Goal: Task Accomplishment & Management: Complete application form

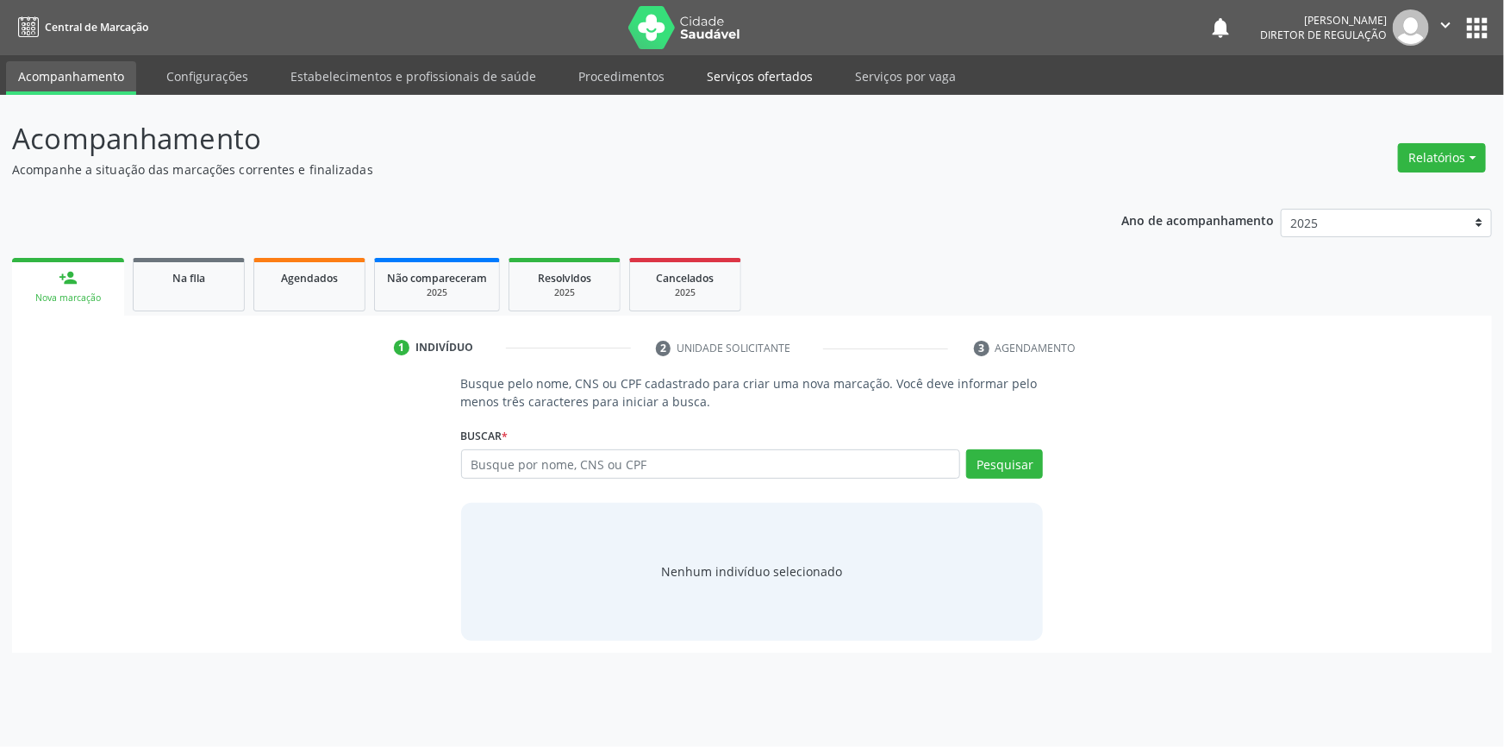
click at [749, 87] on link "Serviços ofertados" at bounding box center [760, 76] width 130 height 30
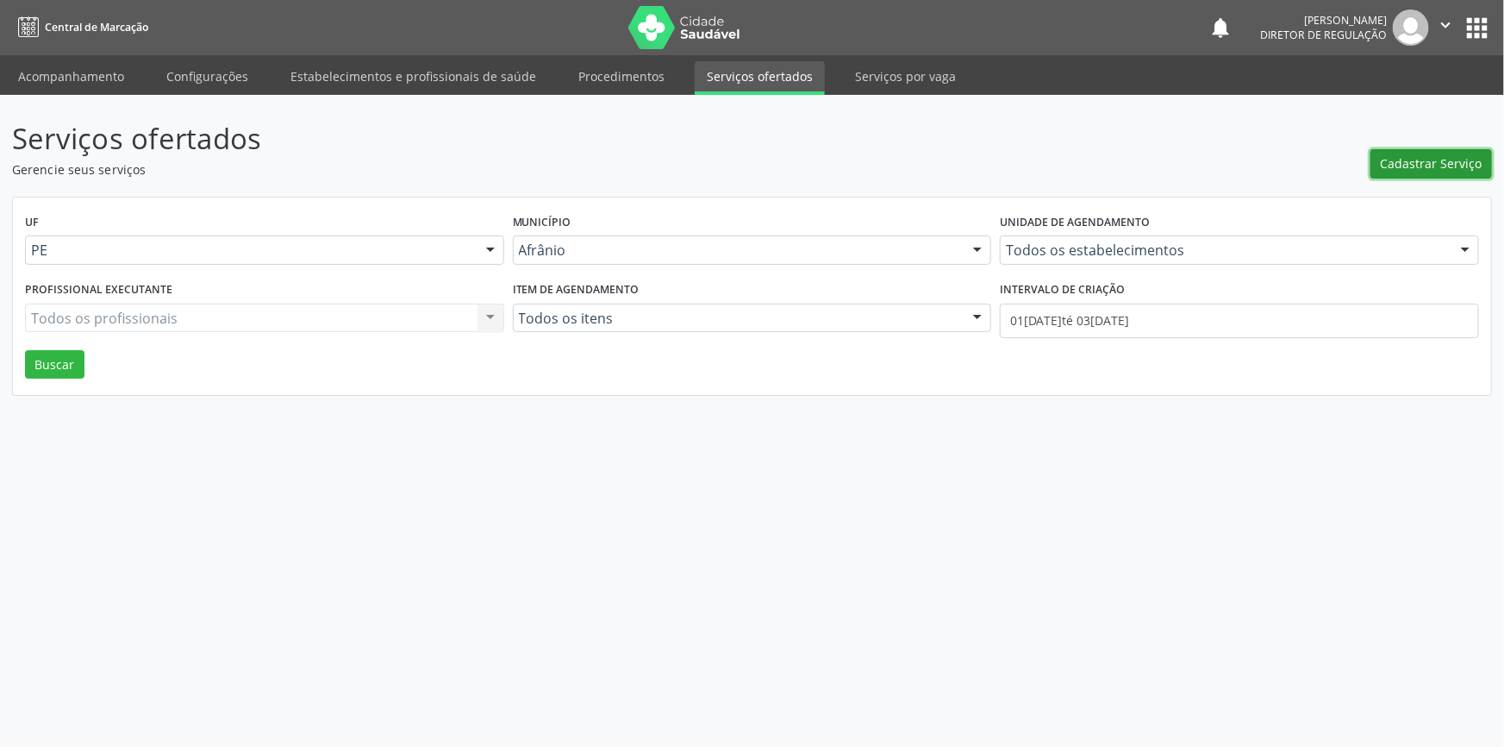
click at [1403, 162] on span "Cadastrar Serviço" at bounding box center [1432, 163] width 102 height 18
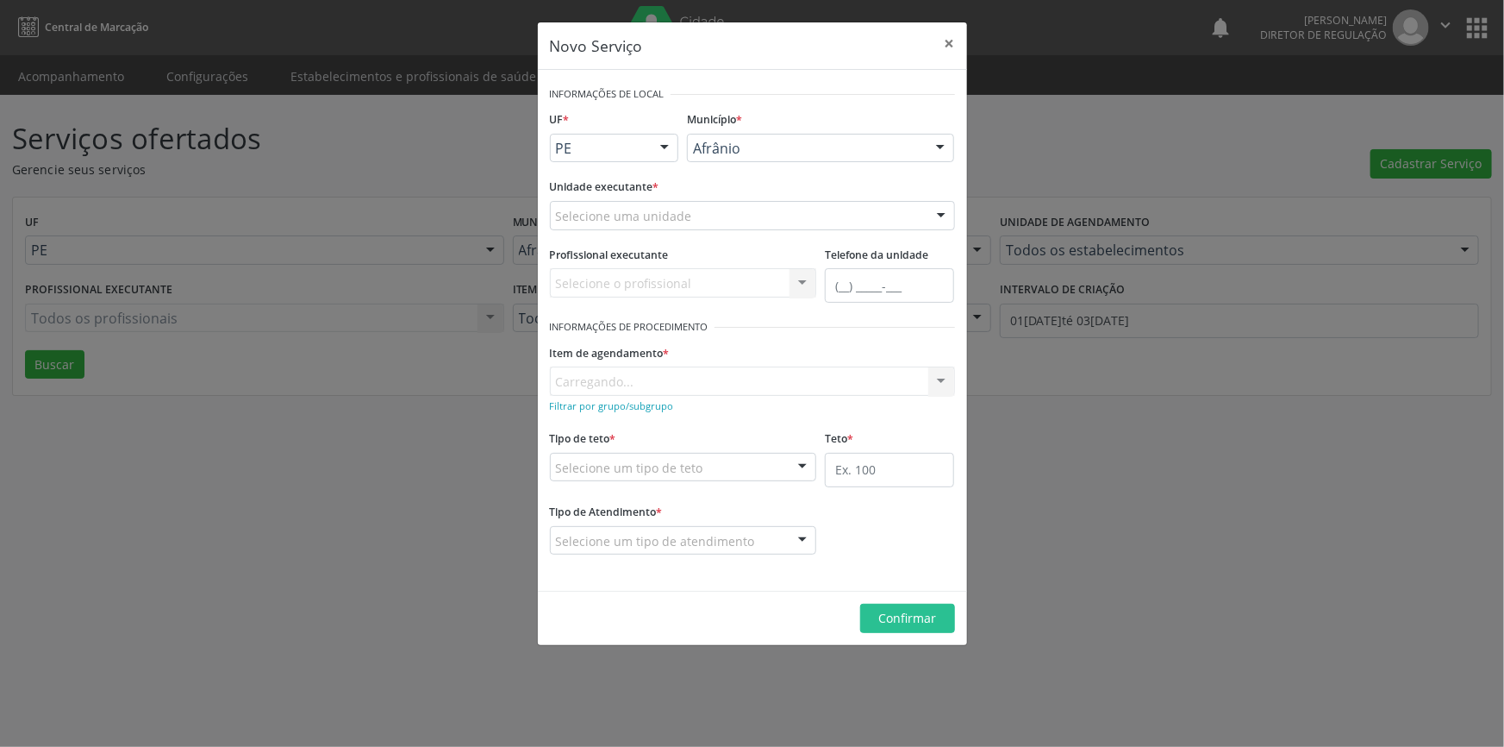
click at [847, 205] on div "Unidade executante * Selecione uma unidade Academia da Saude de Afranio Academi…" at bounding box center [752, 201] width 405 height 55
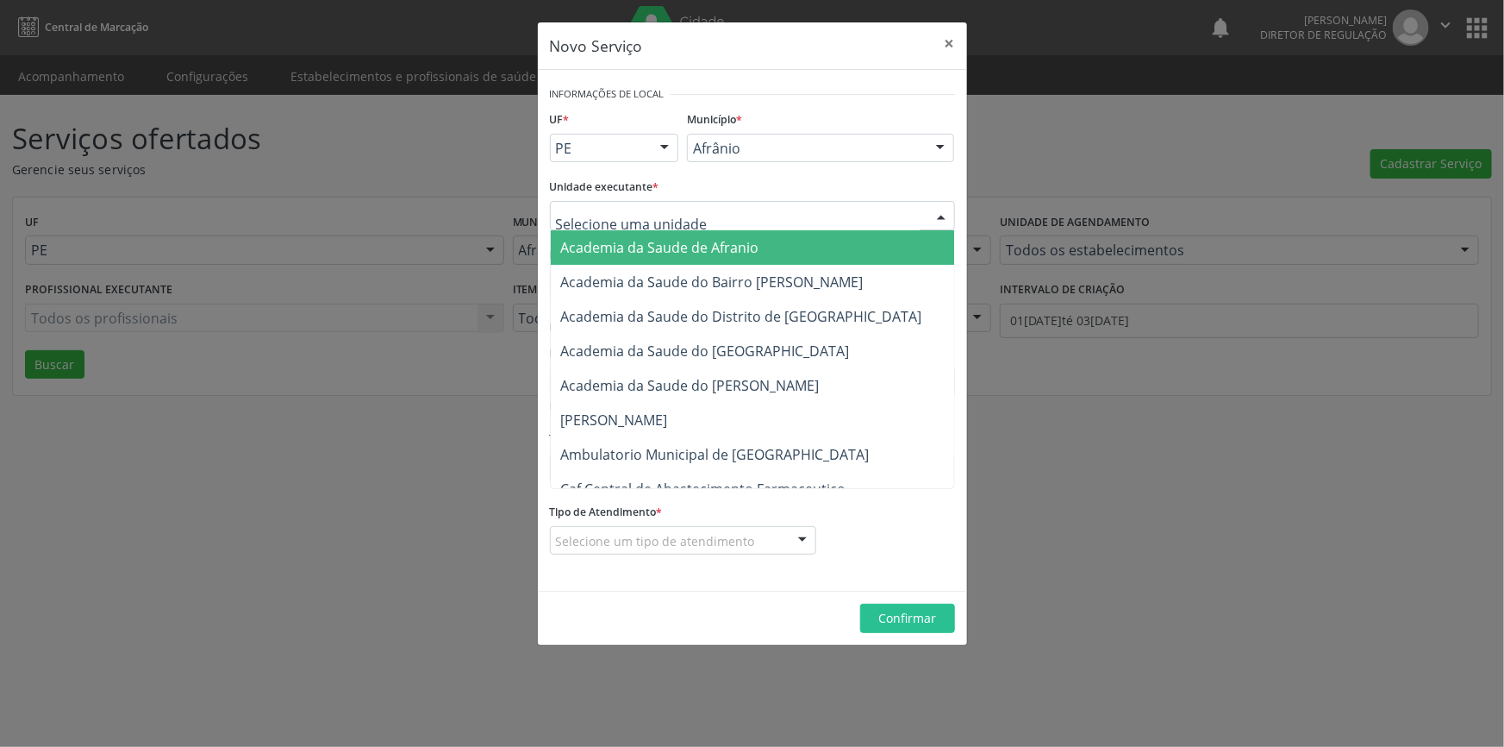
click at [847, 205] on div at bounding box center [752, 215] width 405 height 29
type input "cim"
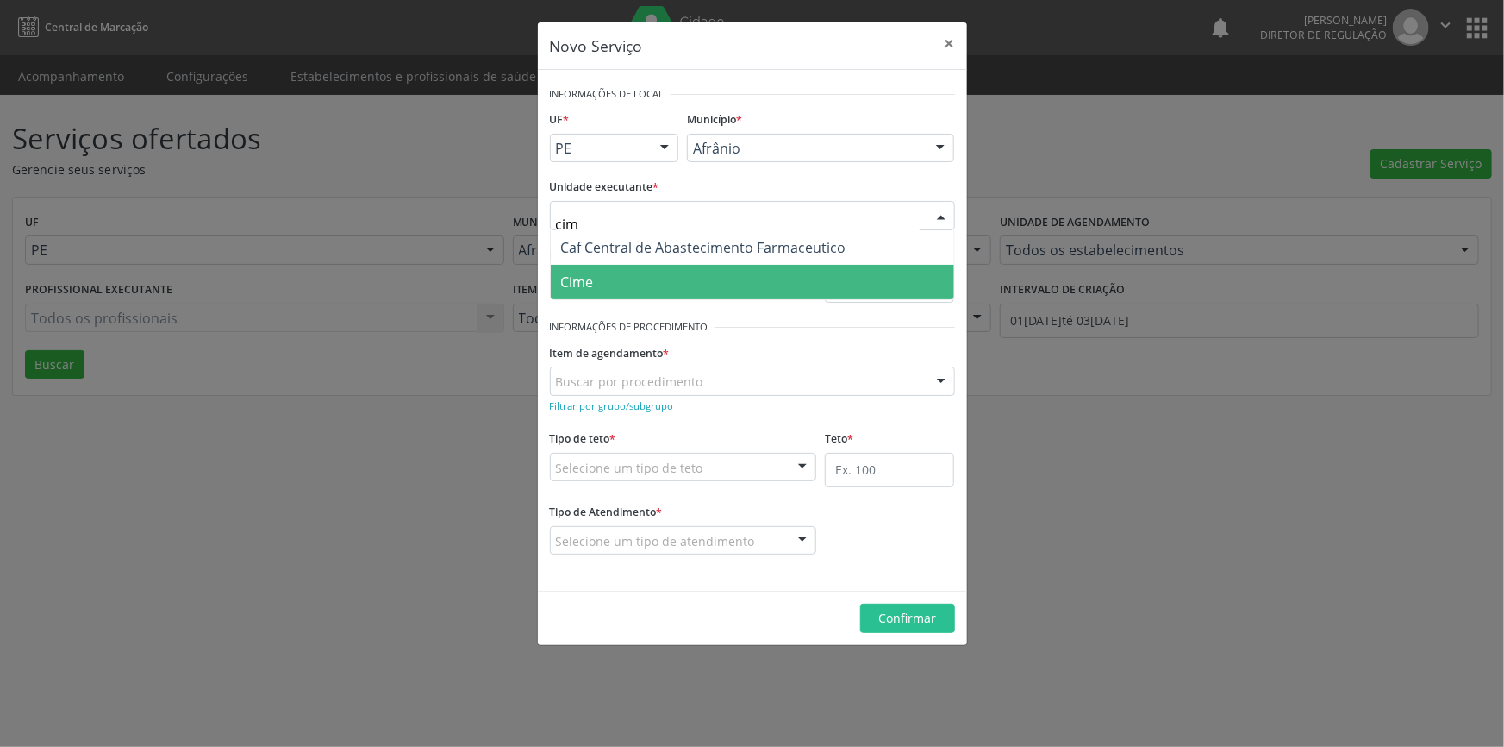
click at [871, 272] on span "Cime" at bounding box center [752, 282] width 403 height 34
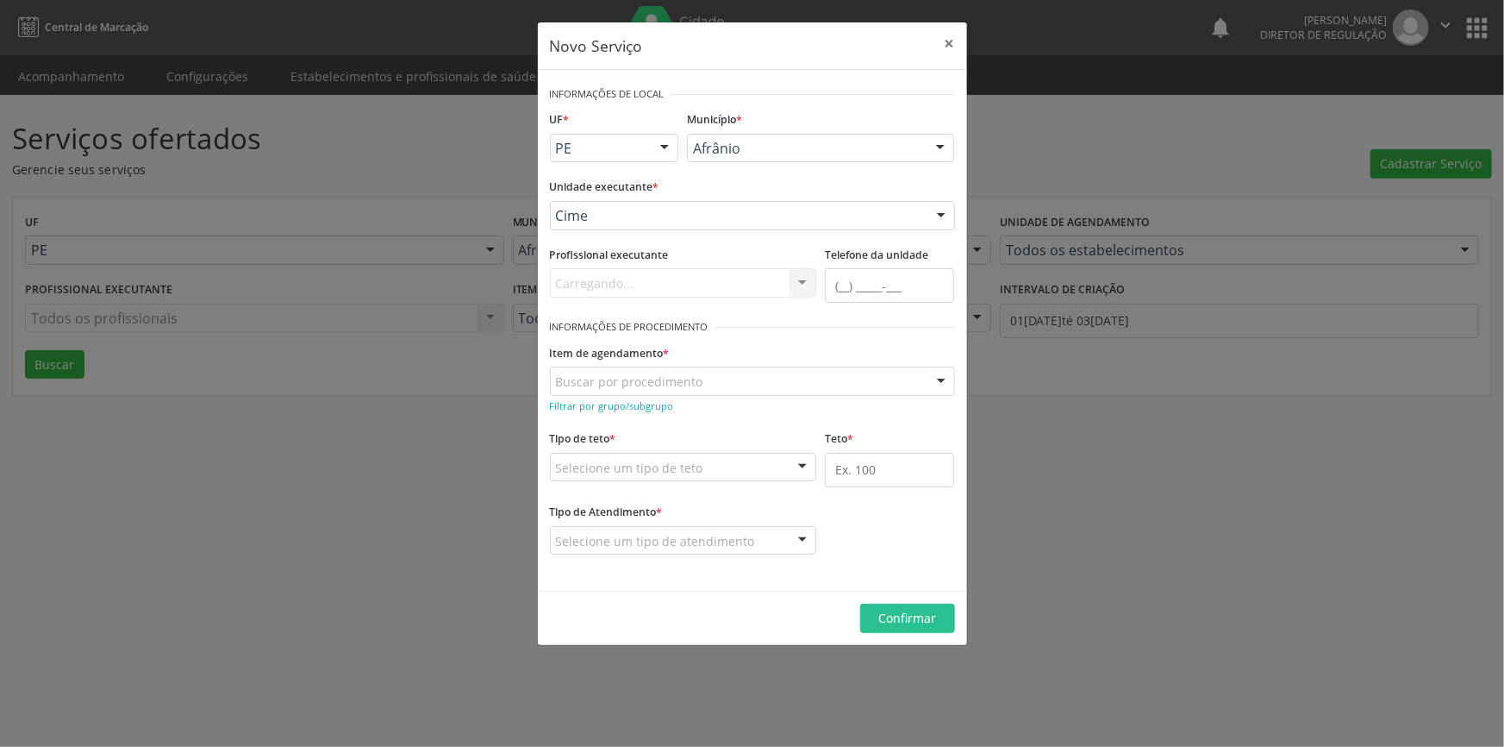
click at [780, 393] on div "Buscar por procedimento" at bounding box center [752, 380] width 405 height 29
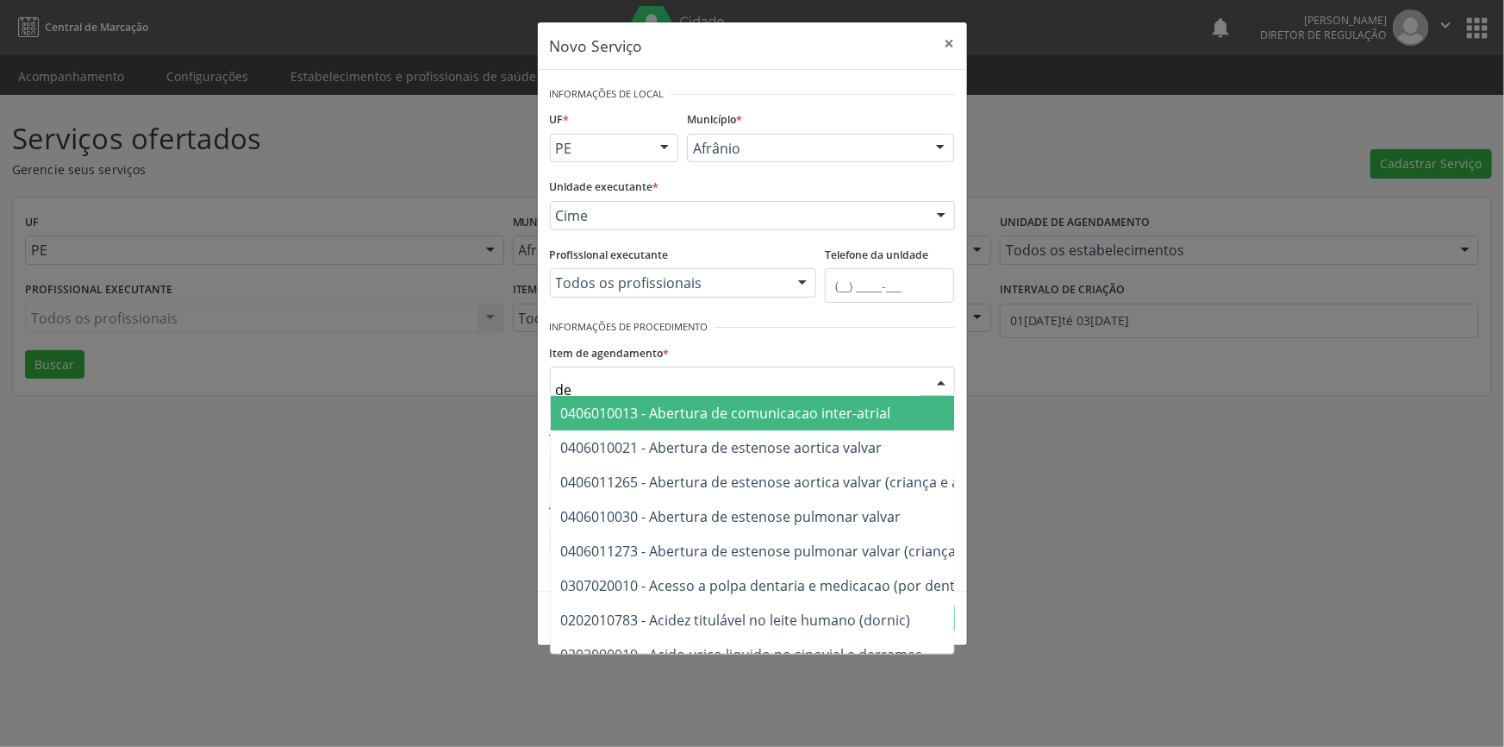
type input "d"
type input "ossea"
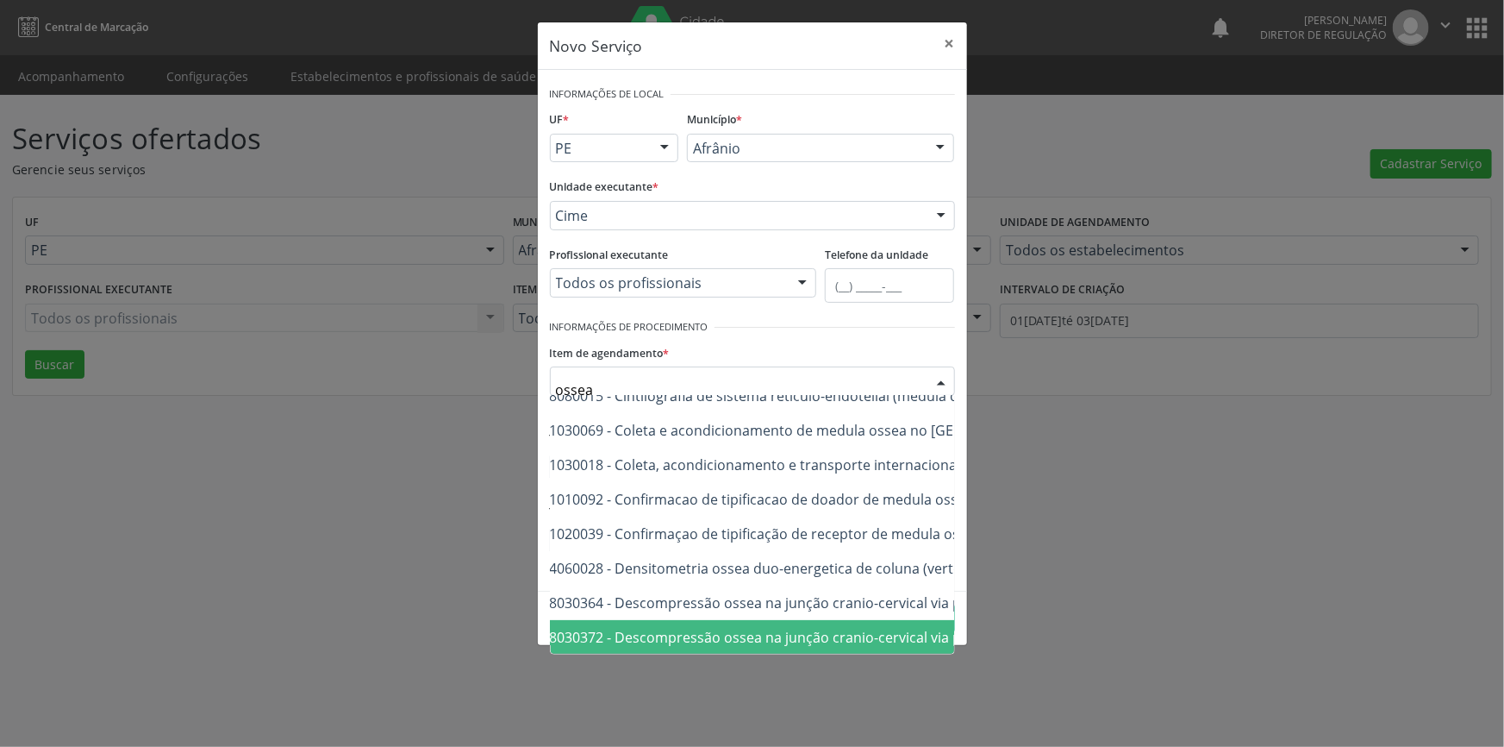
scroll to position [190, 52]
click at [387, 573] on div "Novo Serviço × Informações de Local UF * PE BA PE Nenhum resultado encontrado p…" at bounding box center [752, 373] width 1504 height 747
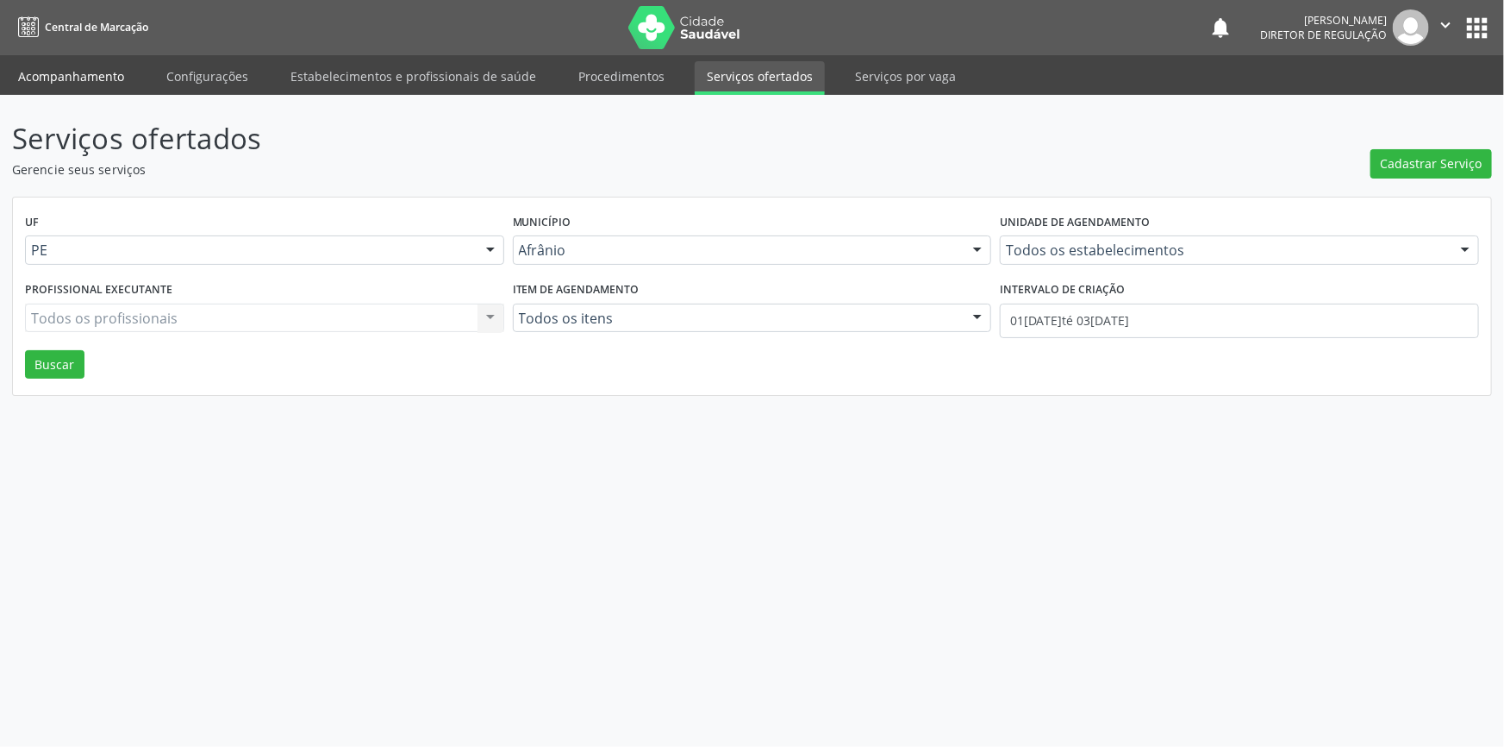
click at [116, 72] on link "Acompanhamento" at bounding box center [71, 76] width 130 height 30
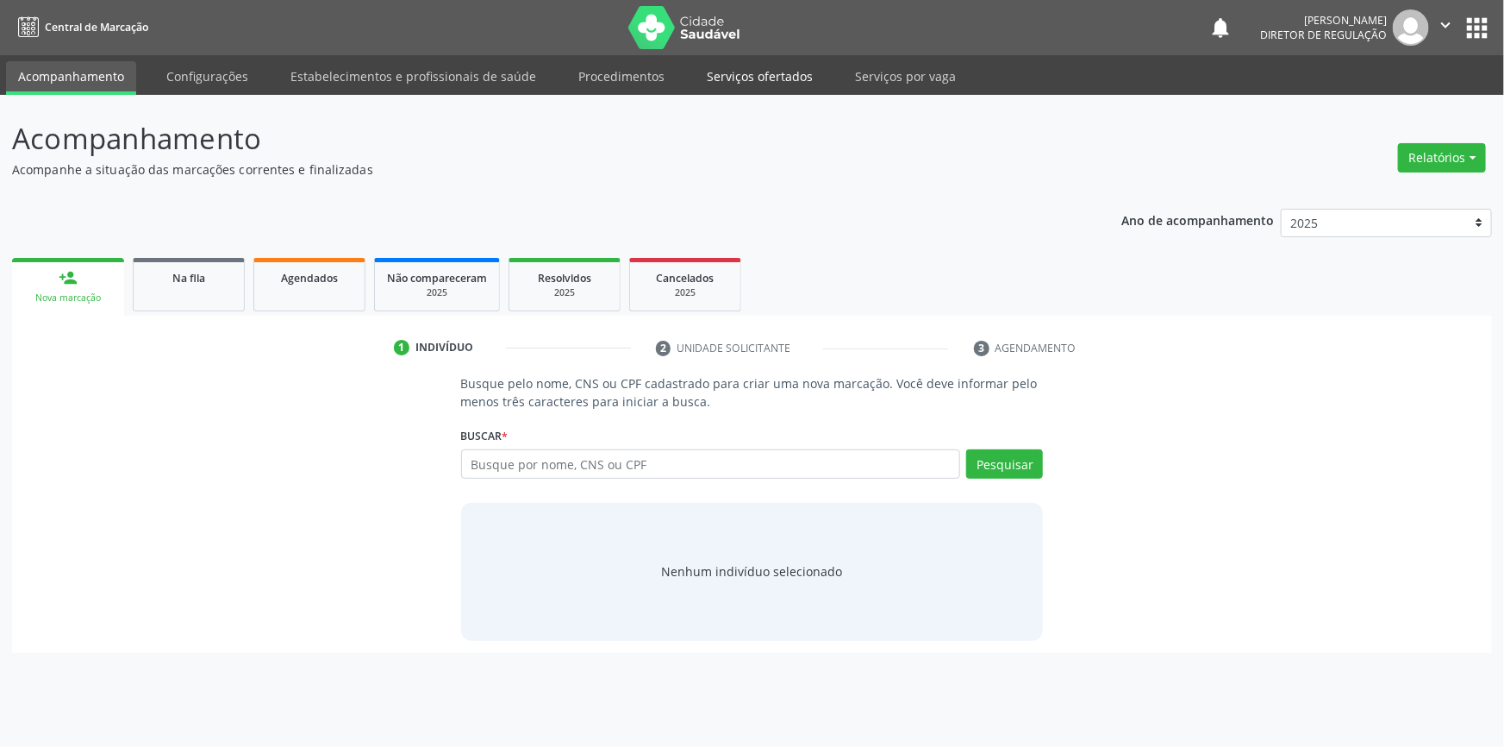
click at [739, 74] on link "Serviços ofertados" at bounding box center [760, 76] width 130 height 30
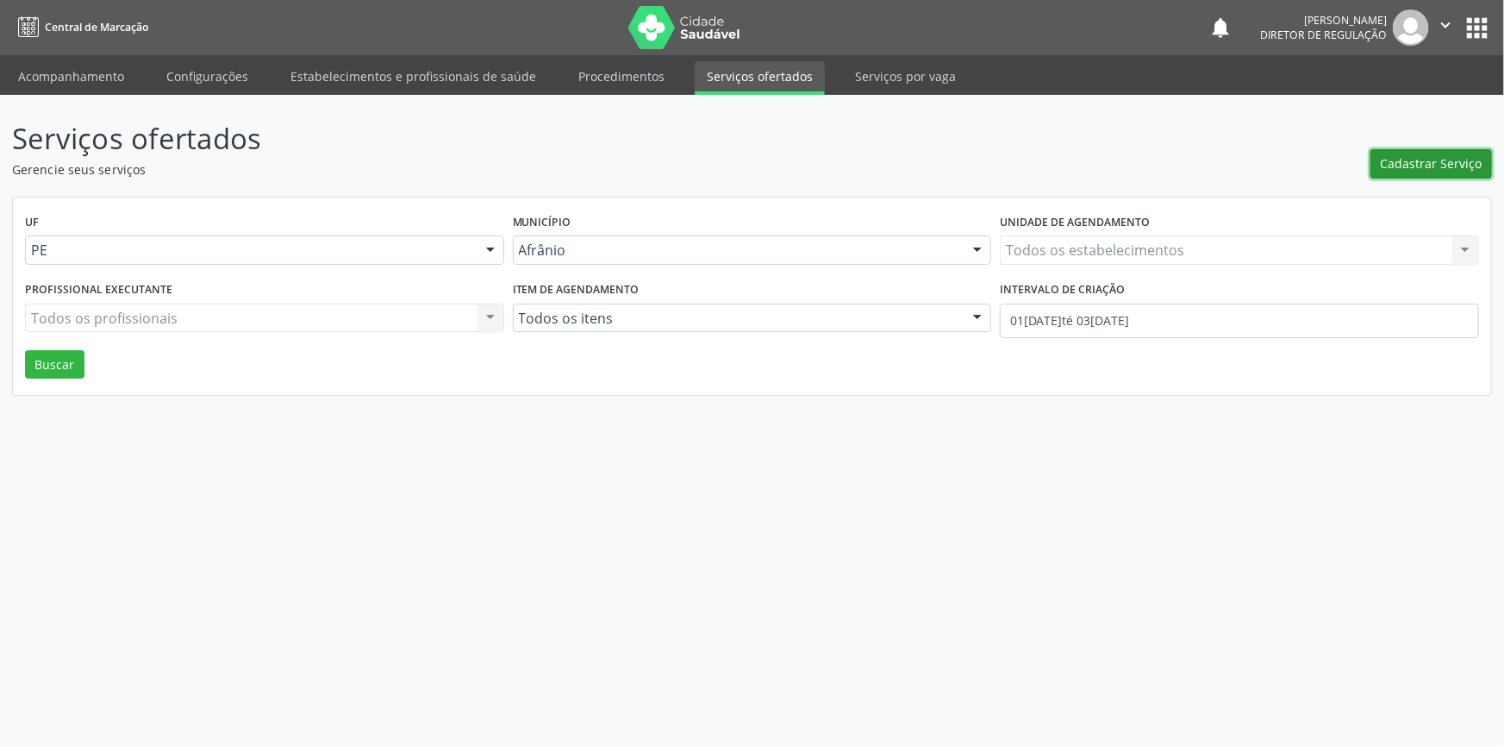
click at [1395, 162] on span "Cadastrar Serviço" at bounding box center [1432, 163] width 102 height 18
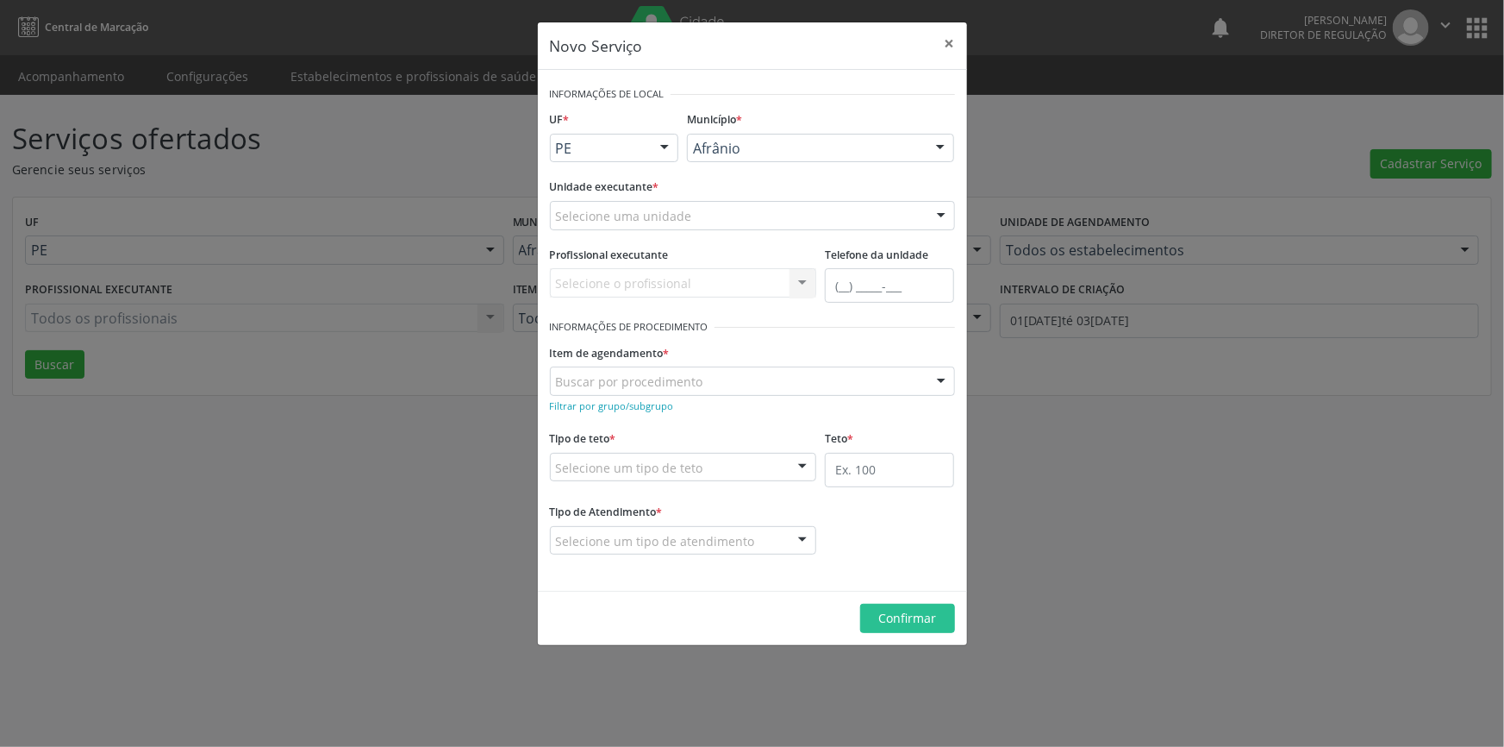
click at [775, 230] on div "Unidade executante * Selecione uma unidade Academia da Saude de Afranio Academi…" at bounding box center [753, 207] width 414 height 67
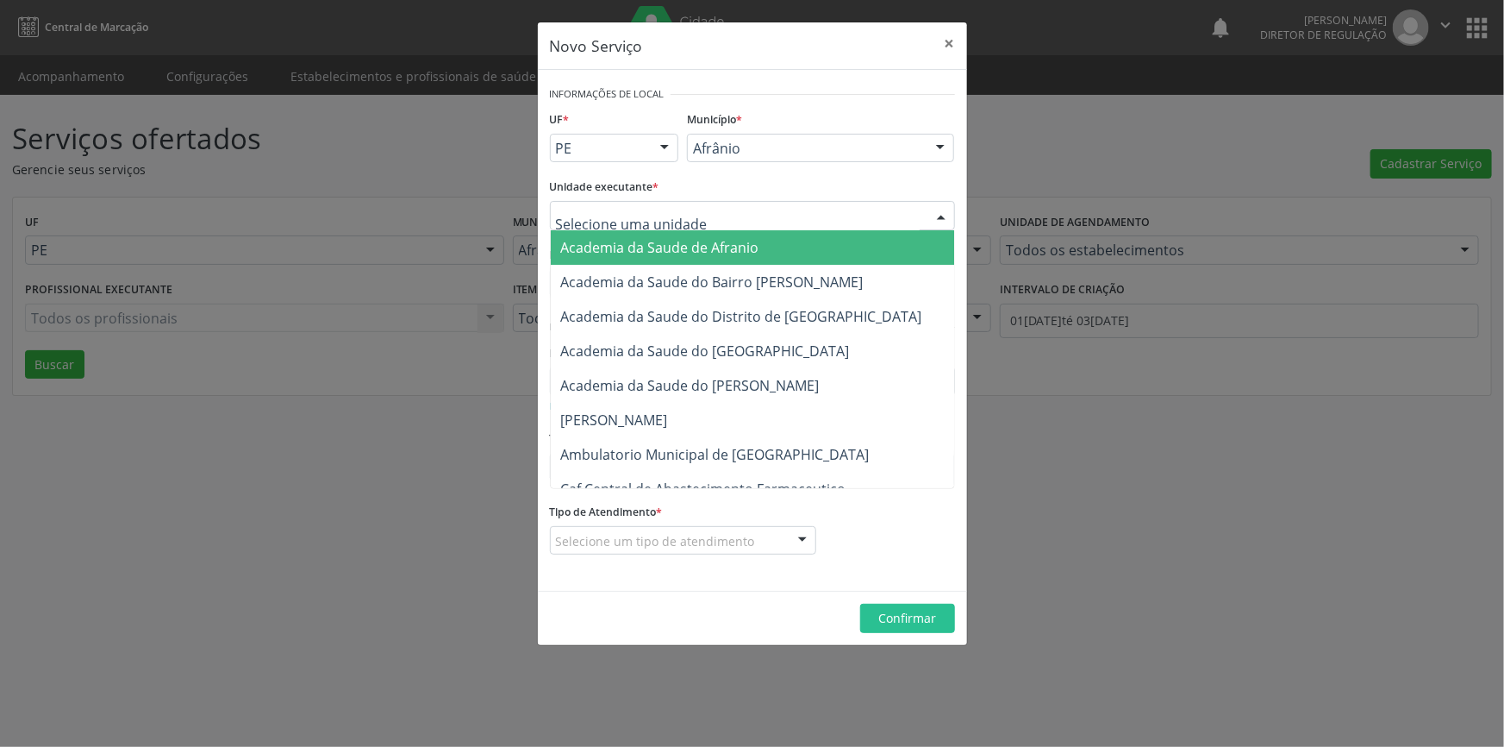
click at [737, 219] on div at bounding box center [752, 215] width 405 height 29
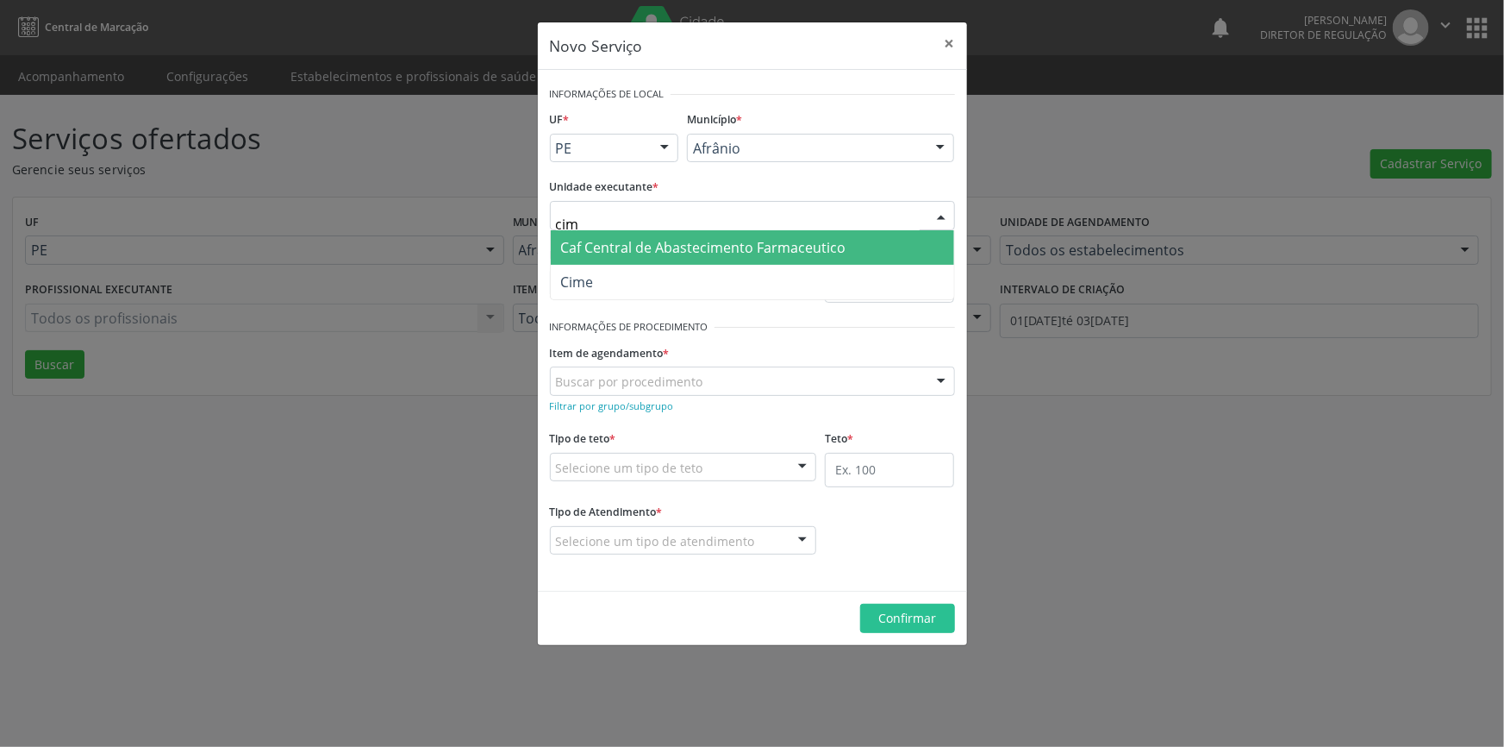
type input "cime"
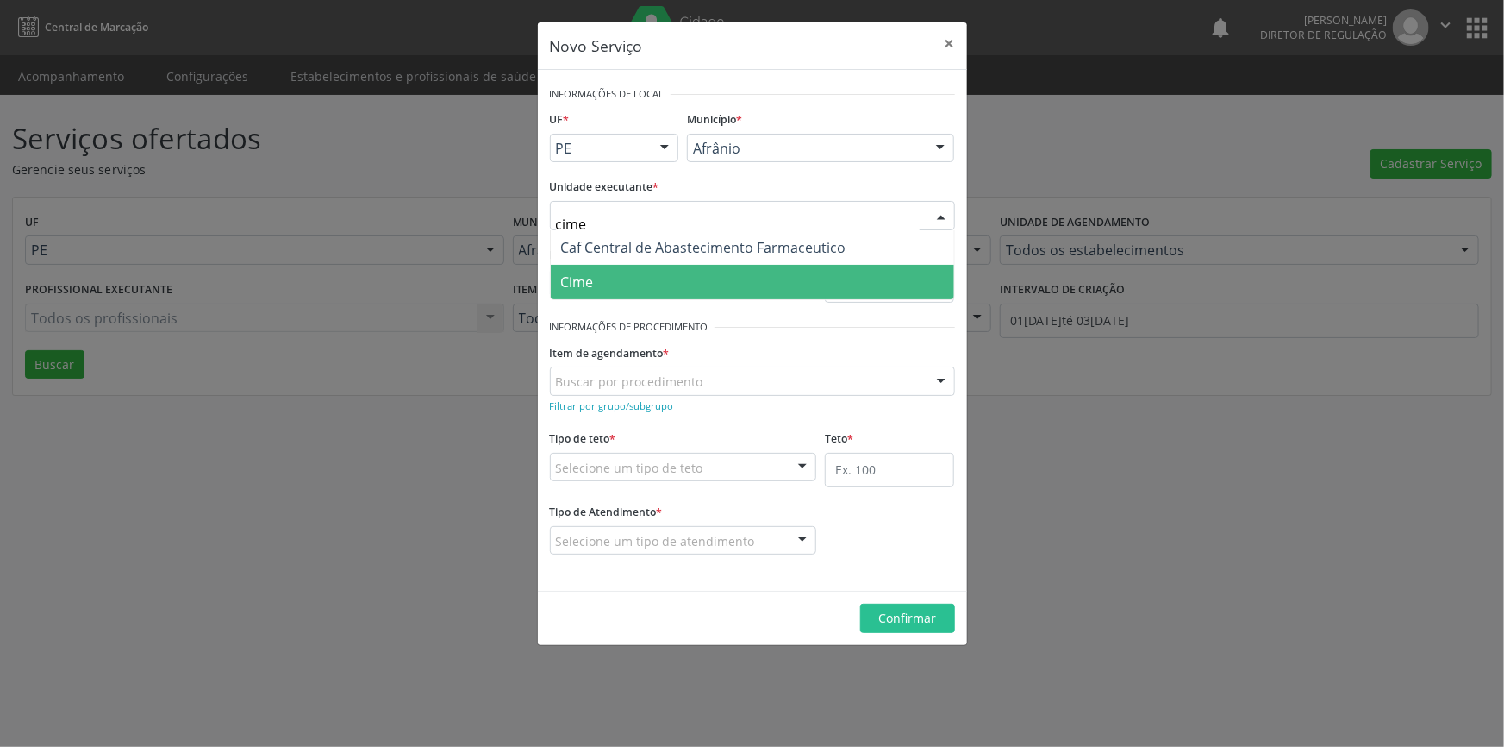
click at [702, 276] on span "Cime" at bounding box center [752, 282] width 403 height 34
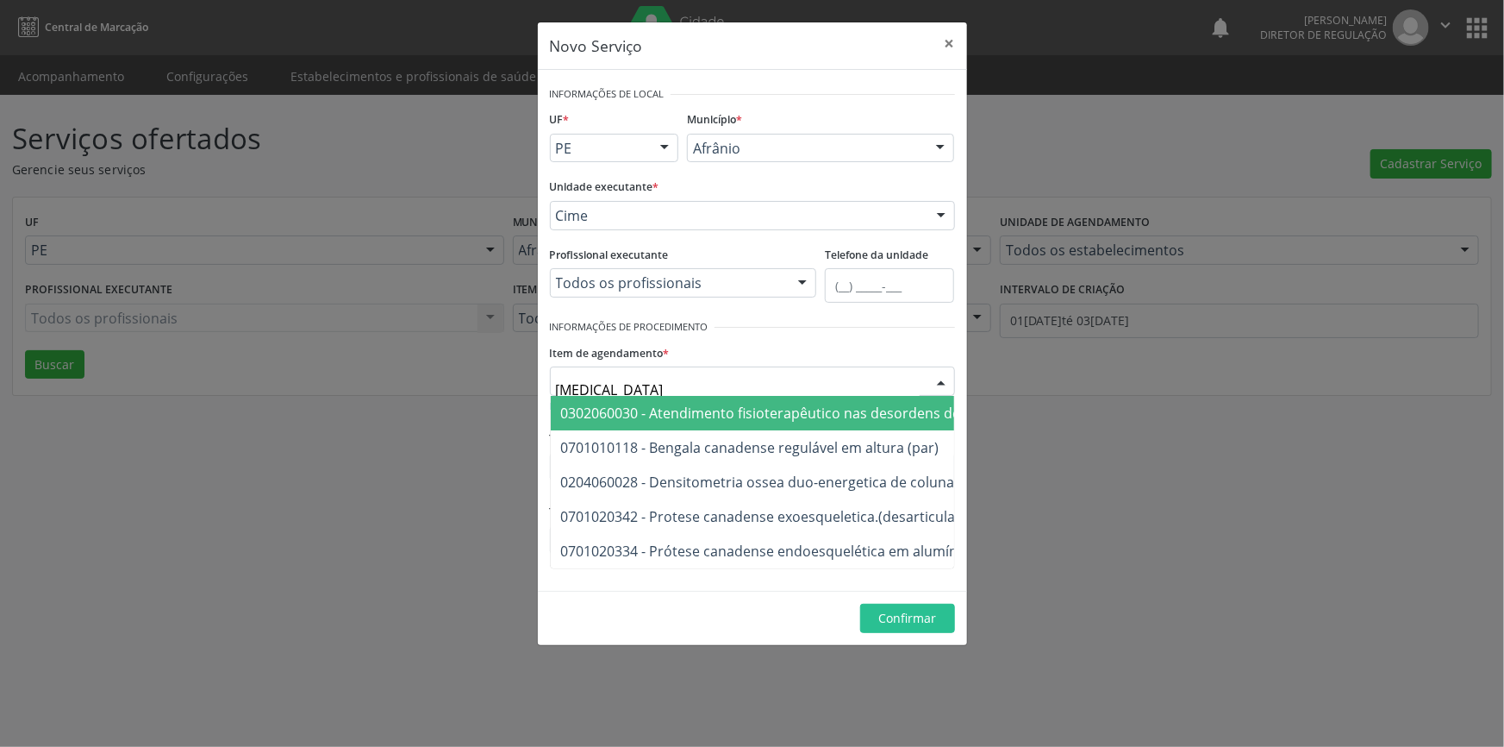
type input "densi"
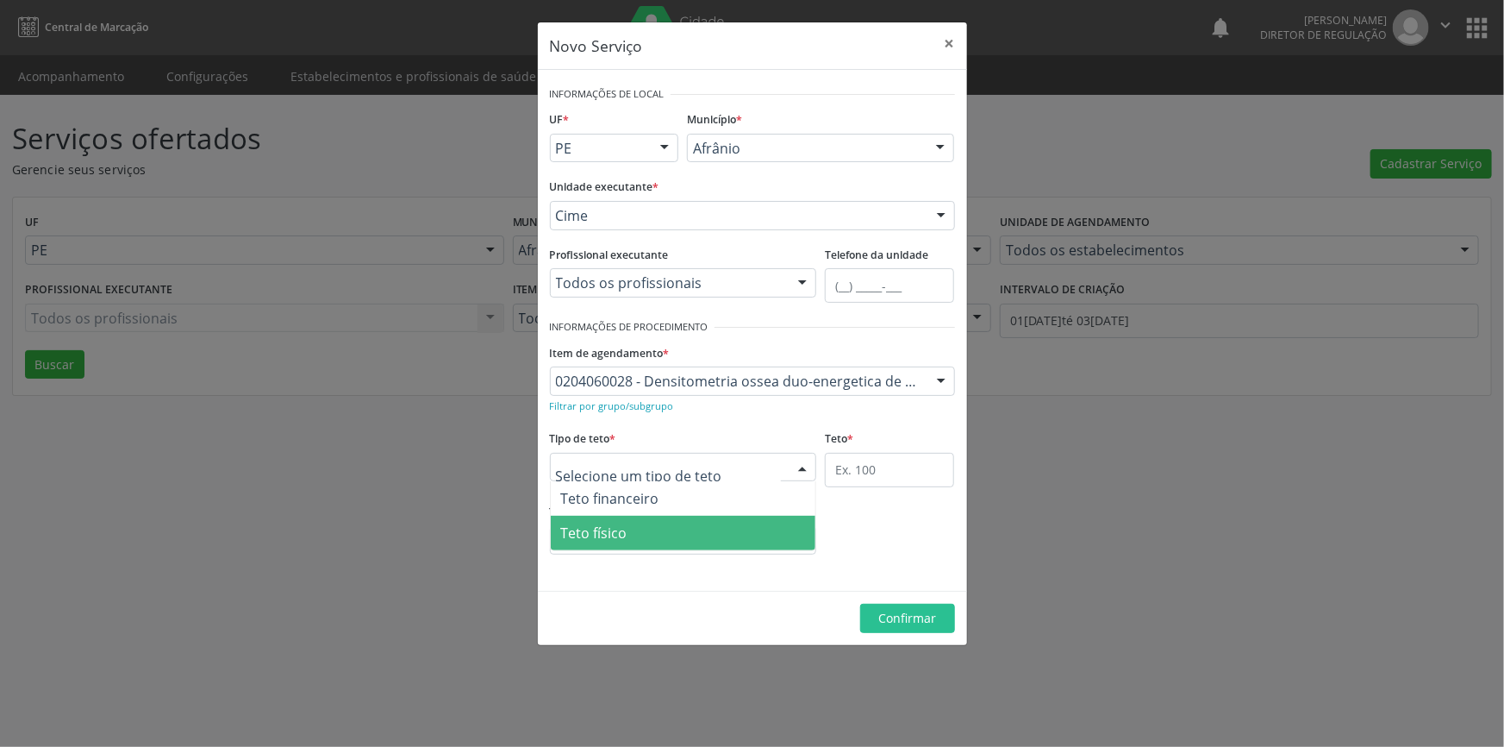
click at [634, 531] on span "Teto físico" at bounding box center [684, 532] width 266 height 34
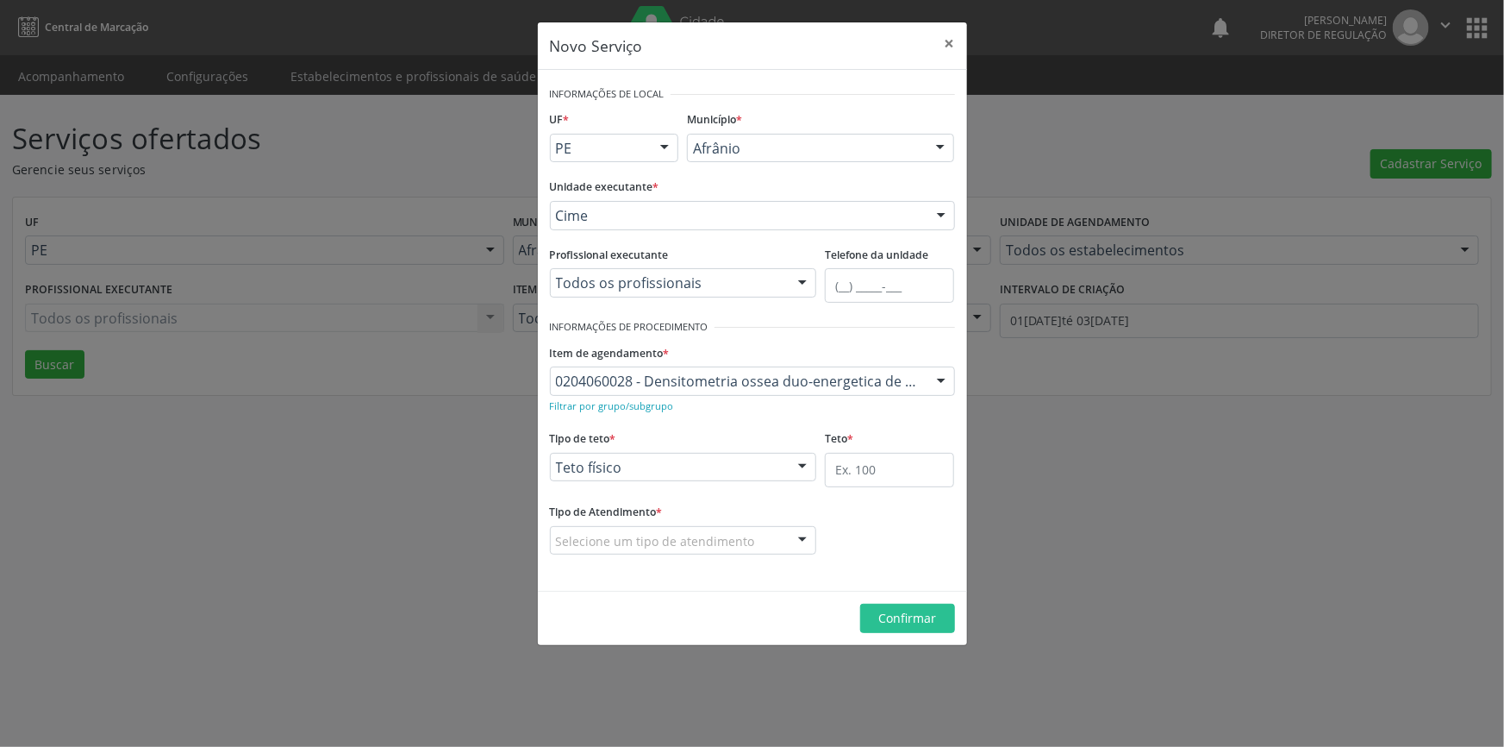
click at [876, 491] on fieldset "Teto *" at bounding box center [889, 462] width 129 height 73
click at [870, 459] on input "text" at bounding box center [889, 470] width 129 height 34
type input "1"
click at [672, 553] on div "Selecione um tipo de atendimento Ordem de chegada Horário agendado Nenhum resul…" at bounding box center [683, 540] width 267 height 29
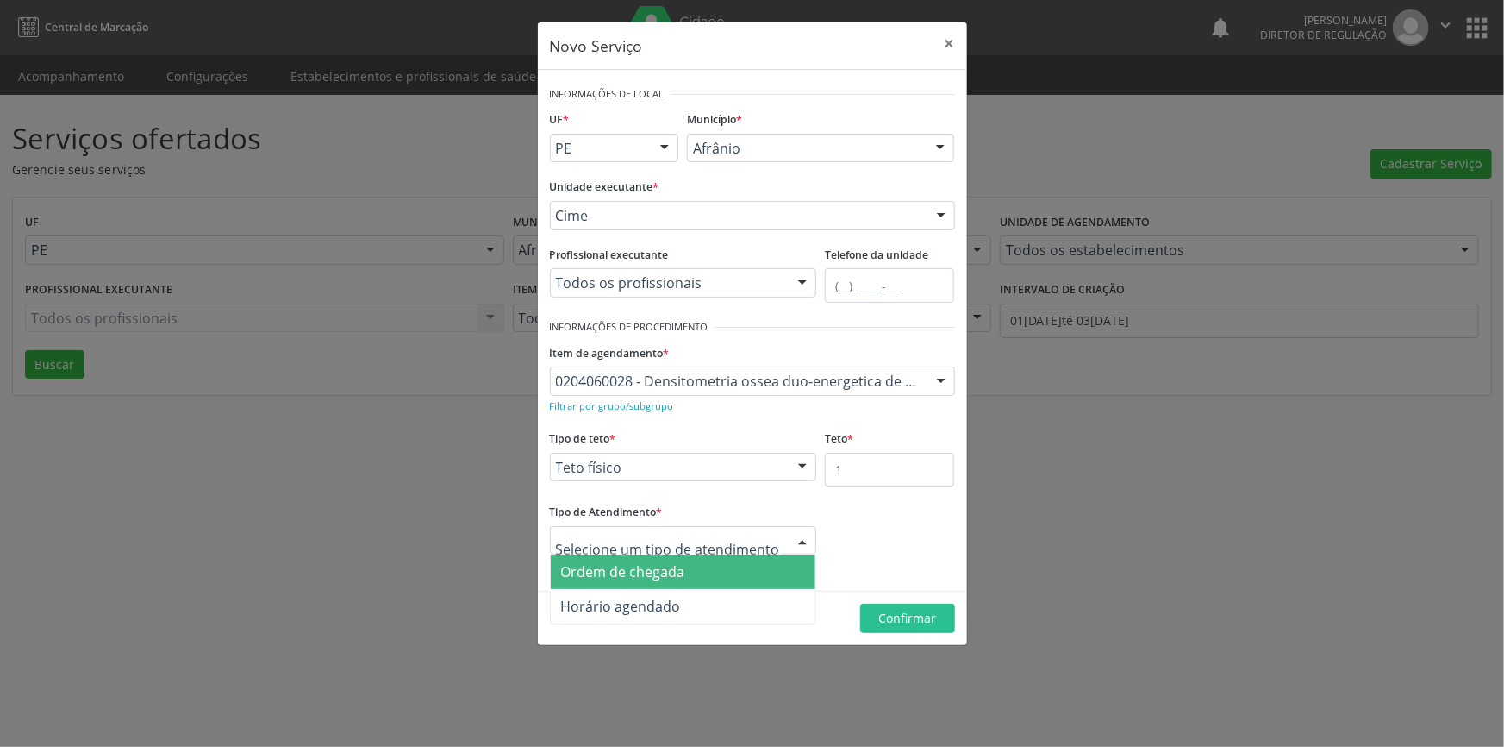
click at [662, 563] on span "Ordem de chegada" at bounding box center [623, 571] width 124 height 19
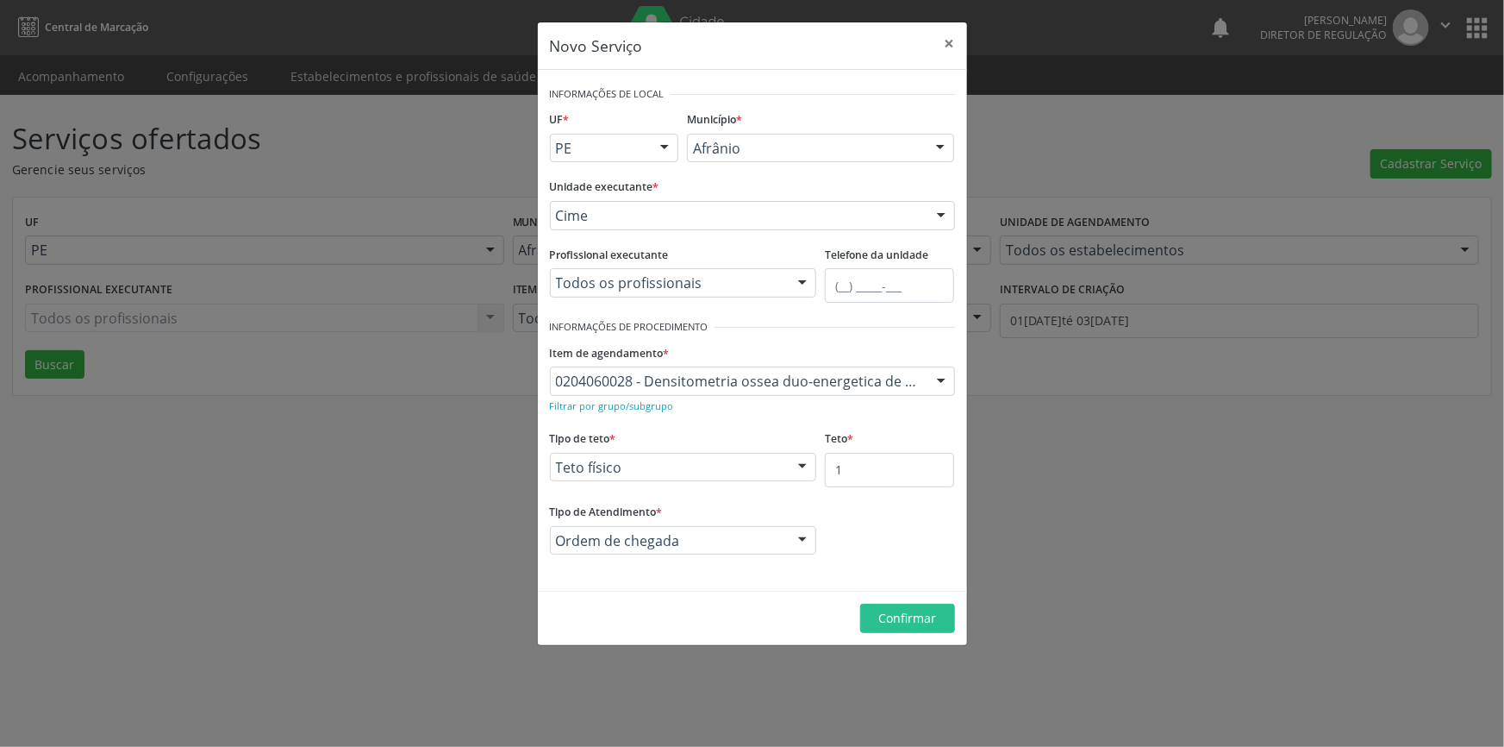
click at [974, 622] on div "Novo Serviço × Informações de Local UF * PE BA PE Nenhum resultado encontrado p…" at bounding box center [752, 373] width 1504 height 747
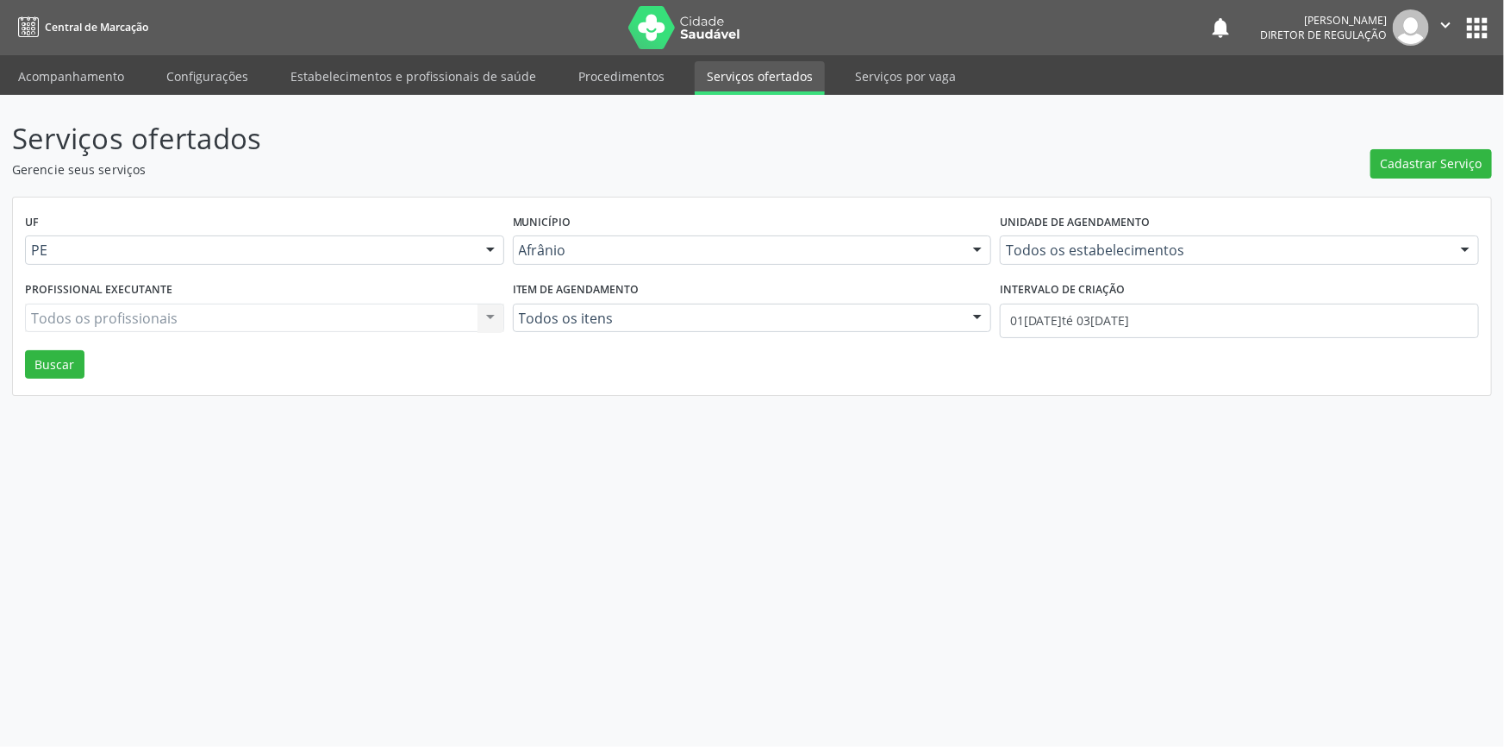
click at [927, 611] on div "Serviços ofertados Gerencie seus serviços Cadastrar Serviço UF PE Todas as UFs …" at bounding box center [752, 421] width 1504 height 652
click at [1392, 160] on span "Cadastrar Serviço" at bounding box center [1432, 163] width 102 height 18
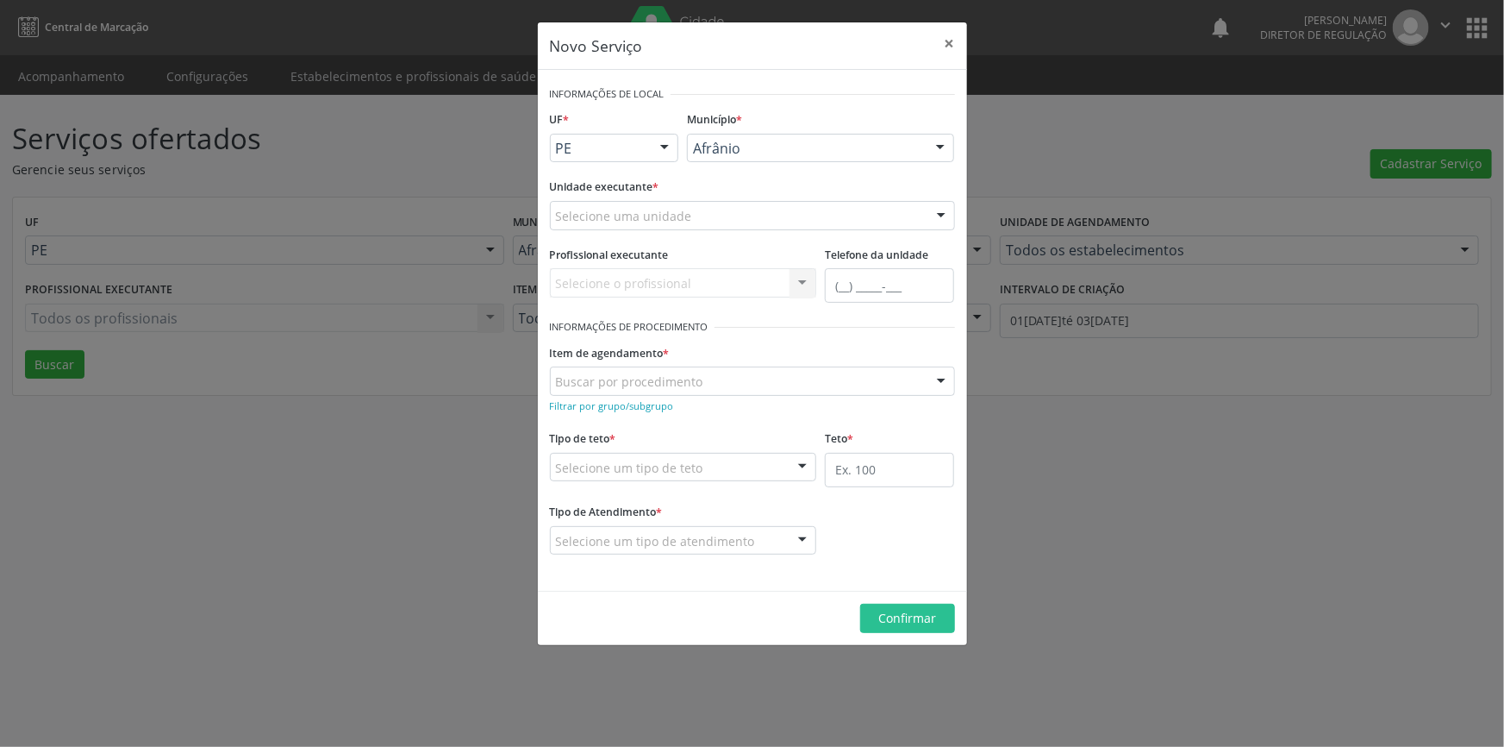
click at [681, 230] on div "Unidade executante * Selecione uma unidade Academia da Saude de Afranio Academi…" at bounding box center [753, 207] width 414 height 67
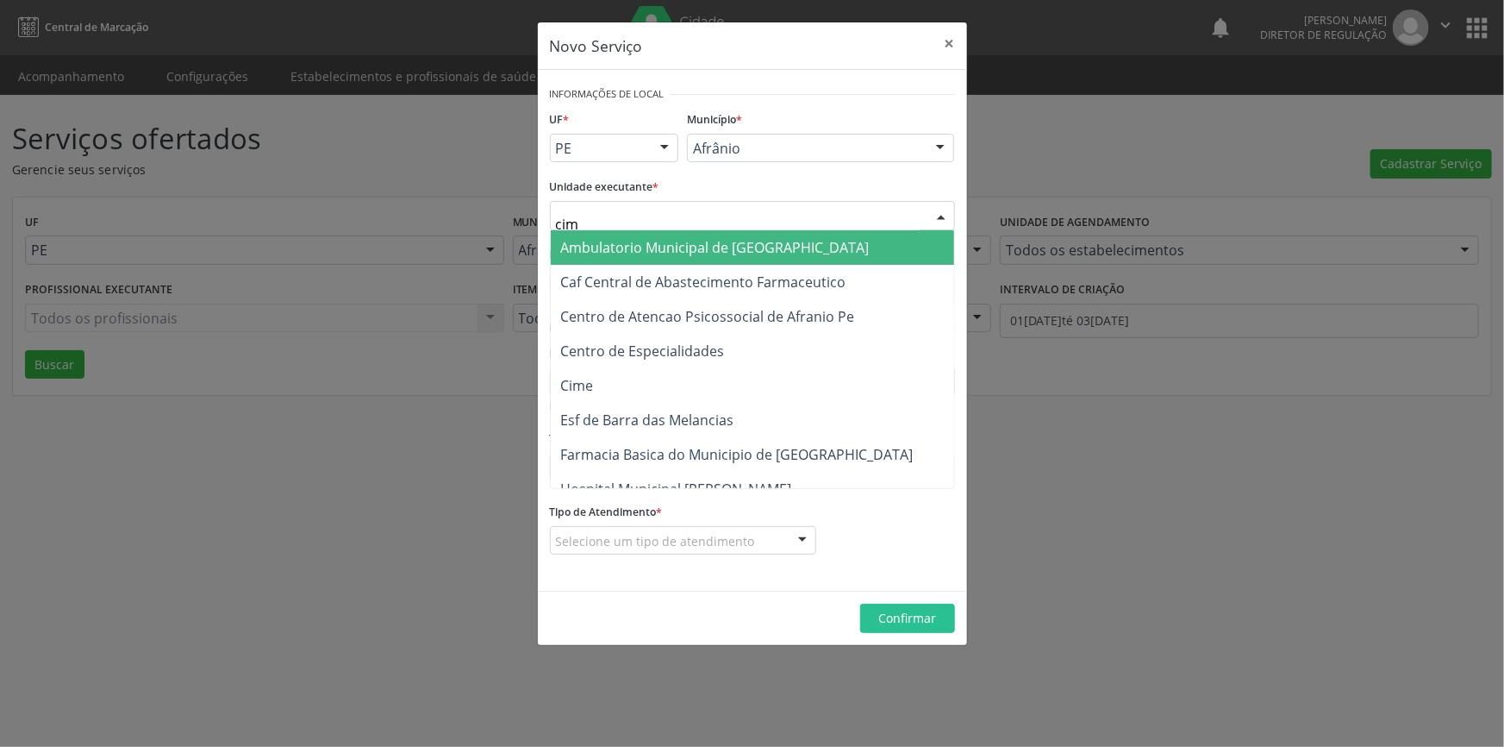
type input "cime"
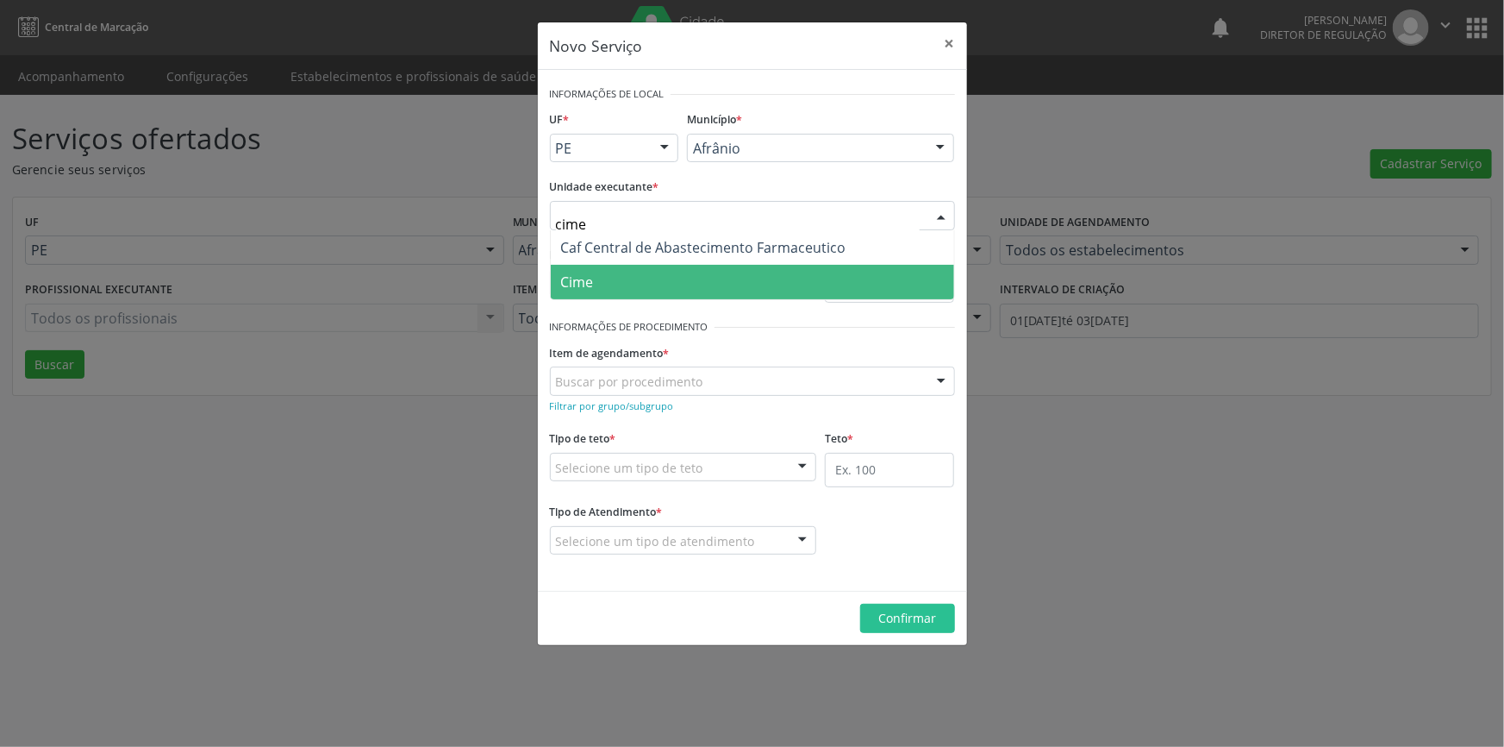
click at [613, 275] on span "Cime" at bounding box center [752, 282] width 403 height 34
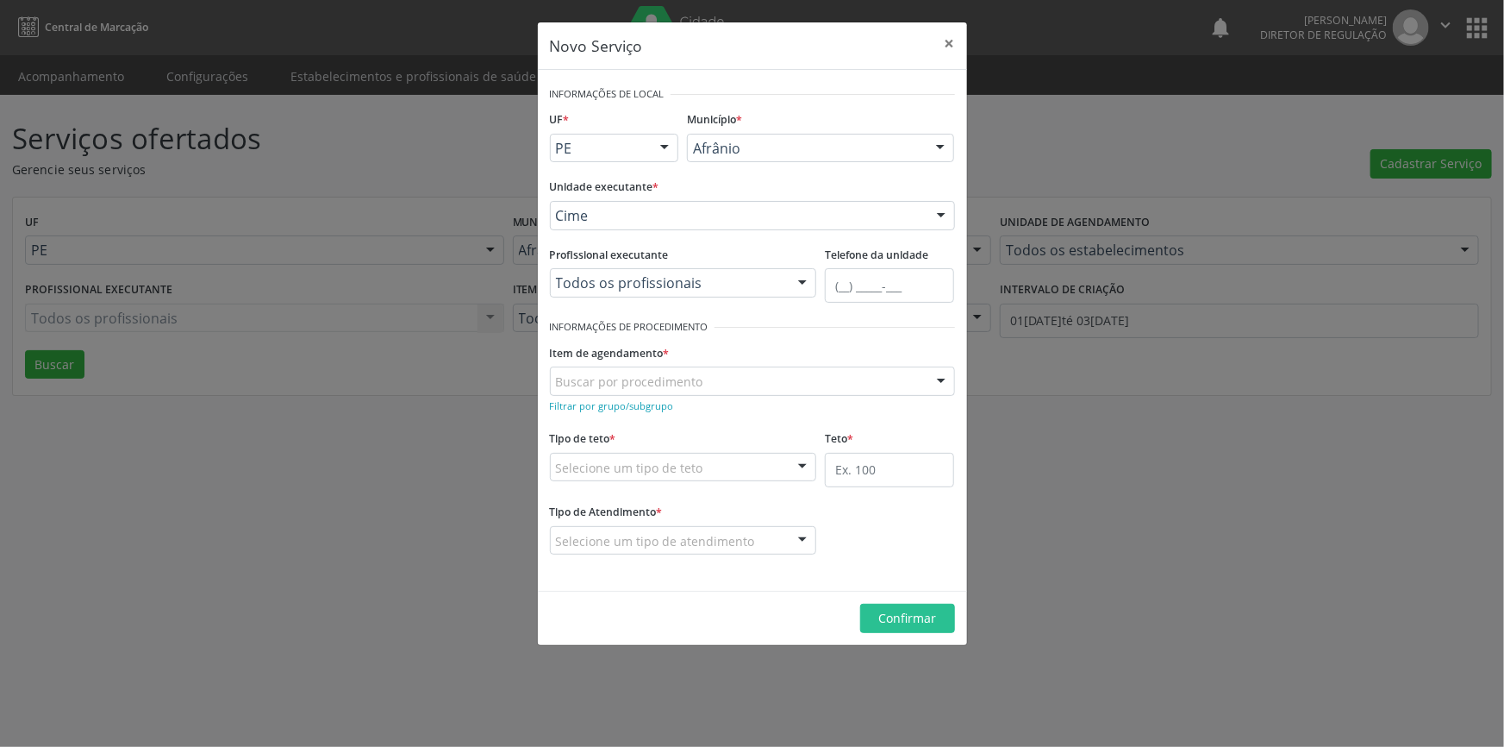
click at [682, 370] on div "Buscar por procedimento" at bounding box center [752, 380] width 405 height 29
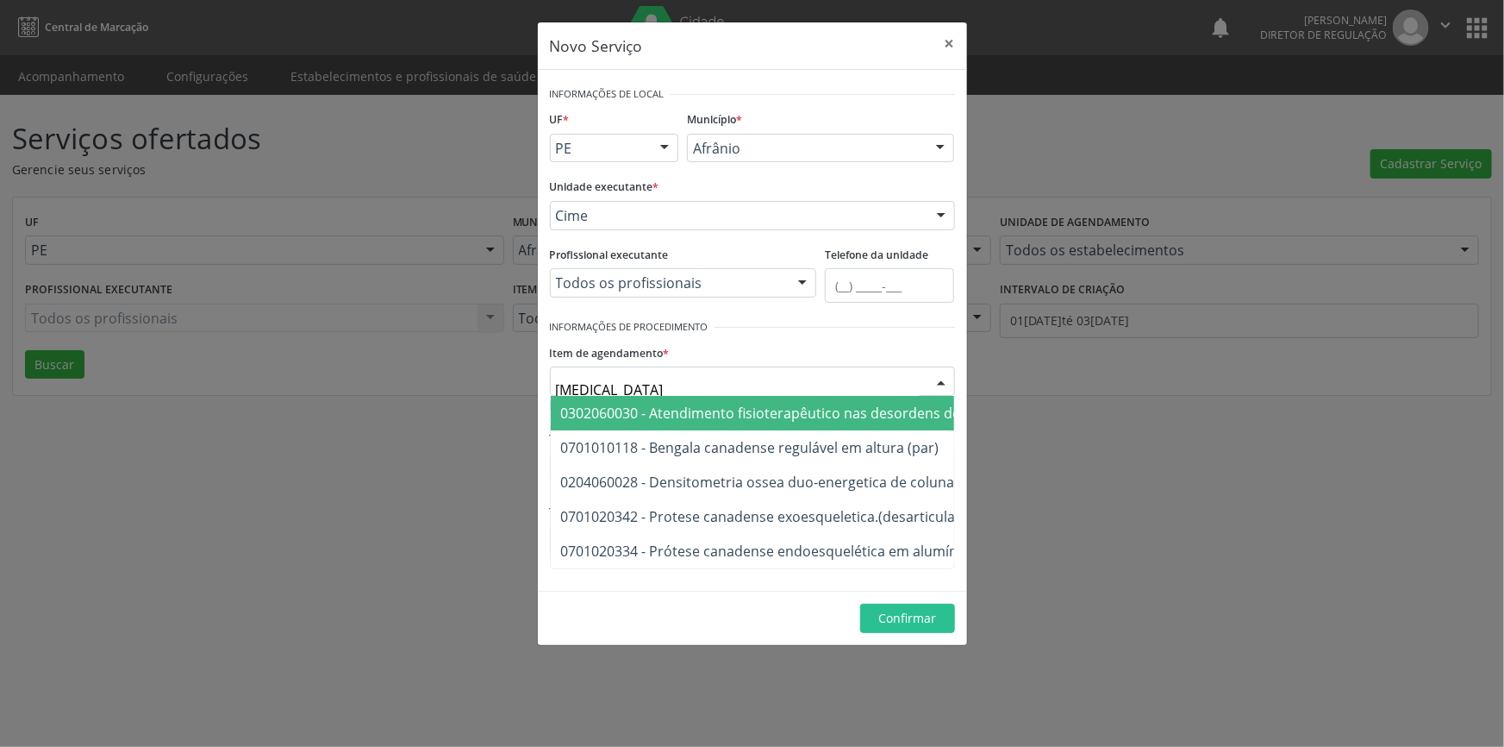
type input "densi"
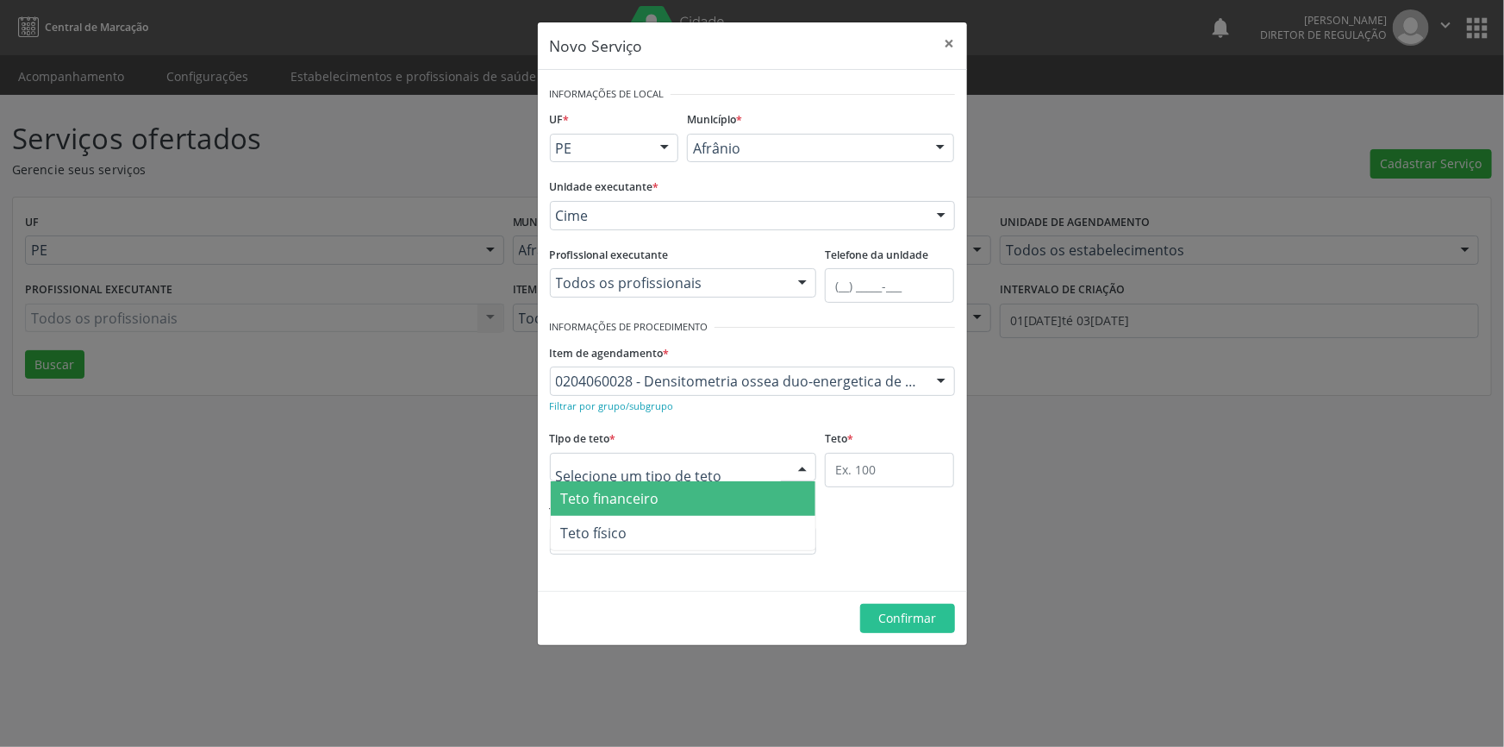
click at [703, 456] on div at bounding box center [683, 467] width 267 height 29
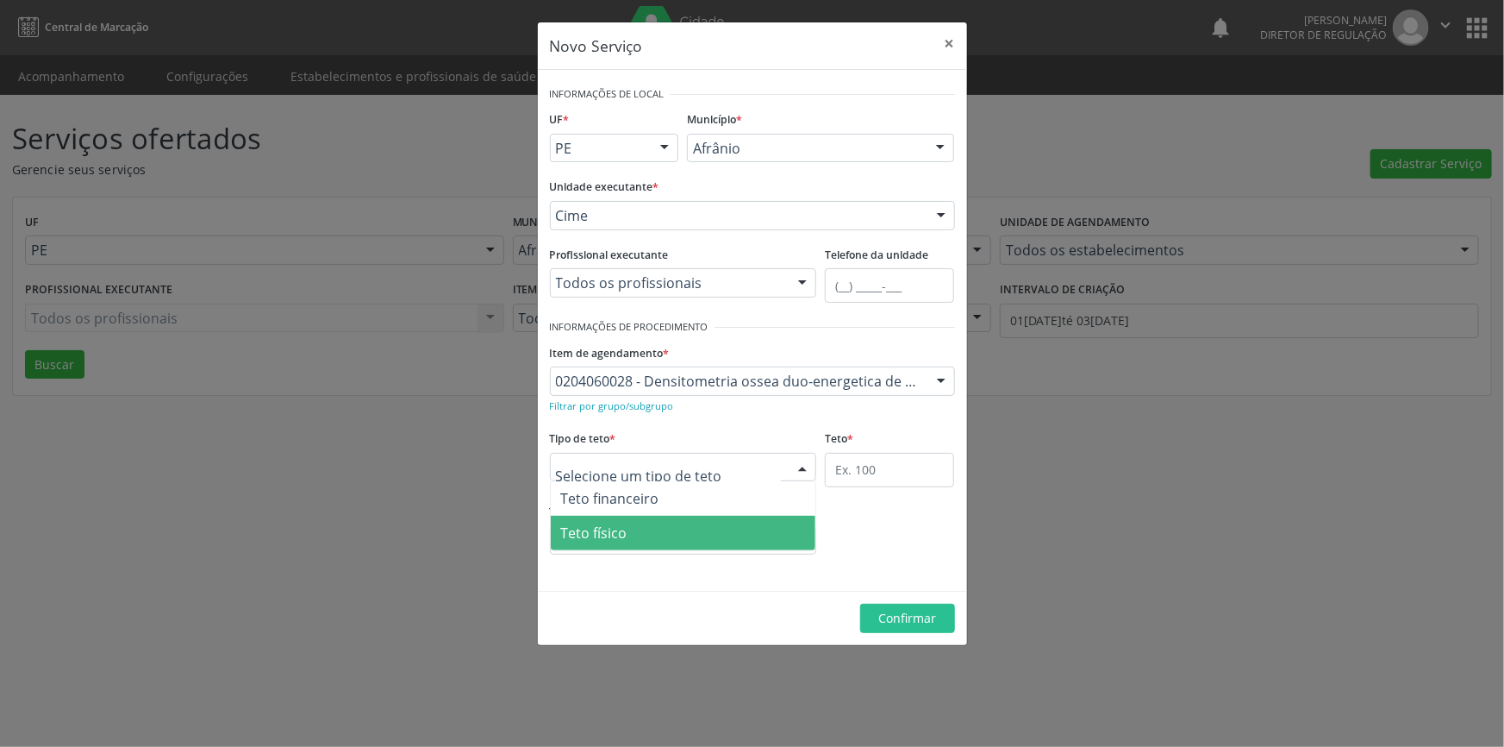
click at [653, 526] on span "Teto físico" at bounding box center [684, 532] width 266 height 34
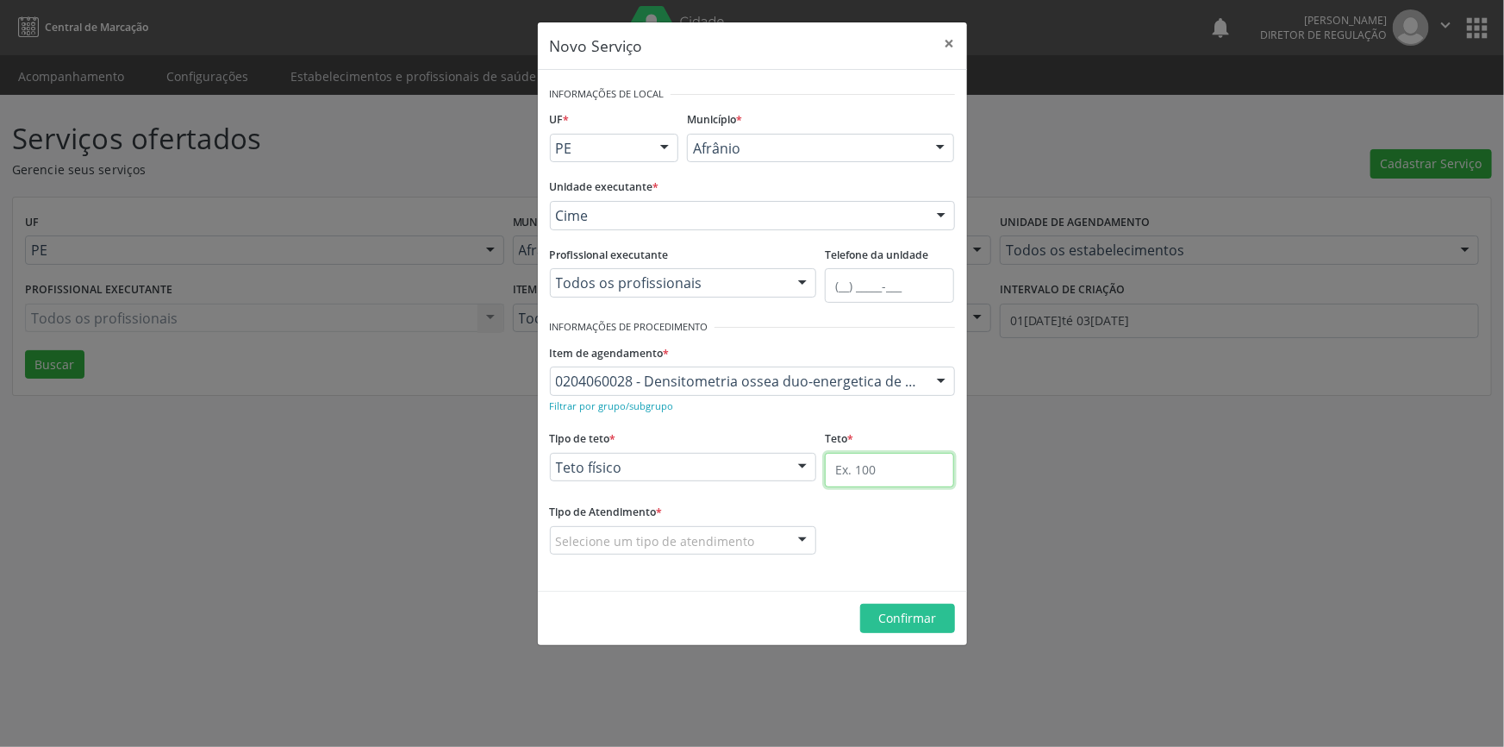
click at [884, 468] on input "text" at bounding box center [889, 470] width 129 height 34
type input "1"
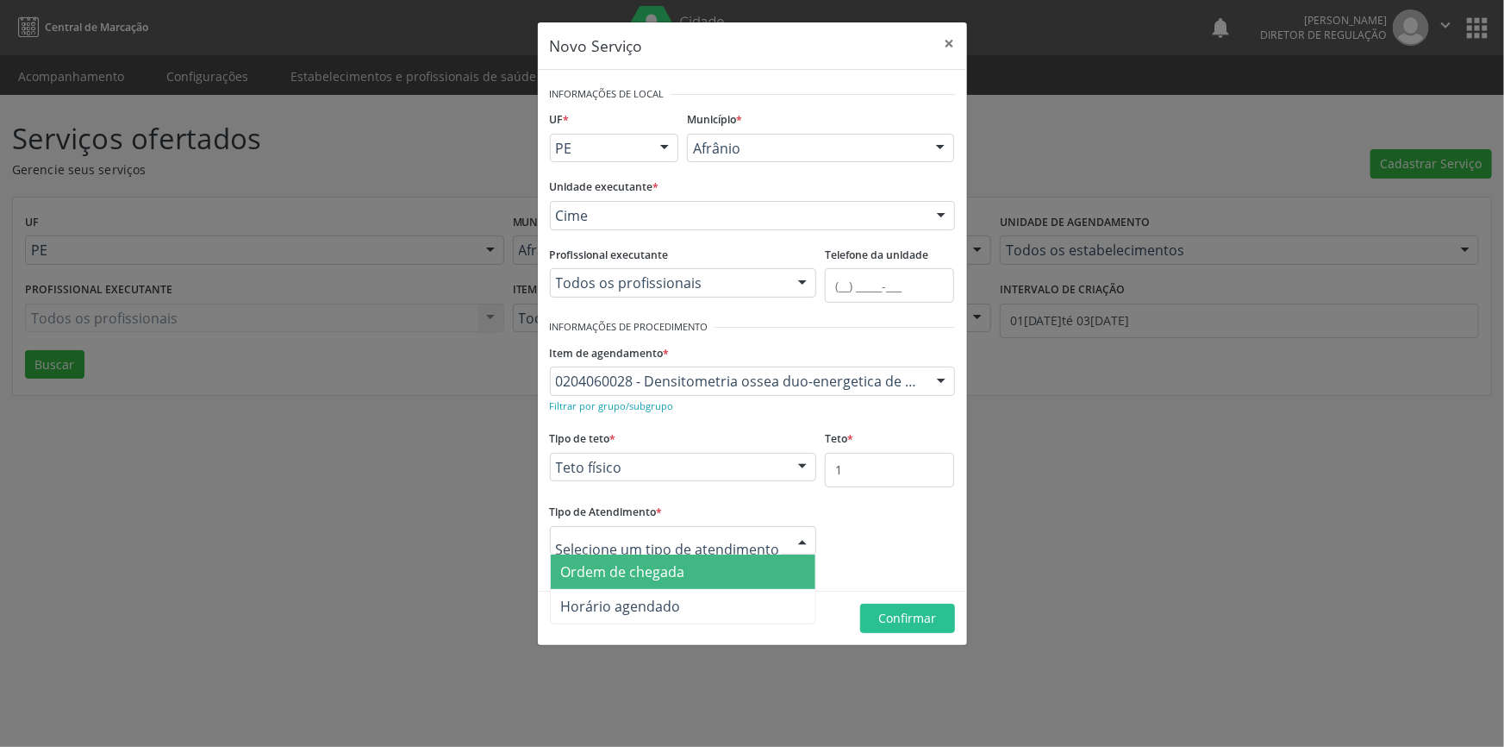
click at [677, 569] on span "Ordem de chegada" at bounding box center [623, 571] width 124 height 19
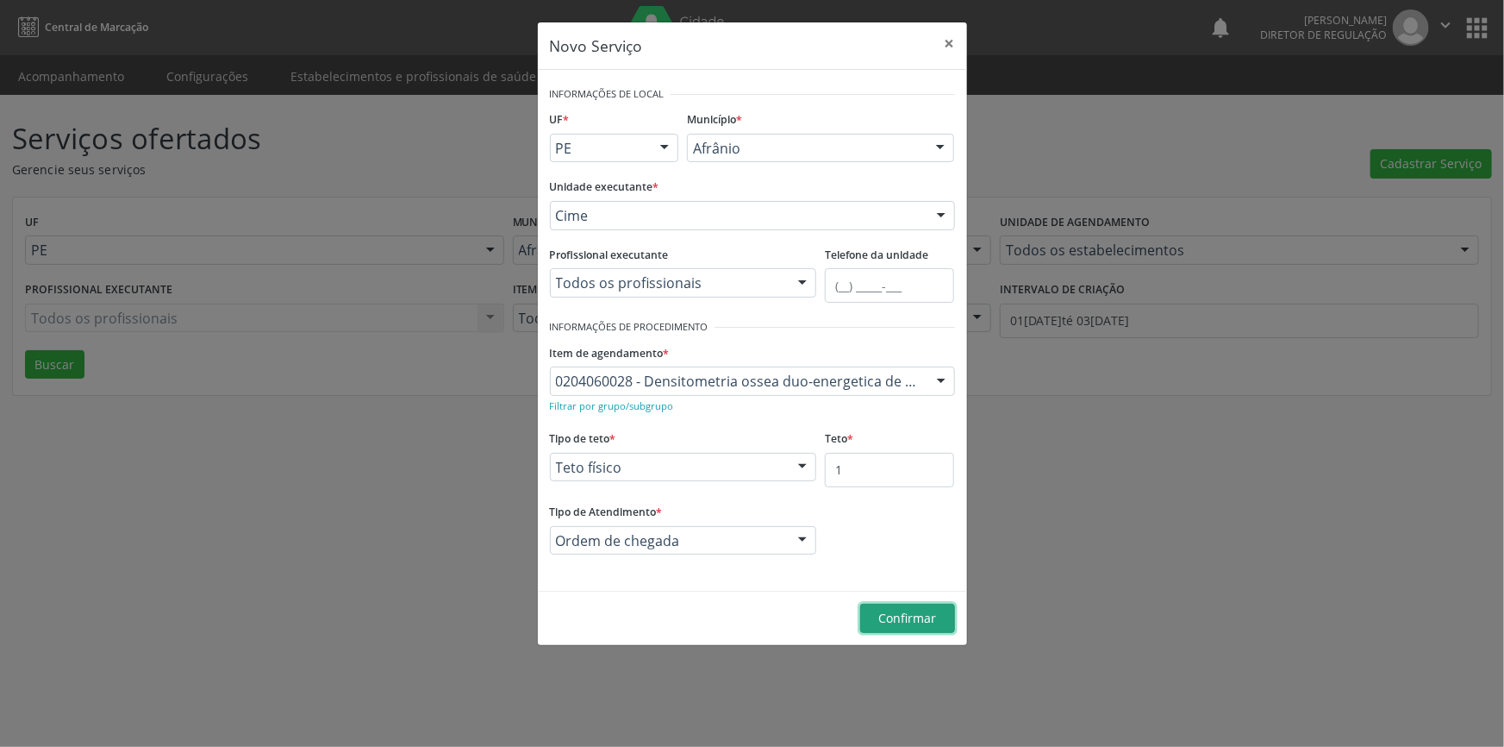
click at [891, 622] on span "Confirmar" at bounding box center [907, 617] width 58 height 16
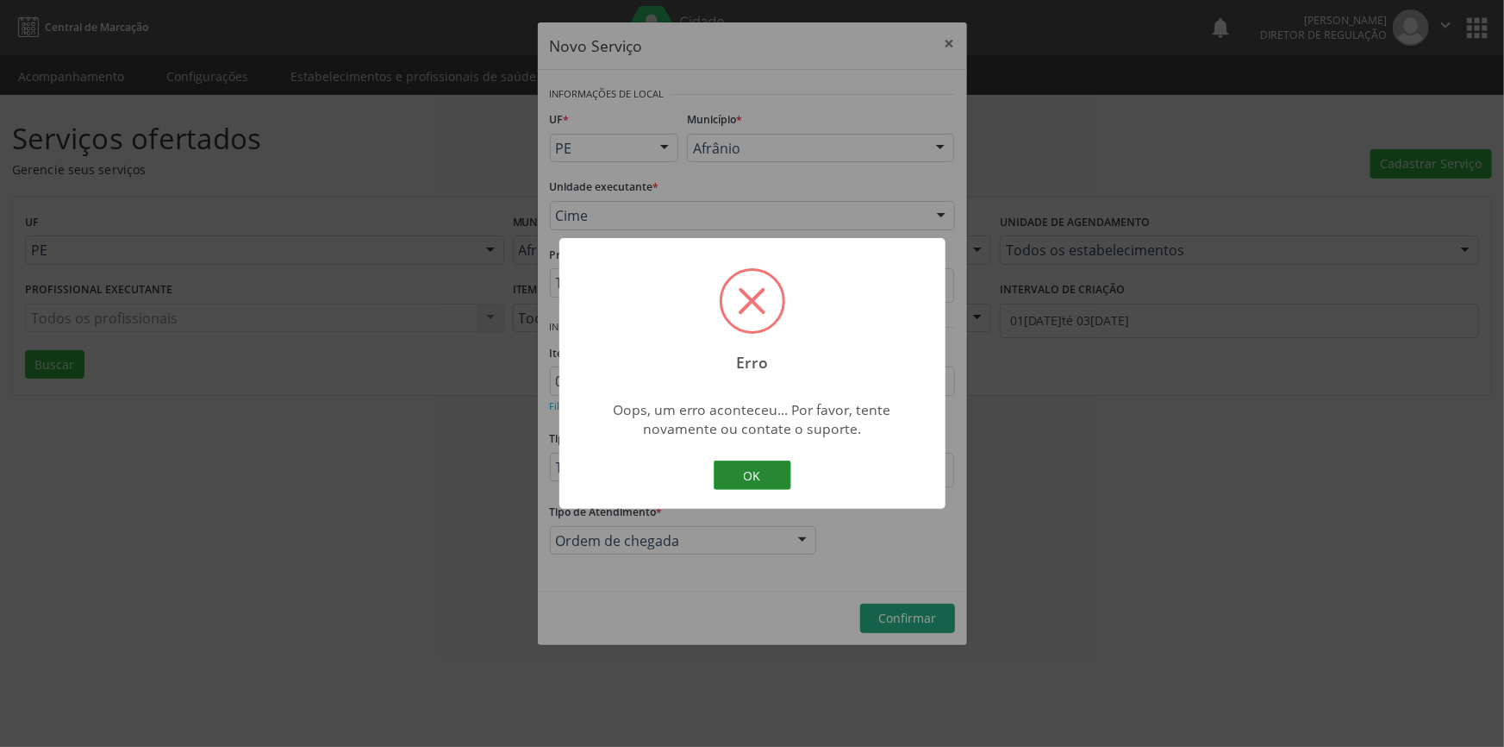
click at [734, 467] on button "OK" at bounding box center [753, 474] width 78 height 29
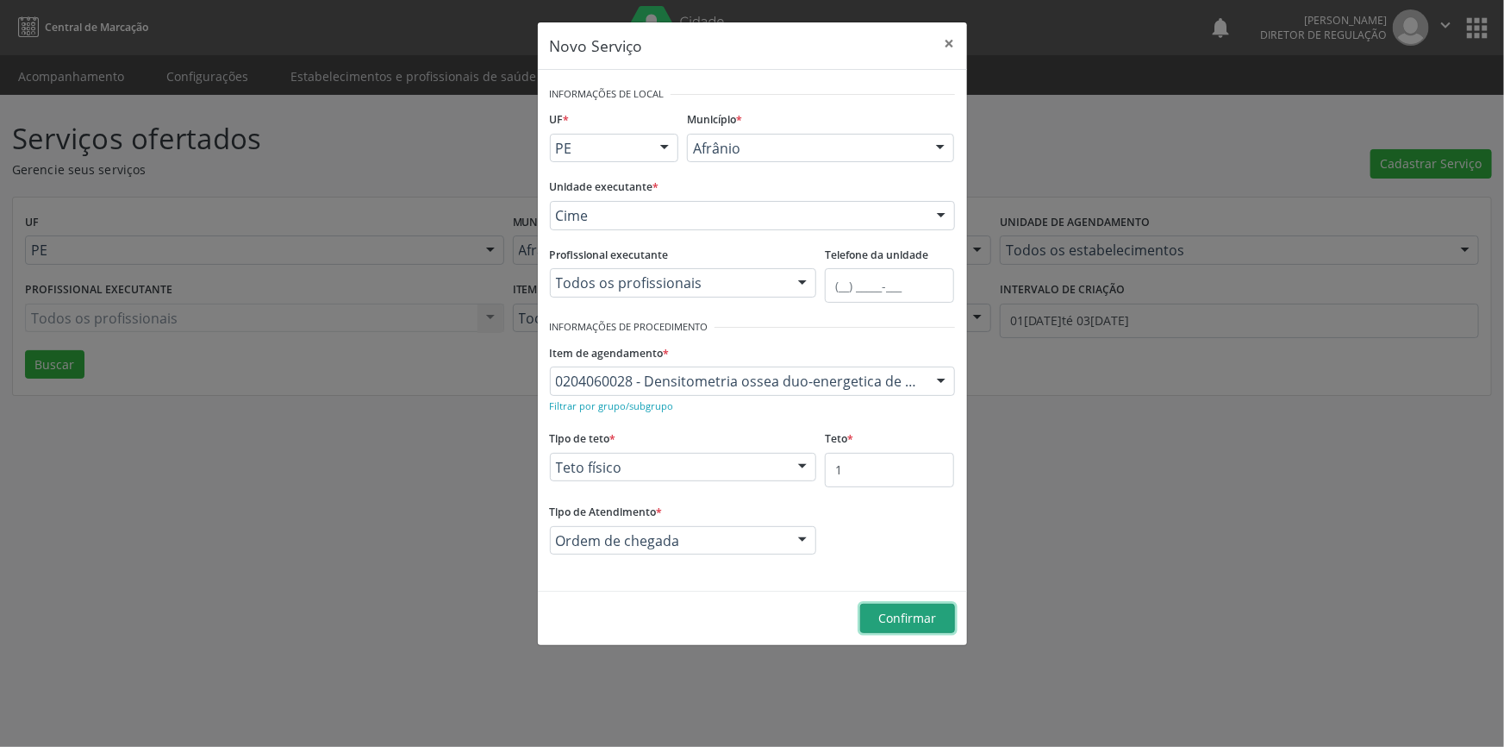
click at [895, 616] on span "Confirmar" at bounding box center [907, 617] width 58 height 16
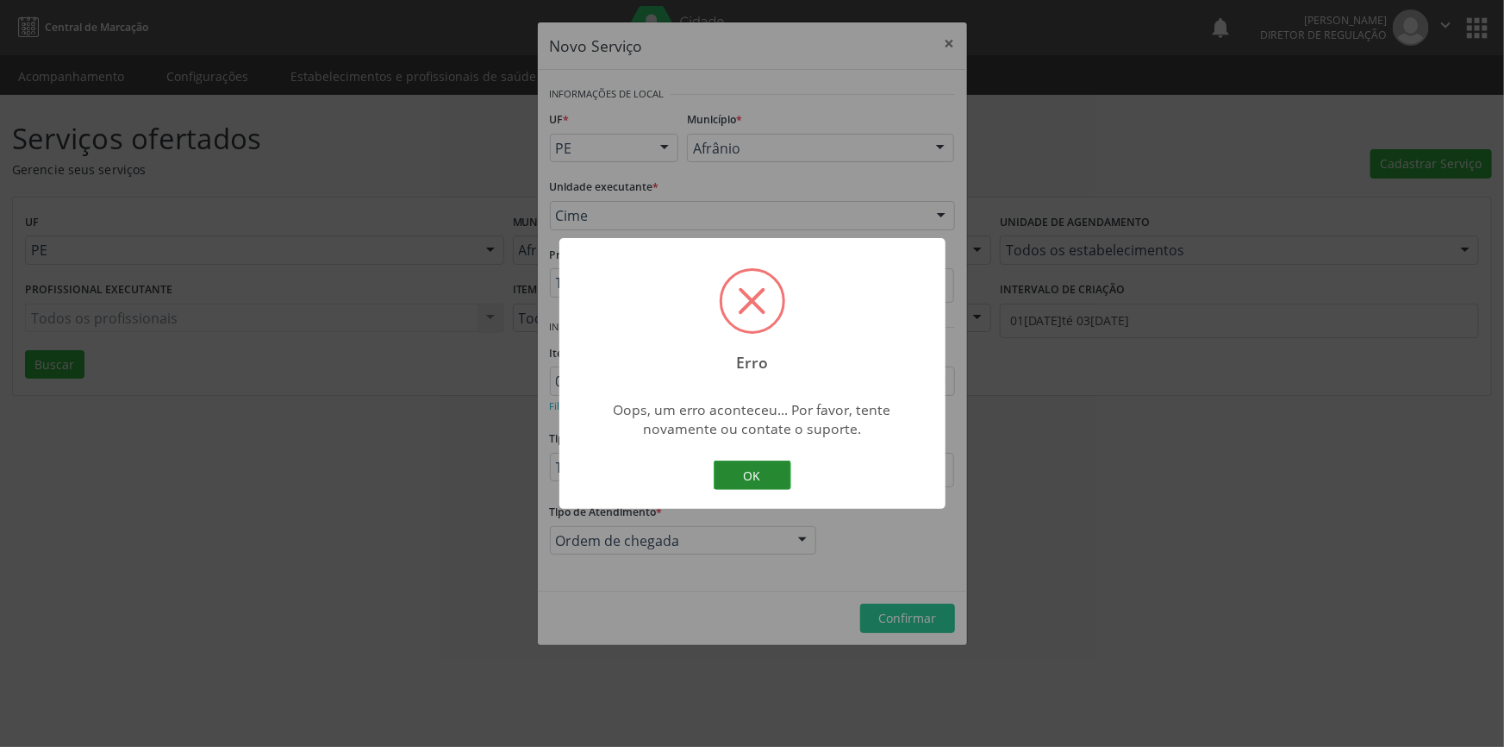
click at [748, 478] on button "OK" at bounding box center [753, 474] width 78 height 29
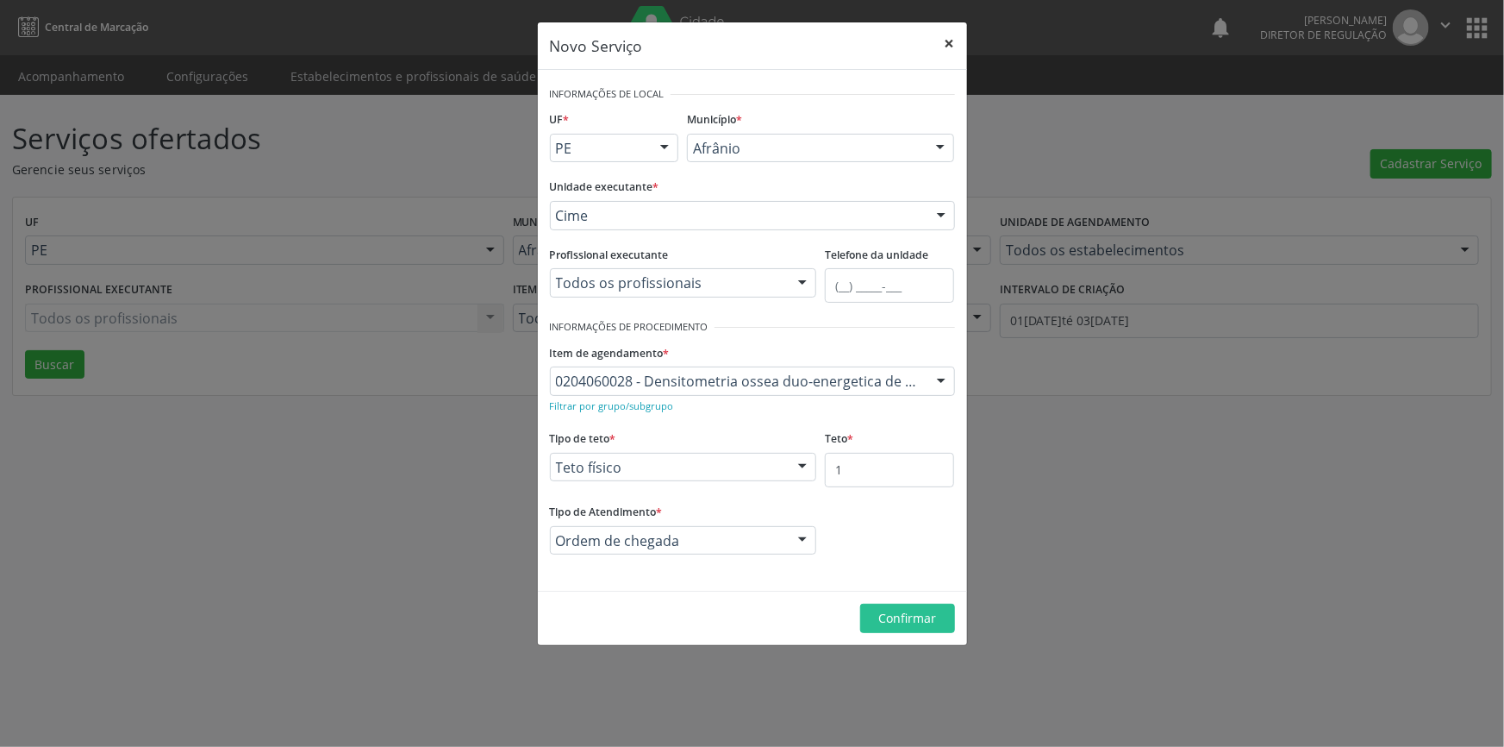
click at [949, 43] on button "×" at bounding box center [950, 43] width 34 height 42
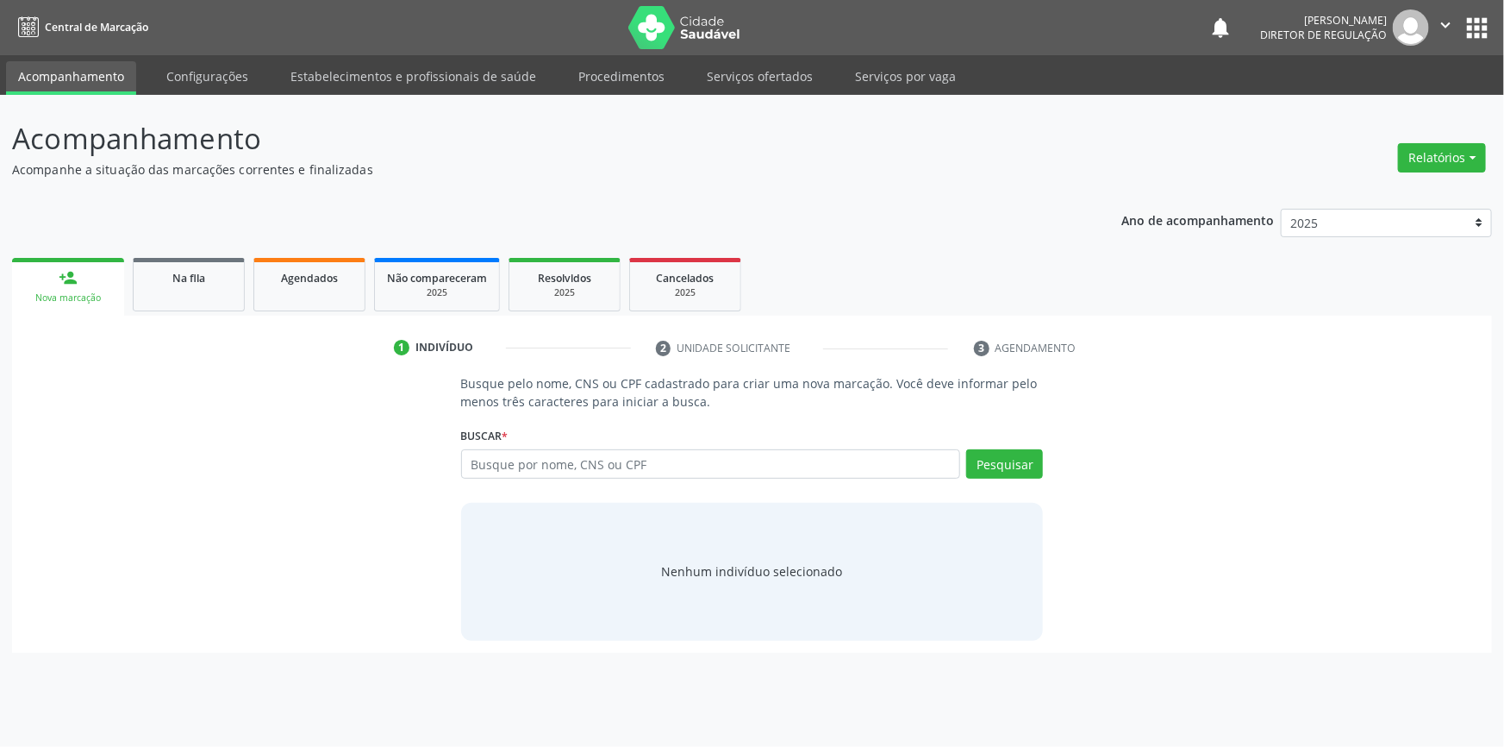
click at [731, 72] on link "Serviços ofertados" at bounding box center [760, 76] width 130 height 30
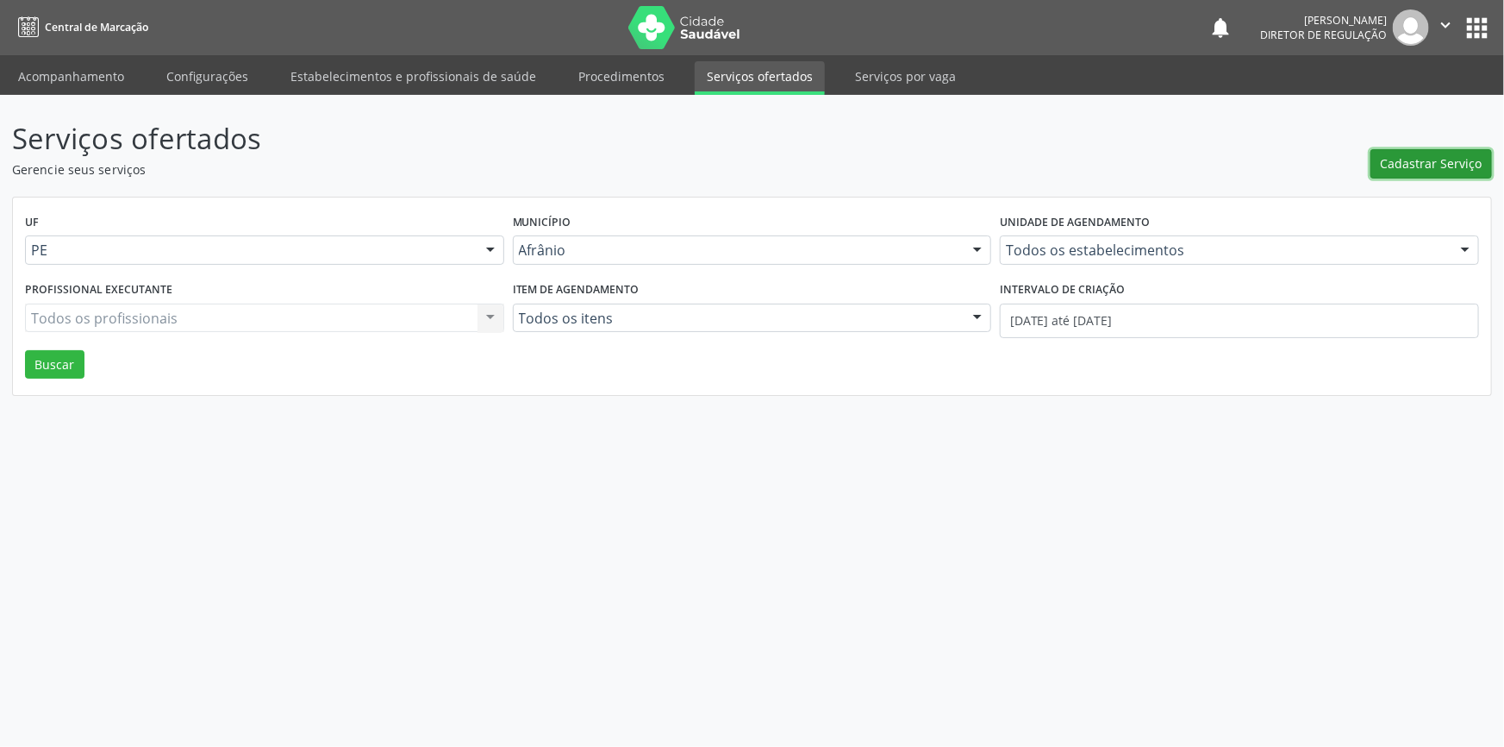
click at [1404, 155] on span "Cadastrar Serviço" at bounding box center [1432, 163] width 102 height 18
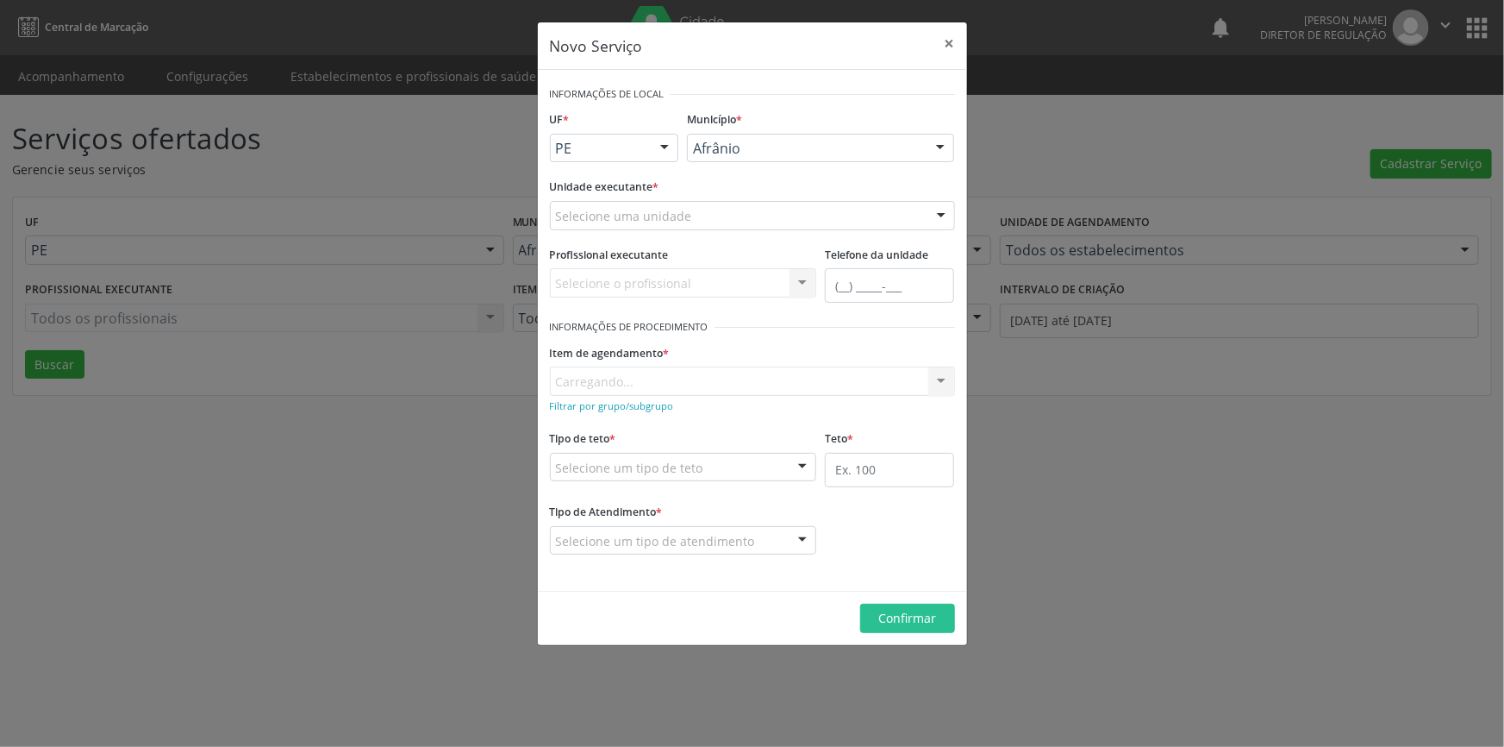
click at [793, 219] on div "Selecione uma unidade" at bounding box center [752, 215] width 405 height 29
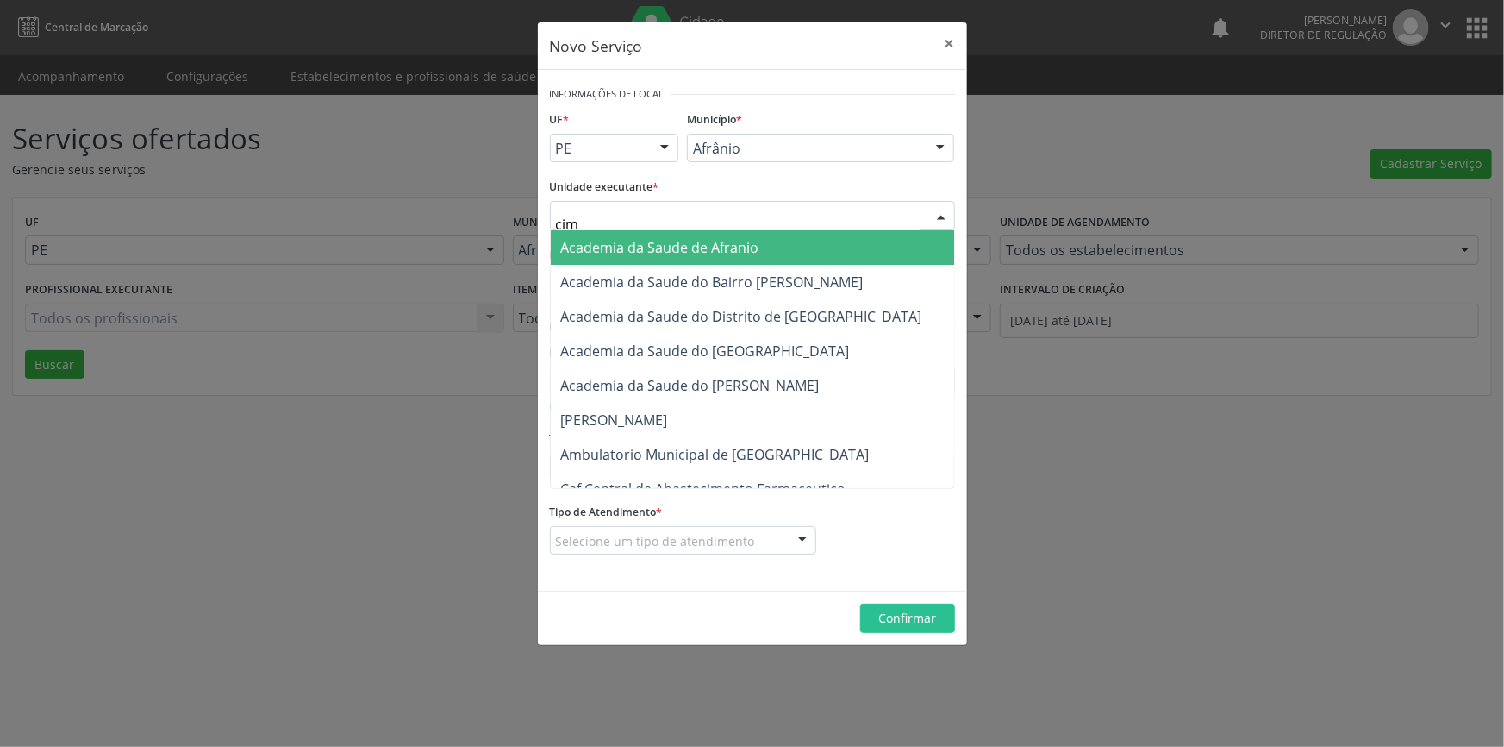
type input "cime"
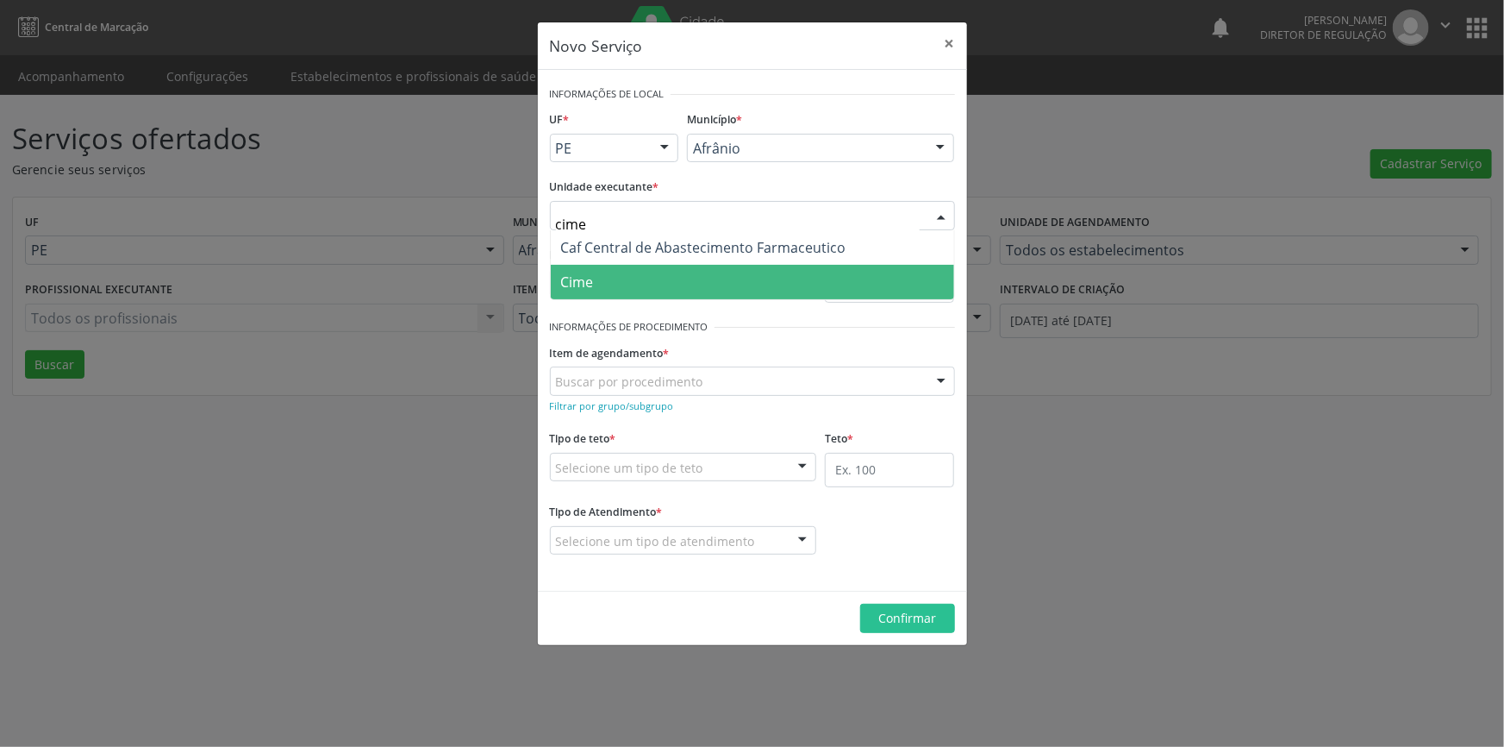
click at [681, 278] on span "Cime" at bounding box center [752, 282] width 403 height 34
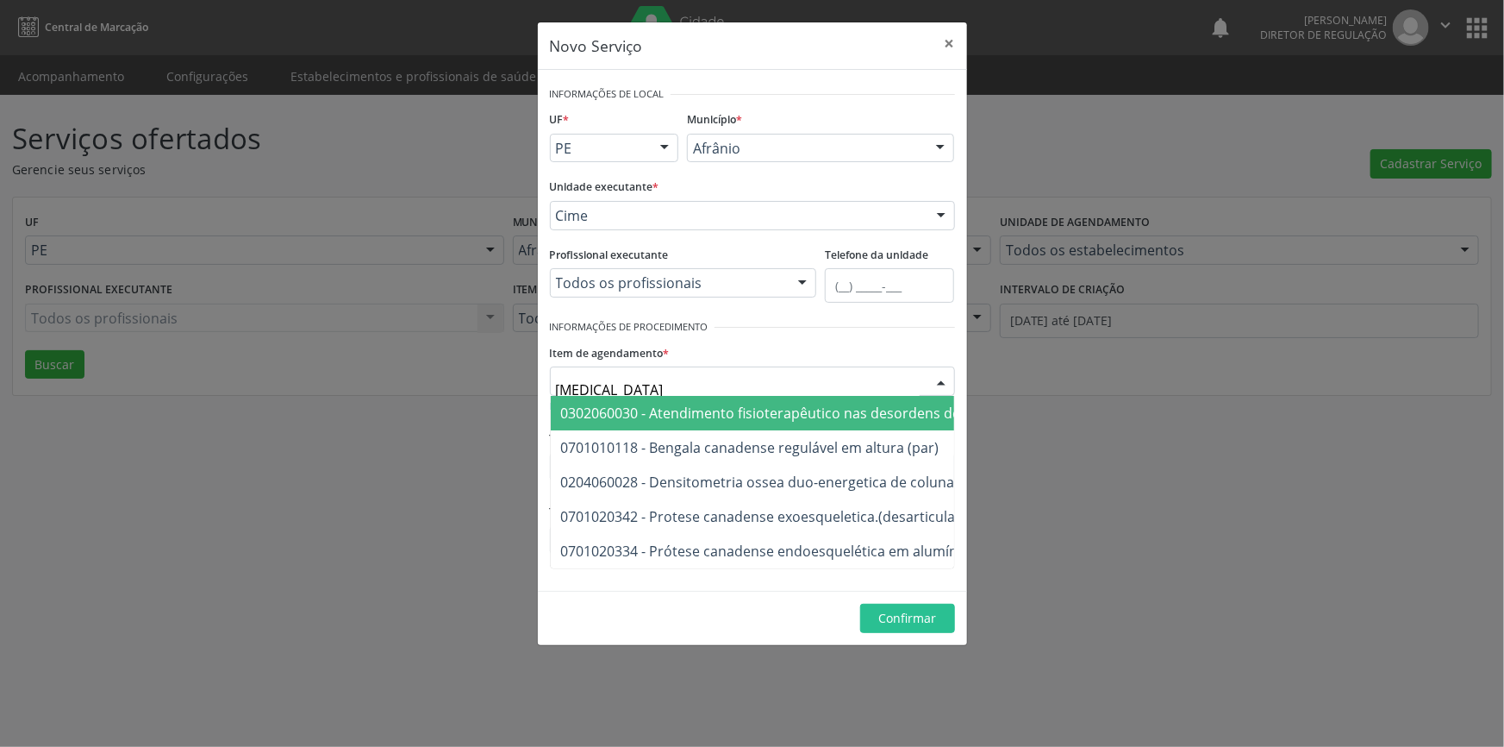
type input "densi"
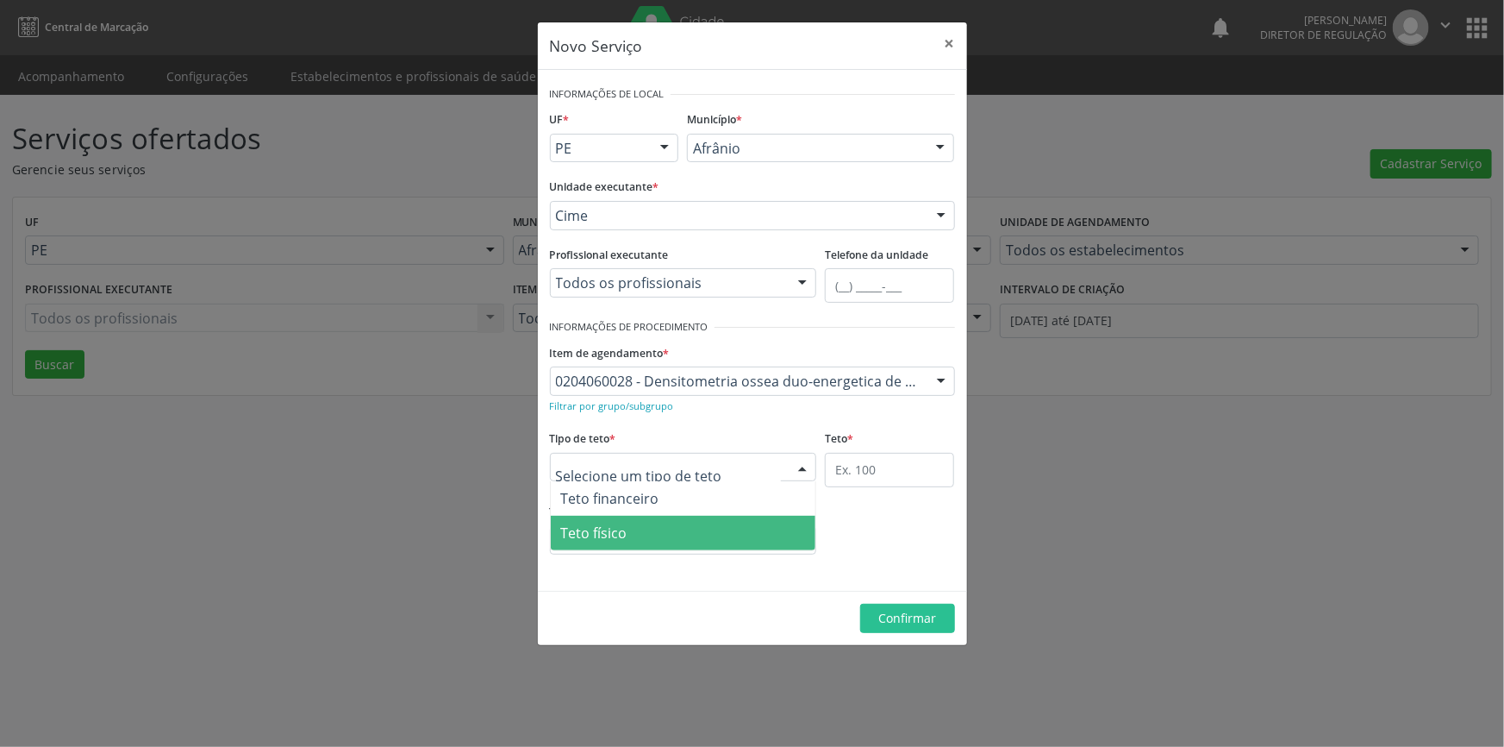
click at [640, 526] on span "Teto físico" at bounding box center [684, 532] width 266 height 34
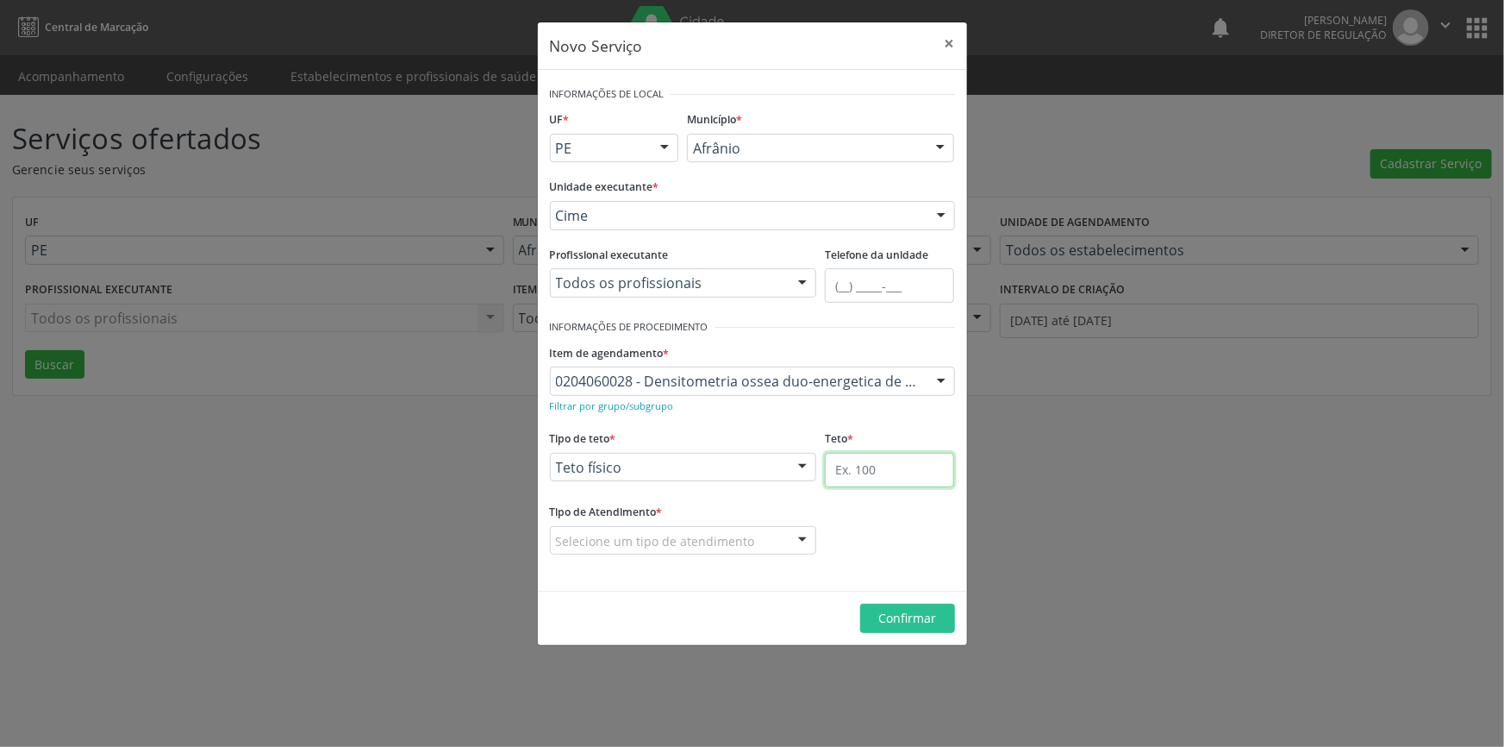
click at [898, 470] on input "text" at bounding box center [889, 470] width 129 height 34
type input "1"
click at [772, 535] on div "Selecione um tipo de atendimento" at bounding box center [683, 540] width 267 height 29
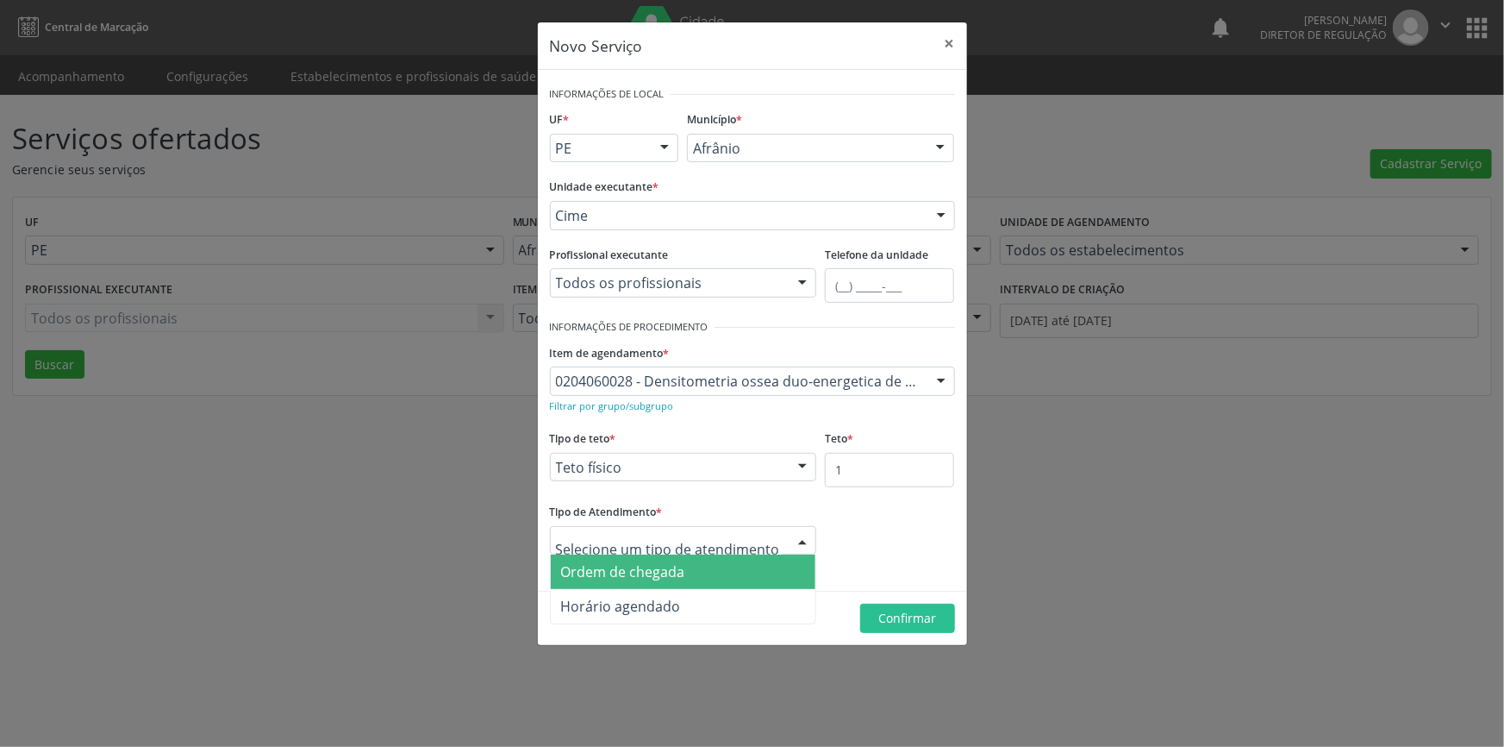
click at [733, 569] on span "Ordem de chegada" at bounding box center [684, 571] width 266 height 34
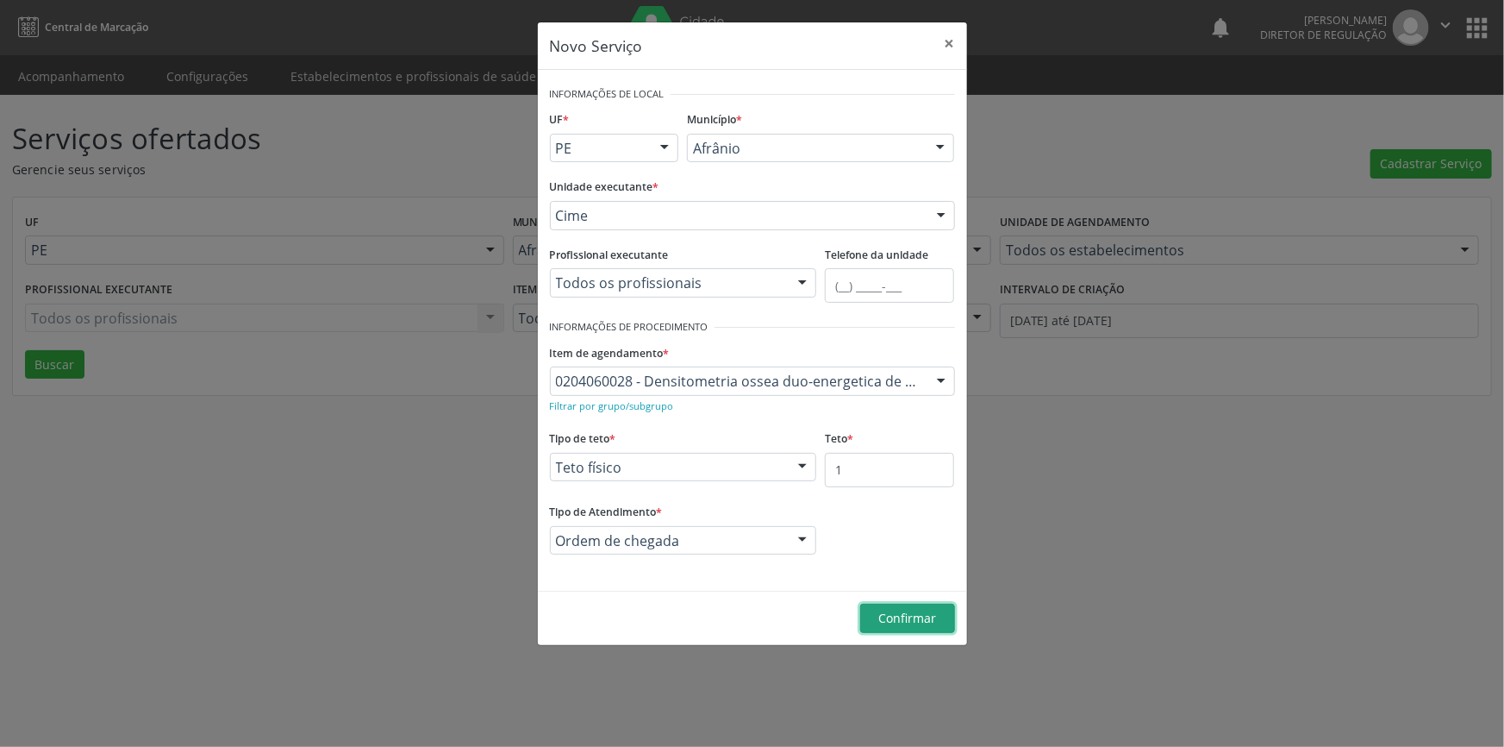
click at [903, 615] on span "Confirmar" at bounding box center [907, 617] width 58 height 16
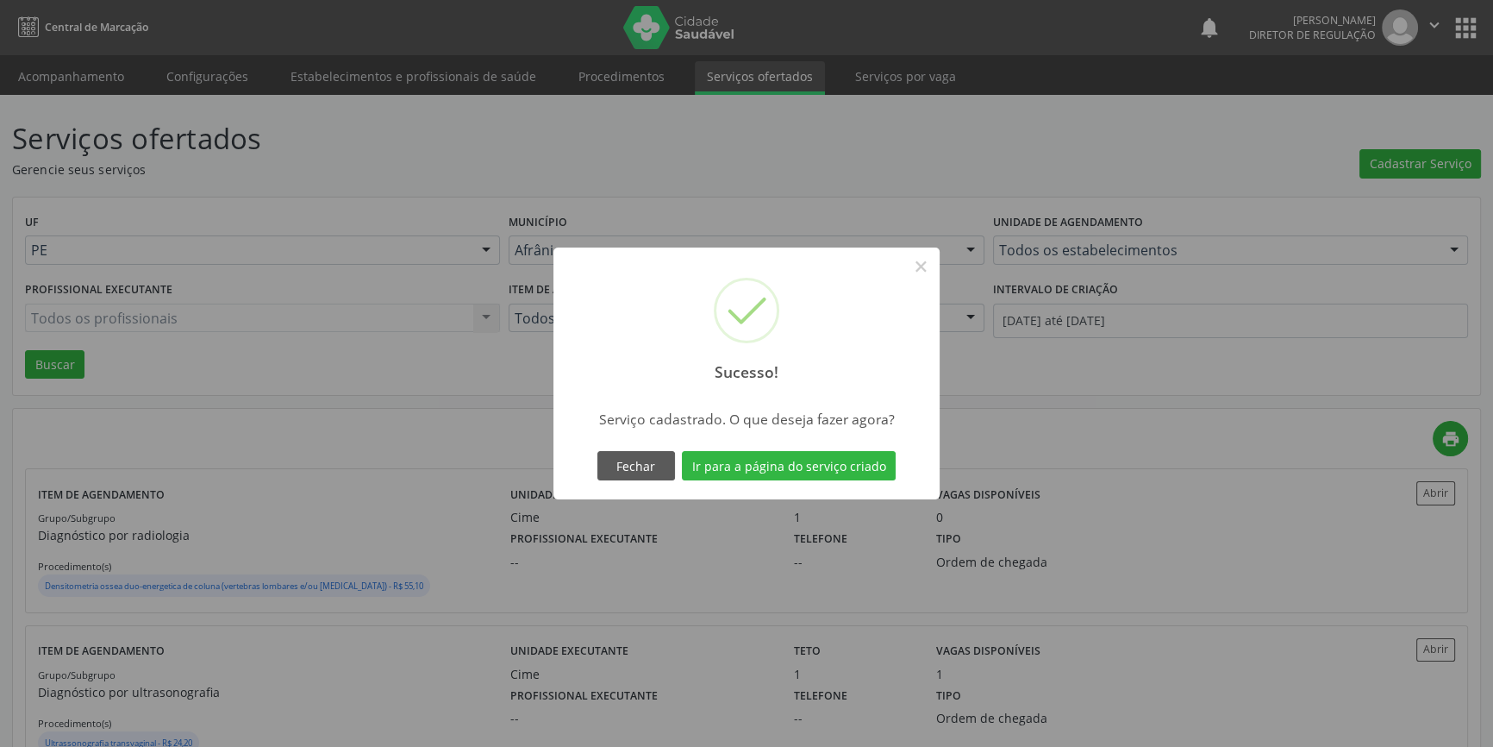
click at [786, 482] on div "Fechar Ir para a página do serviço criado" at bounding box center [746, 465] width 307 height 36
click at [786, 478] on button "Ir para a página do serviço criado" at bounding box center [789, 465] width 214 height 29
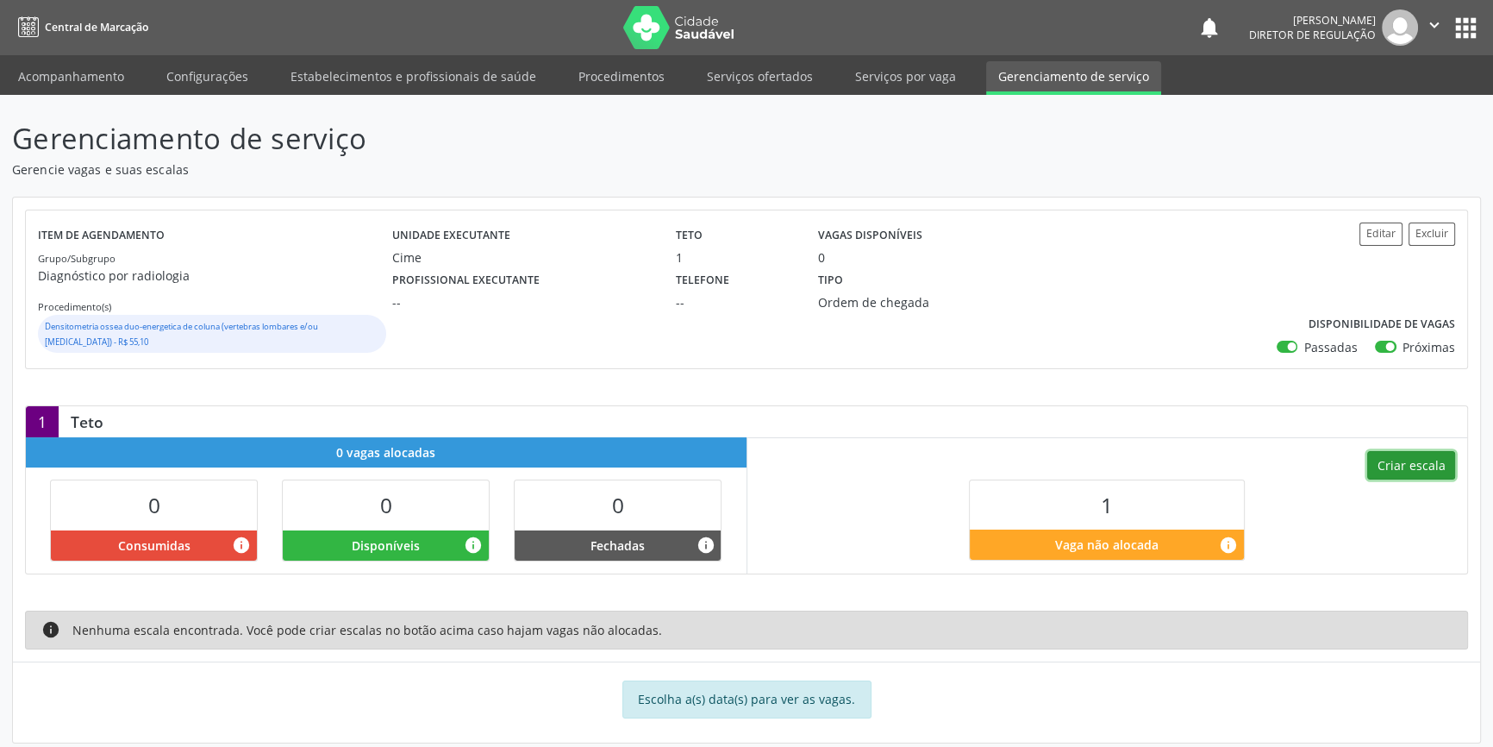
click at [1388, 465] on button "Criar escala" at bounding box center [1411, 465] width 88 height 29
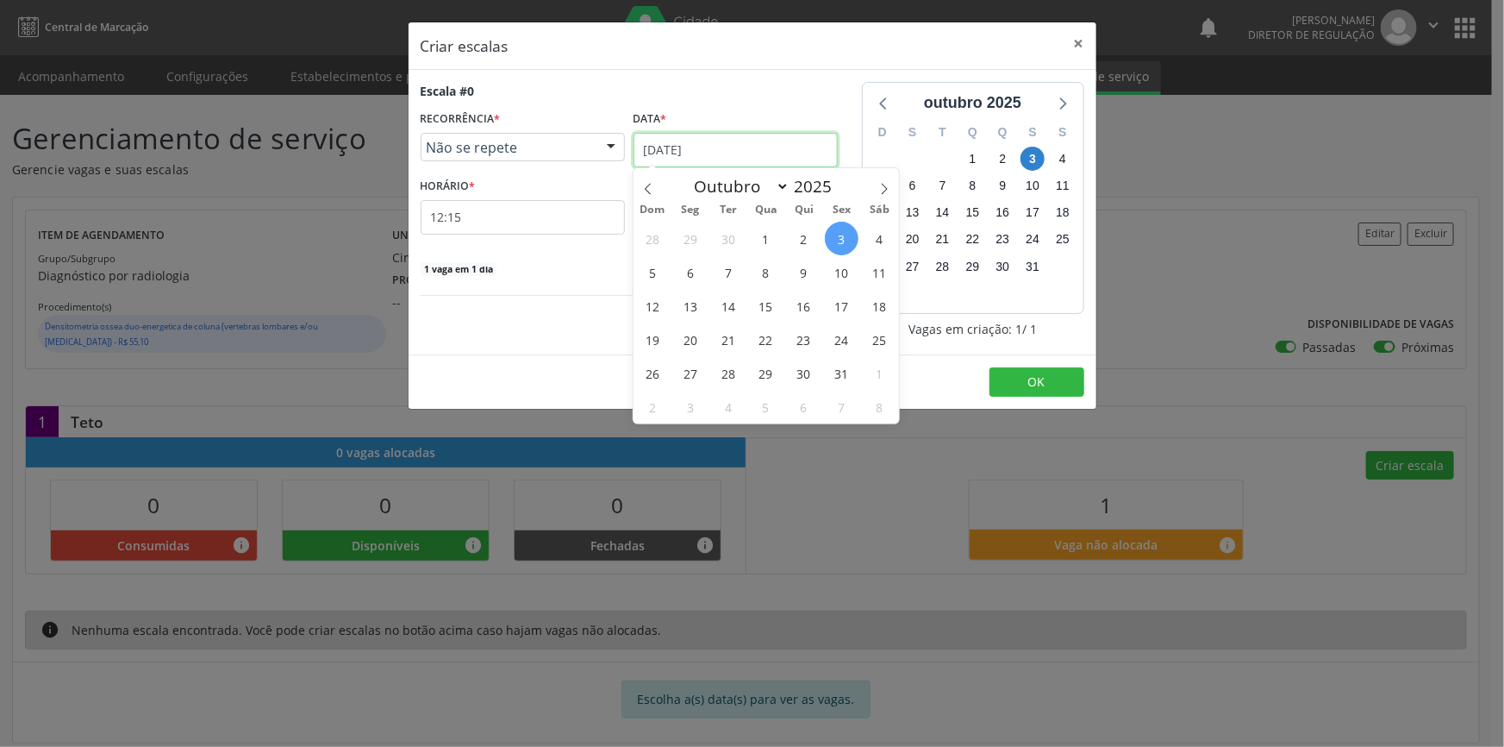
click at [646, 151] on input "03/10/2025" at bounding box center [736, 150] width 204 height 34
click at [684, 299] on span "13" at bounding box center [690, 306] width 34 height 34
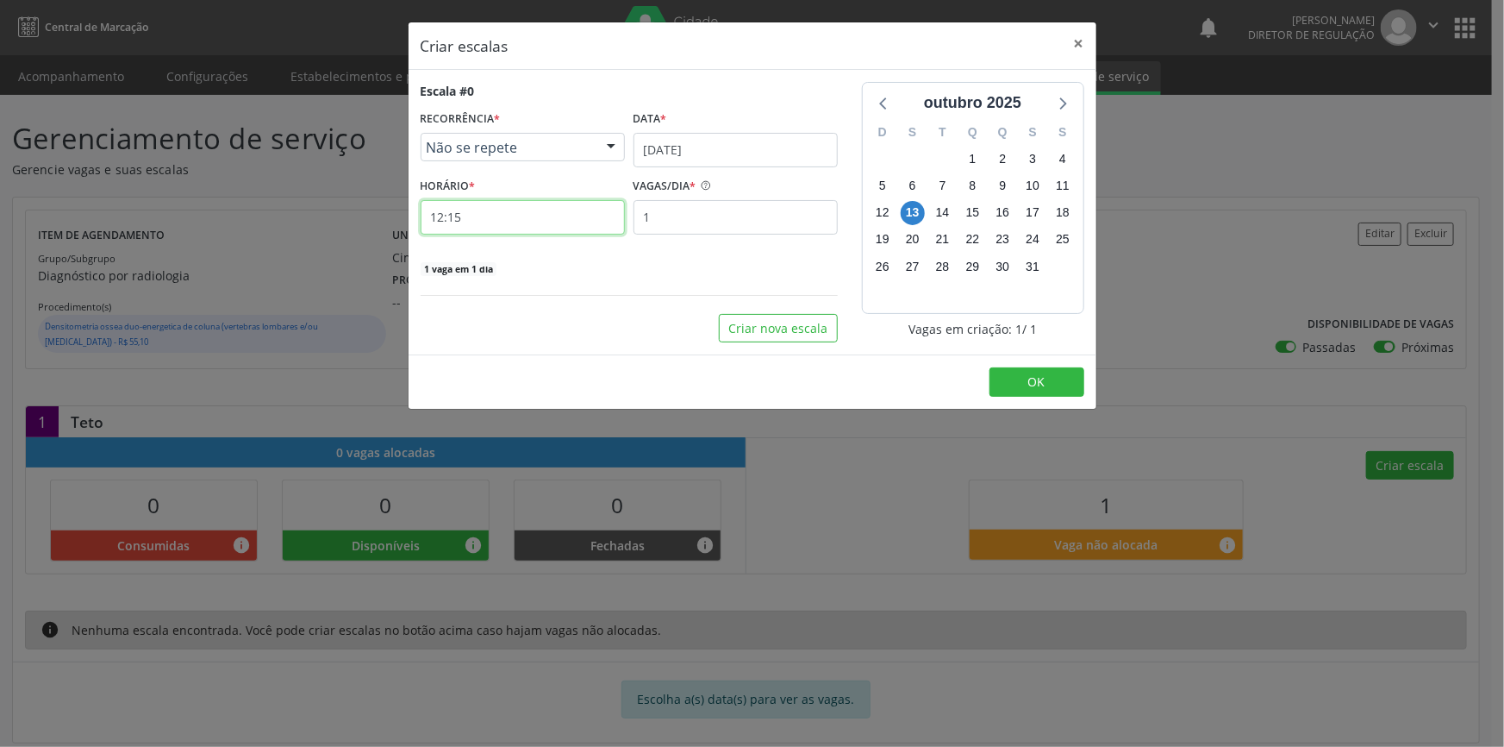
click at [540, 216] on input "12:15" at bounding box center [523, 217] width 204 height 34
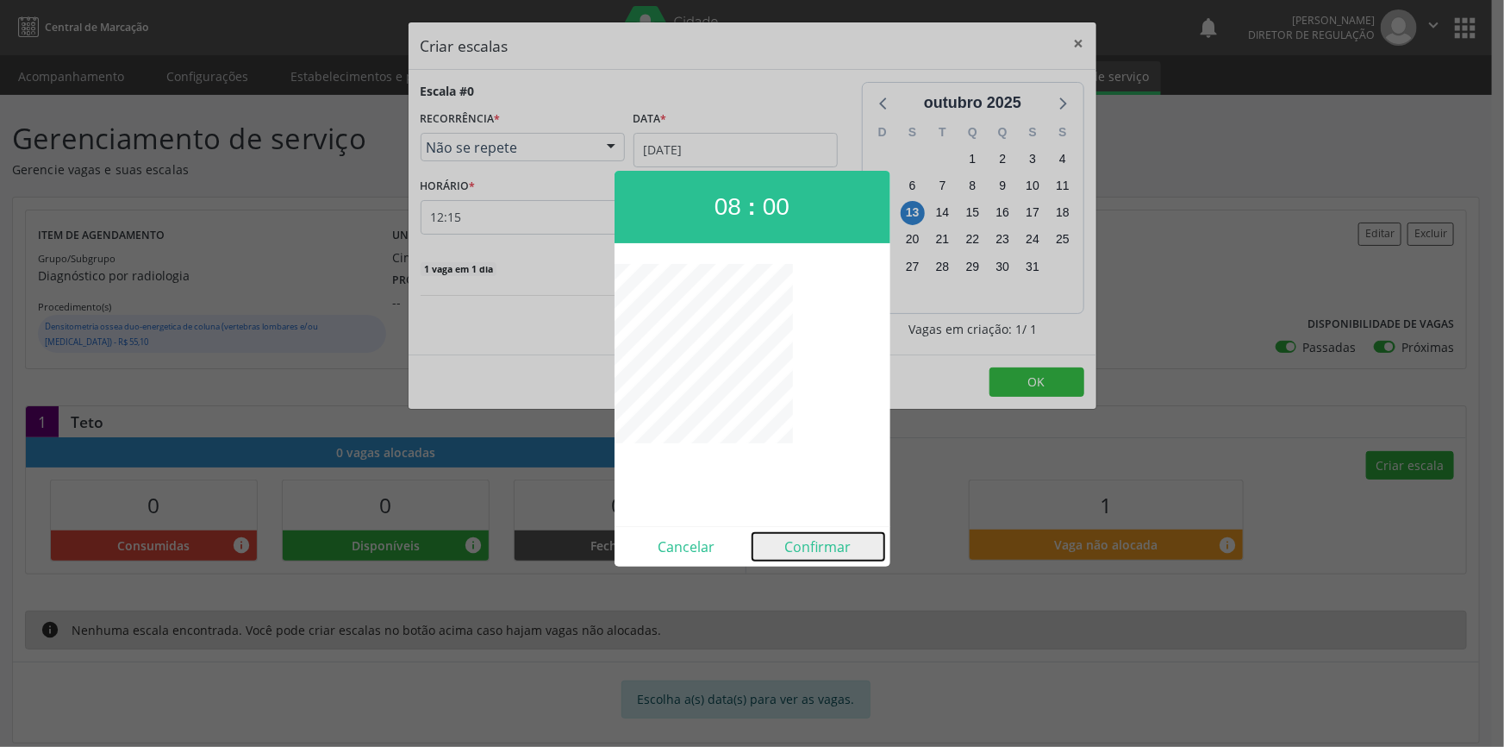
click at [828, 544] on button "Confirmar" at bounding box center [819, 547] width 132 height 28
type input "08:00"
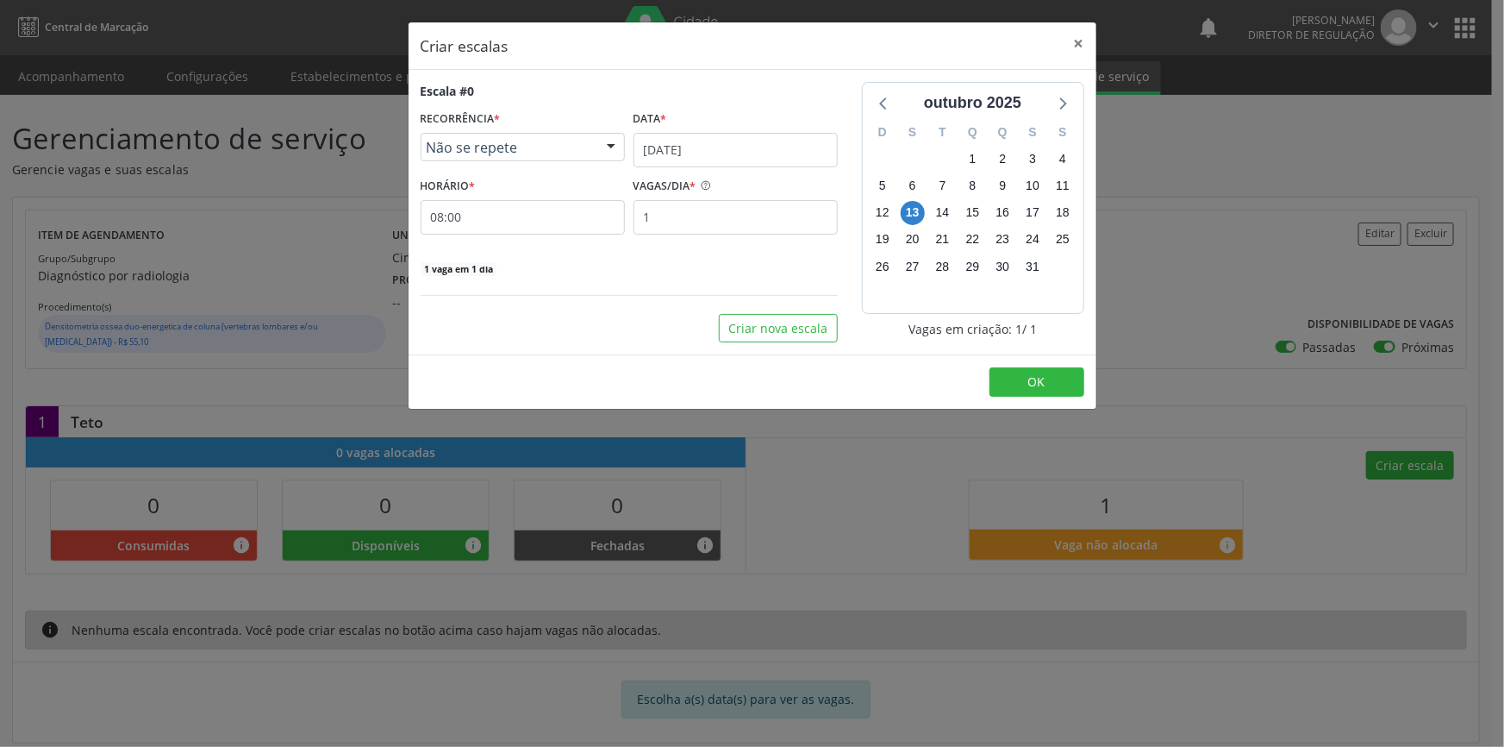
click at [1021, 361] on footer "OK" at bounding box center [753, 381] width 688 height 54
click at [1022, 376] on button "OK" at bounding box center [1037, 381] width 95 height 29
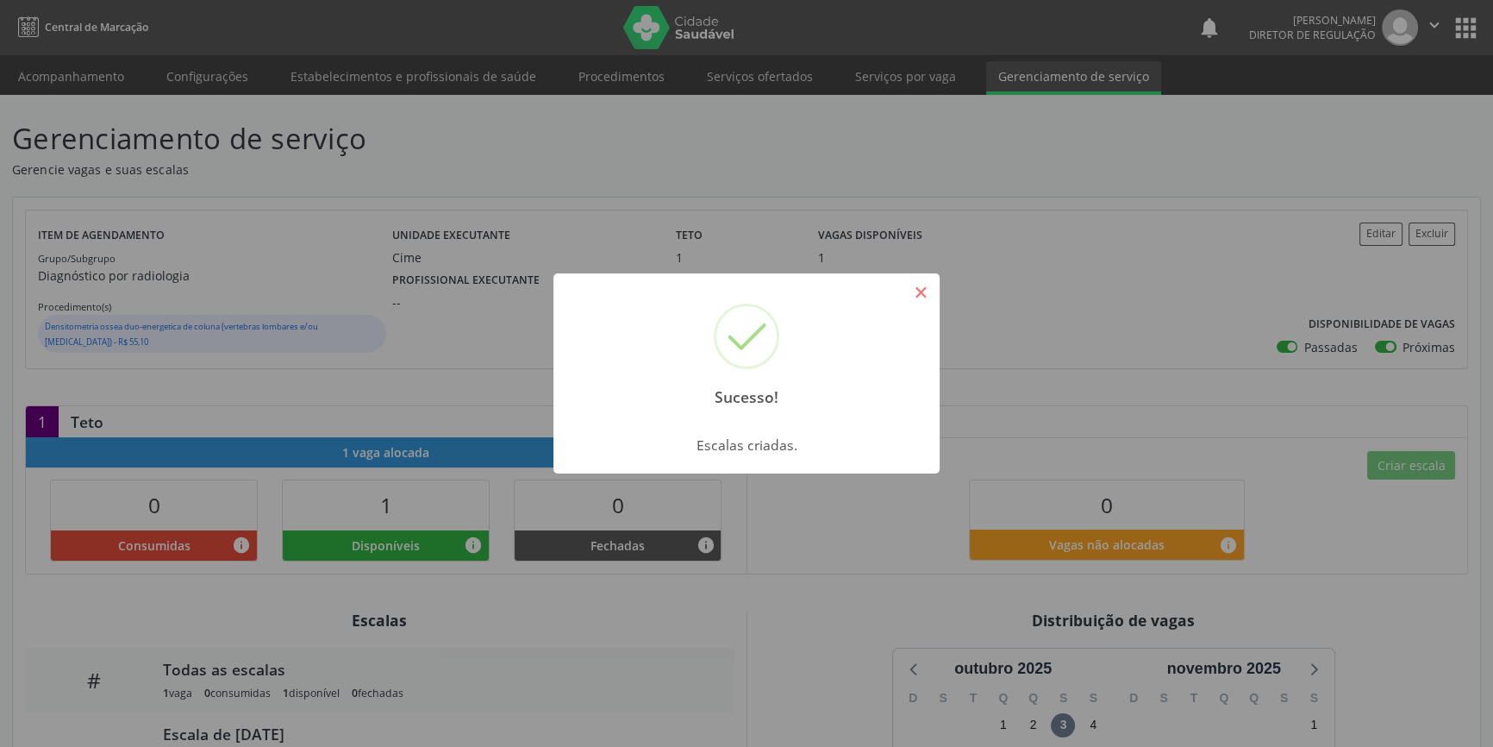
click at [921, 303] on button "×" at bounding box center [920, 292] width 29 height 29
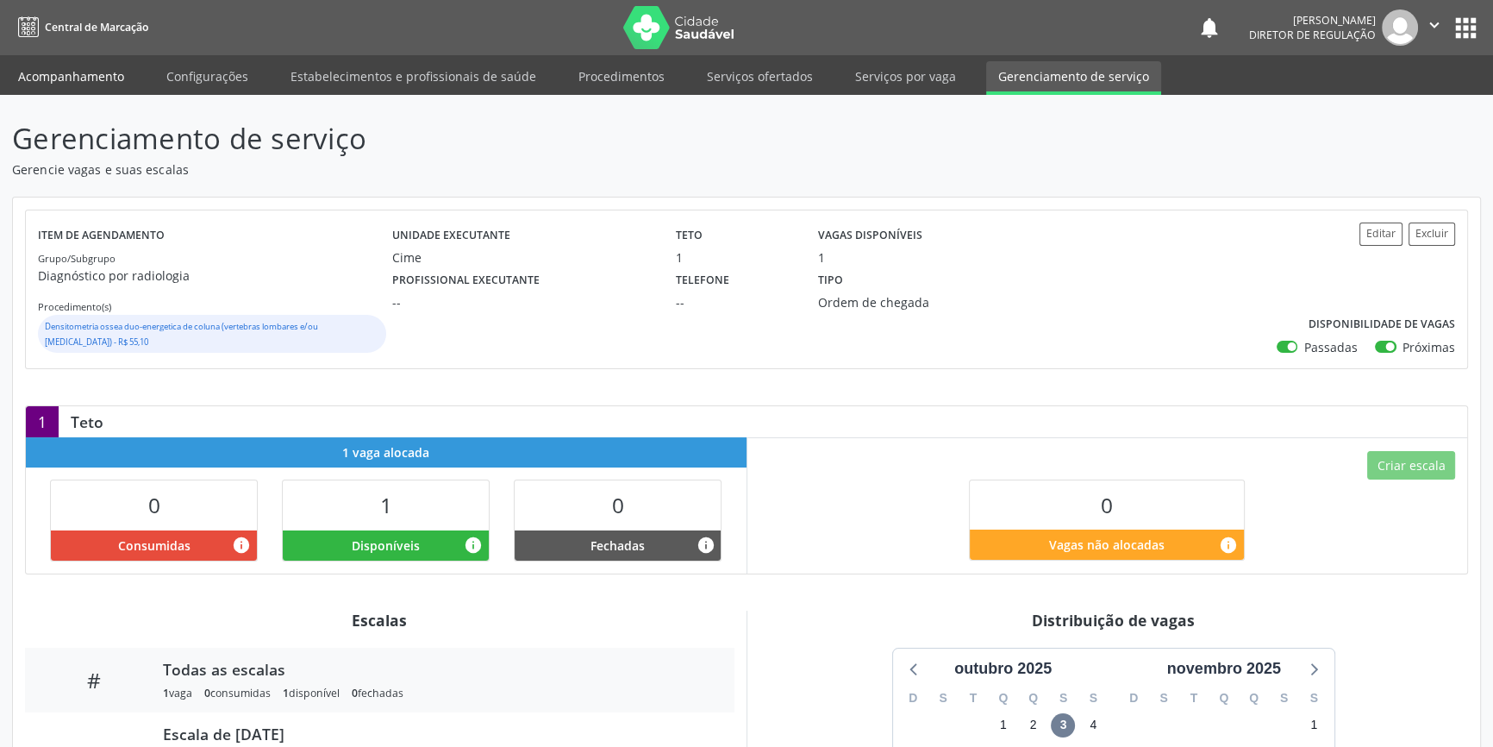
click at [106, 83] on link "Acompanhamento" at bounding box center [71, 76] width 130 height 30
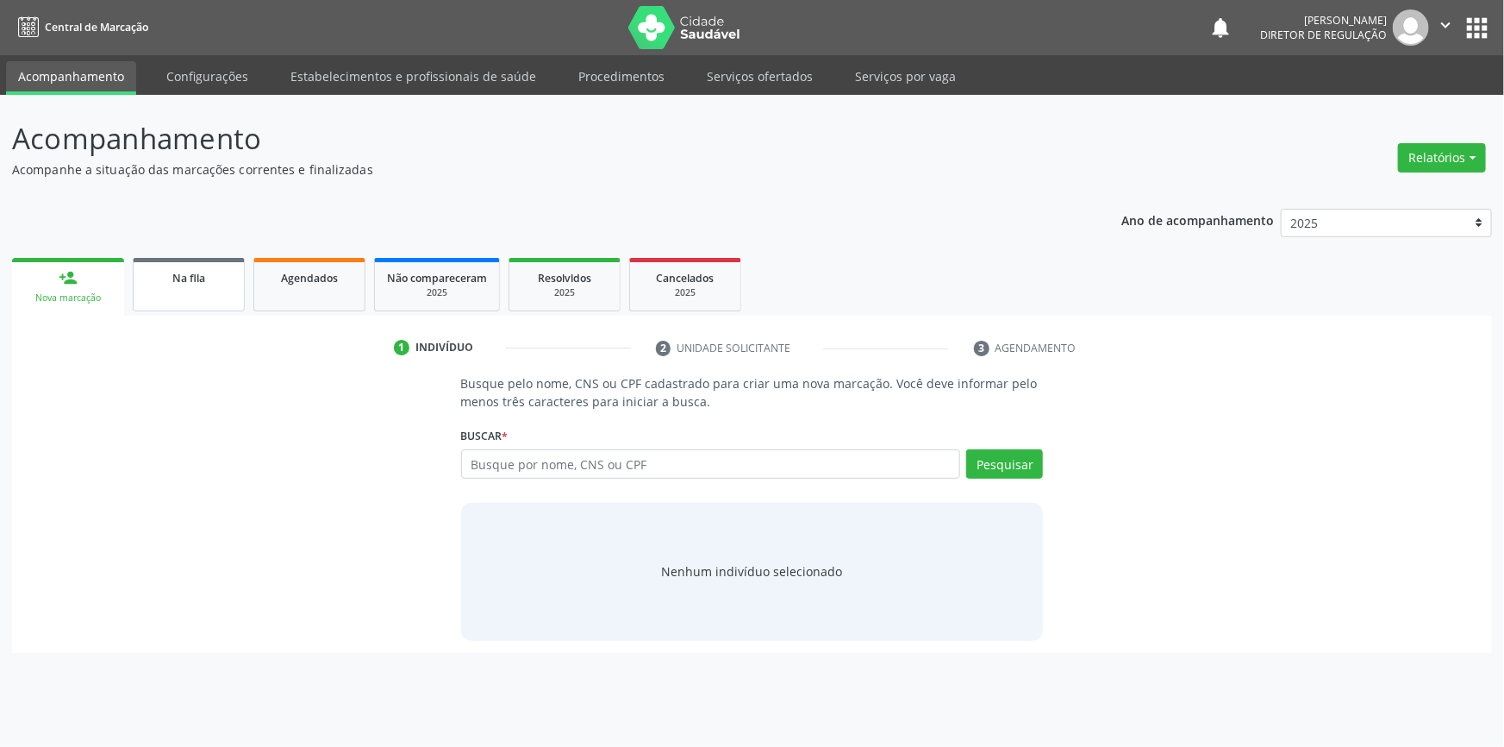
click at [227, 293] on link "Na fila" at bounding box center [189, 284] width 112 height 53
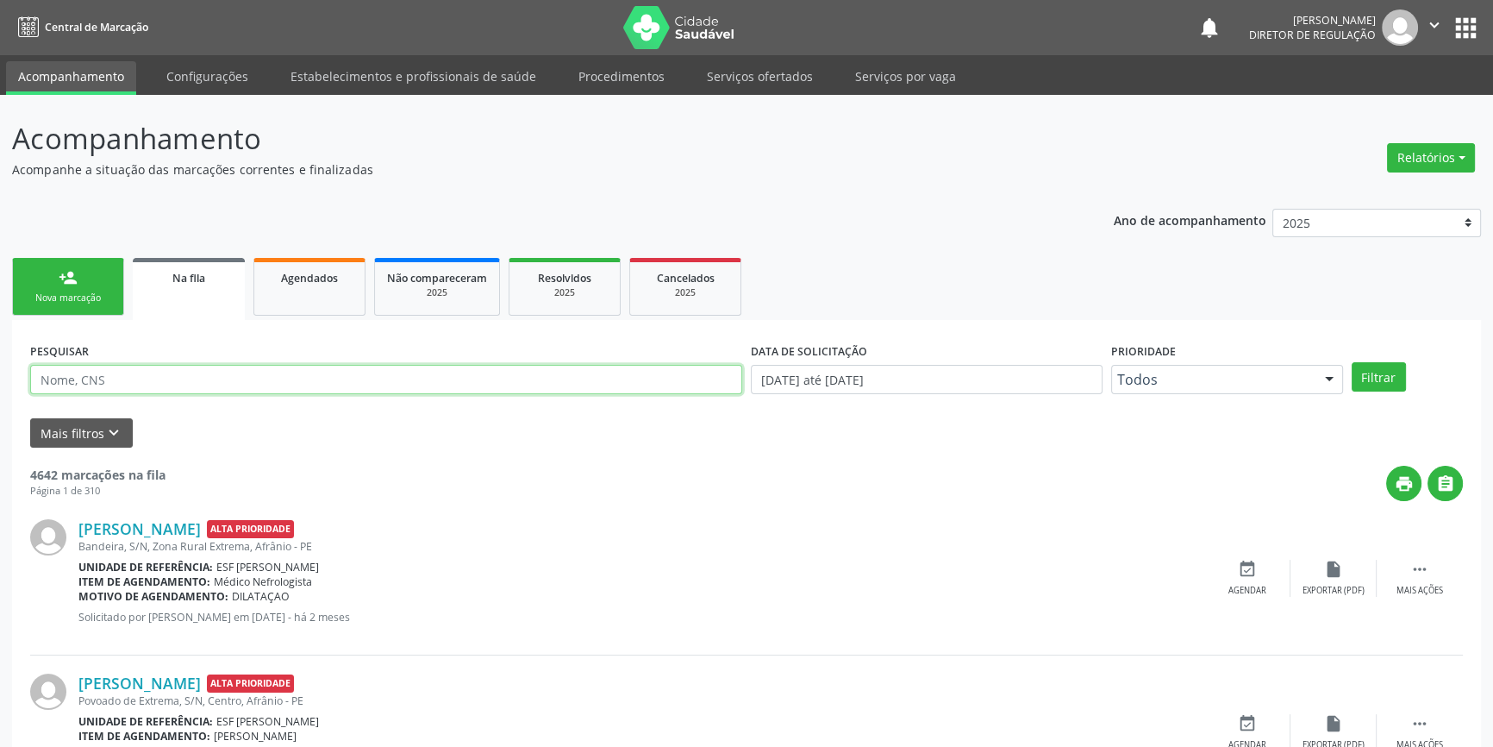
click at [178, 385] on input "text" at bounding box center [386, 379] width 712 height 29
type input "701802292544771"
click at [1360, 384] on button "Filtrar" at bounding box center [1379, 376] width 54 height 29
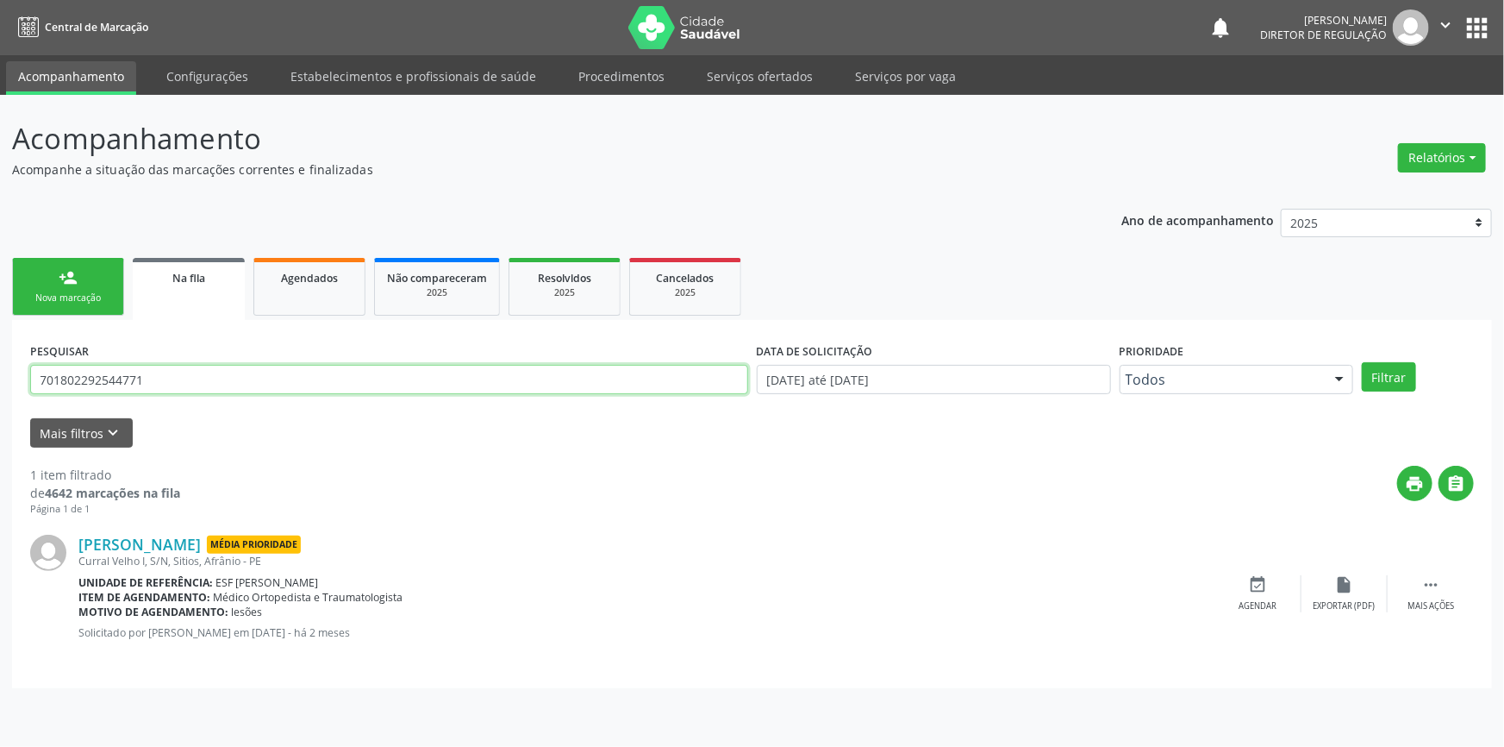
drag, startPoint x: 206, startPoint y: 382, endPoint x: 0, endPoint y: 365, distance: 206.7
click at [0, 365] on div "Acompanhamento Acompanhe a situação das marcações correntes e finalizadas Relat…" at bounding box center [752, 421] width 1504 height 652
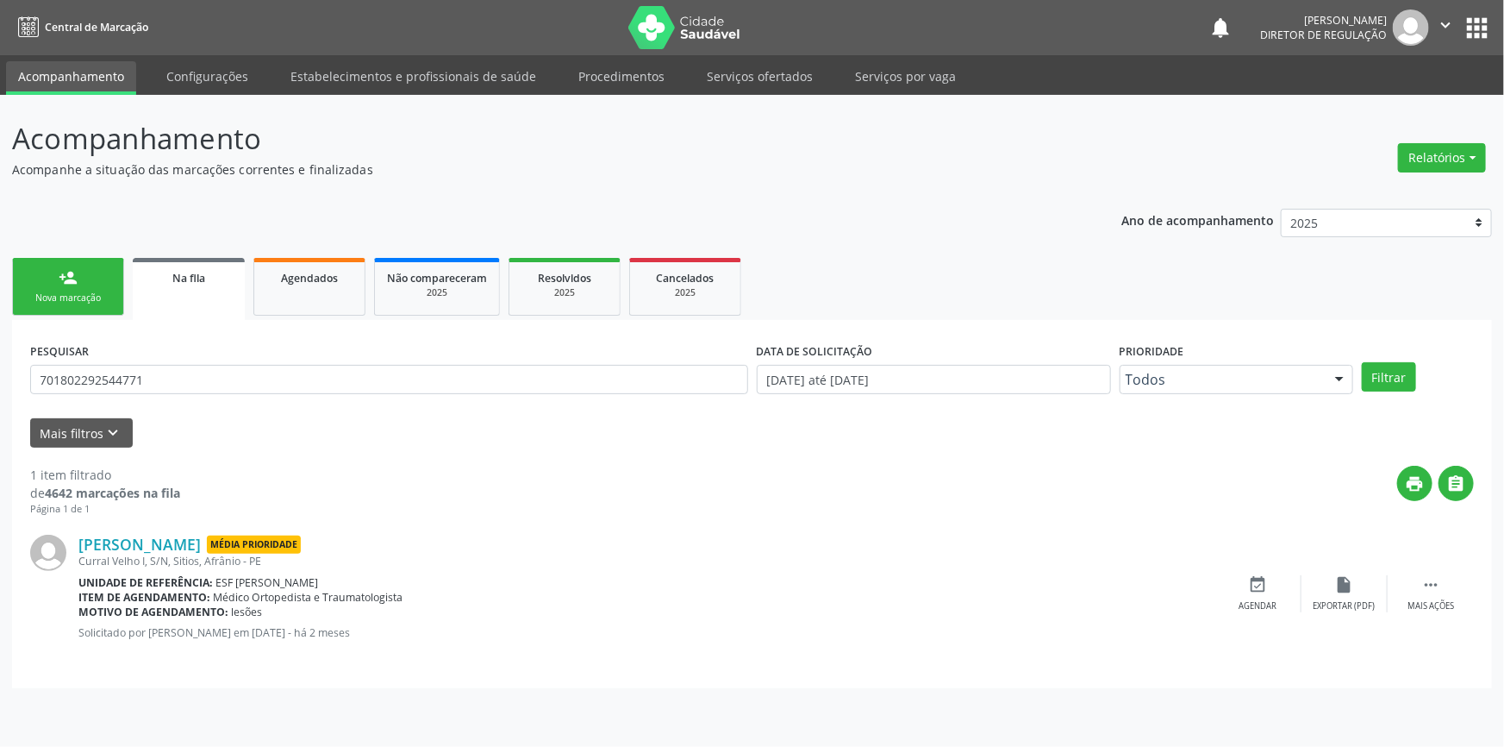
click at [58, 303] on div "Nova marcação" at bounding box center [68, 297] width 86 height 13
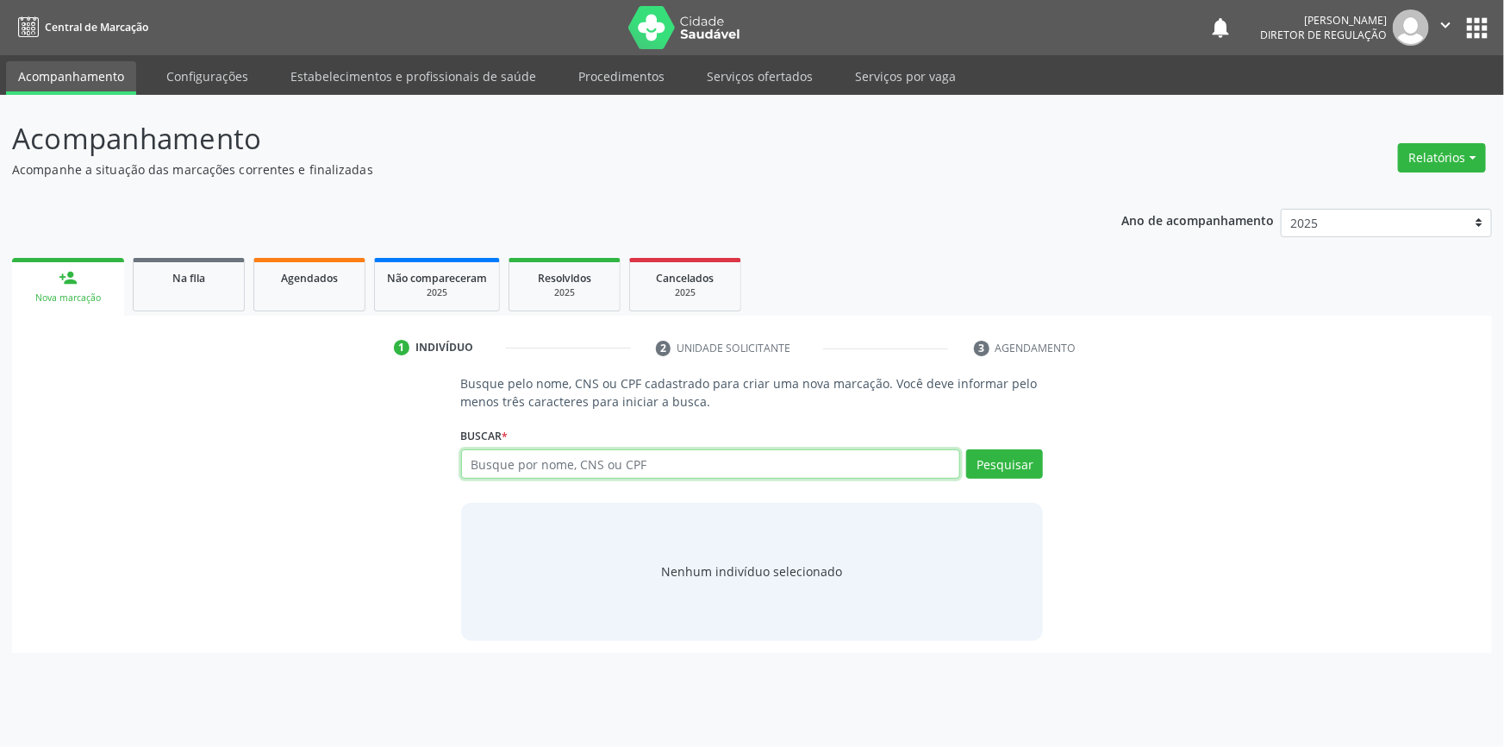
click at [563, 466] on input "text" at bounding box center [711, 463] width 500 height 29
paste input "701802292544771"
type input "701802292544771"
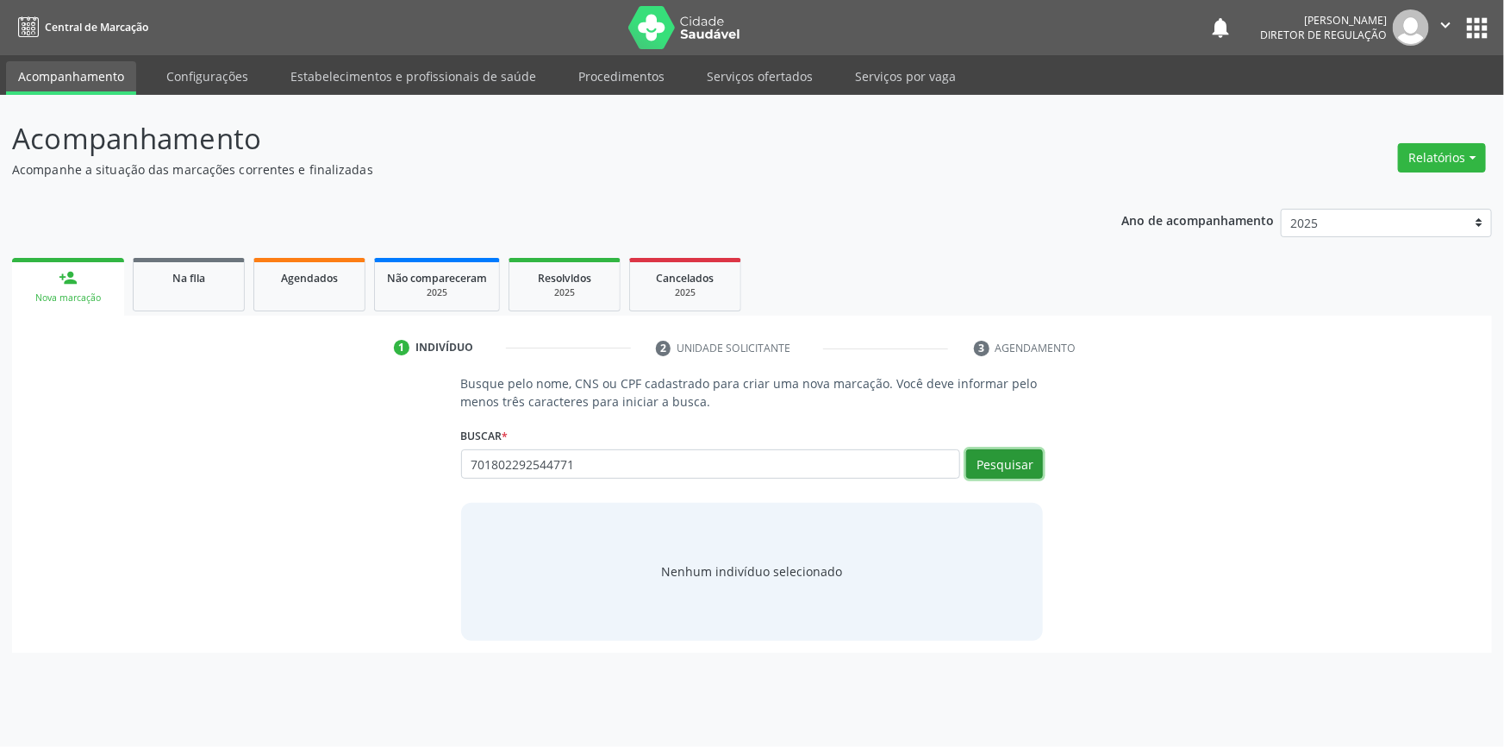
click at [999, 471] on button "Pesquisar" at bounding box center [1004, 463] width 77 height 29
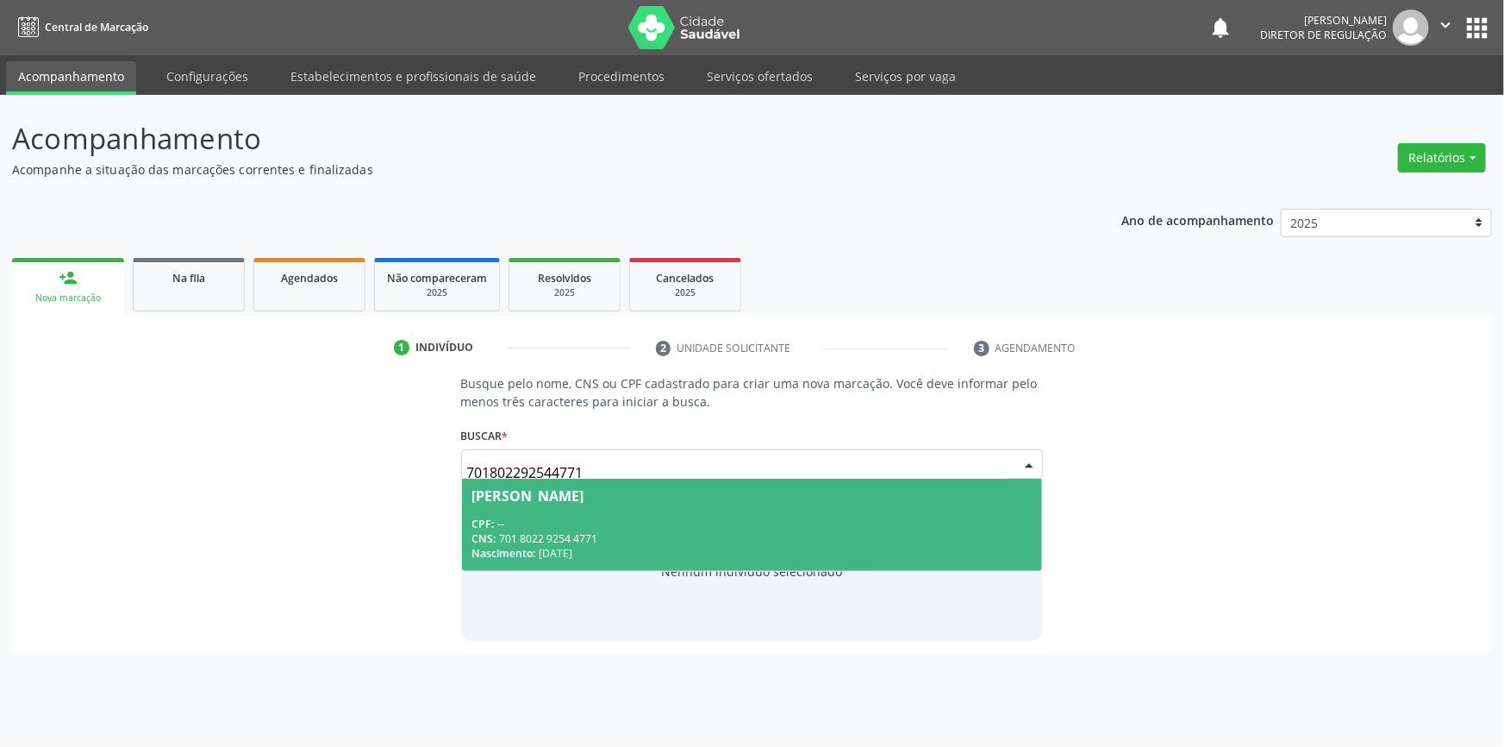
click at [572, 516] on div "CPF: --" at bounding box center [752, 523] width 560 height 15
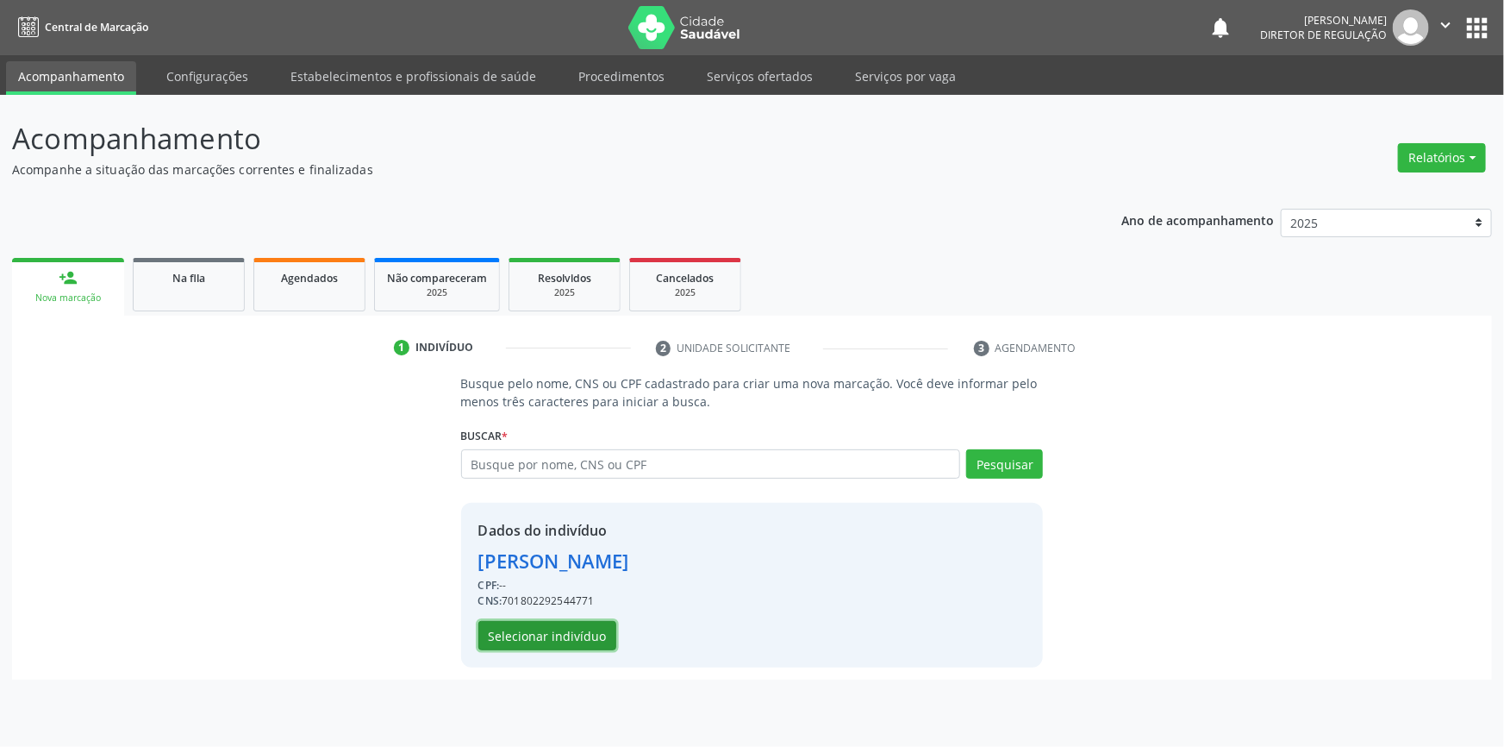
click at [578, 627] on button "Selecionar indivíduo" at bounding box center [547, 635] width 138 height 29
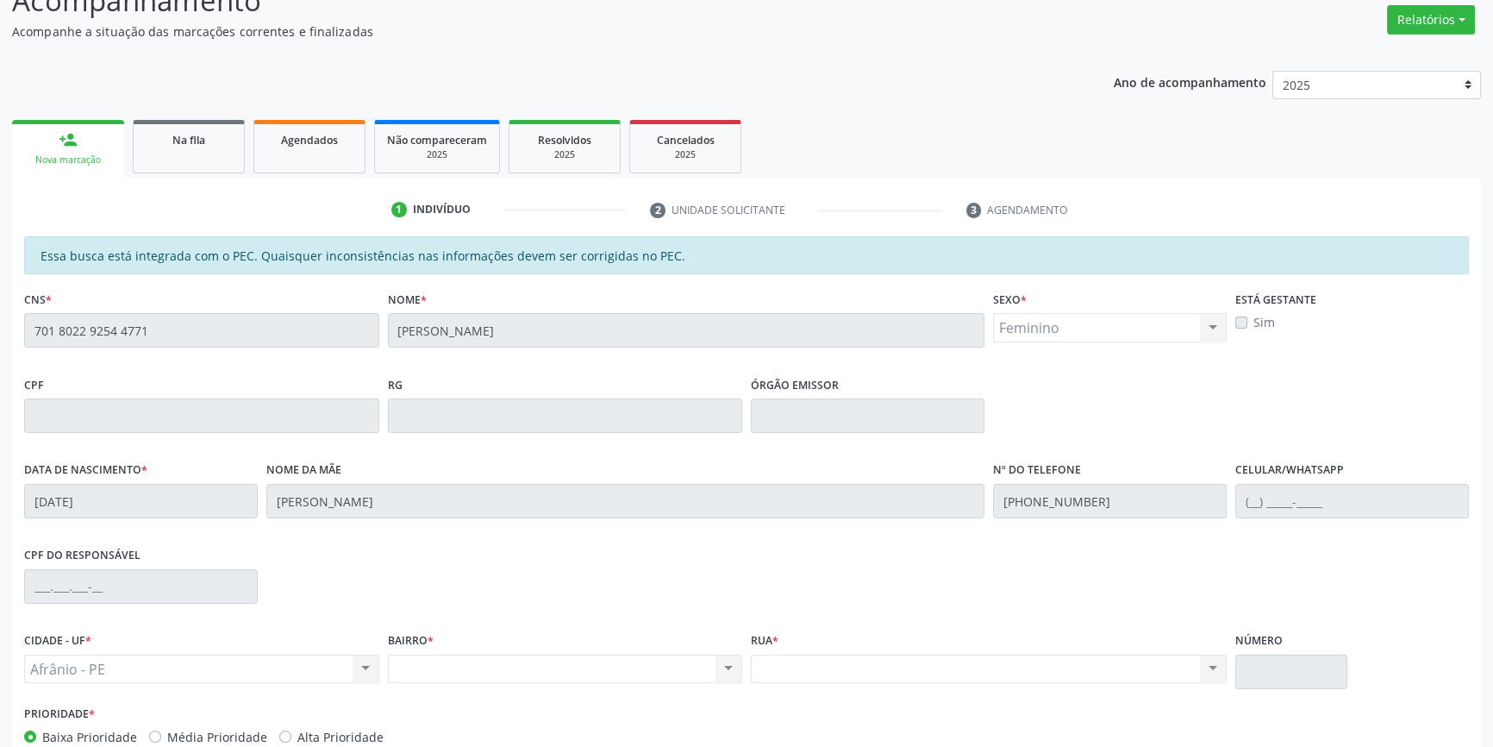
scroll to position [79, 0]
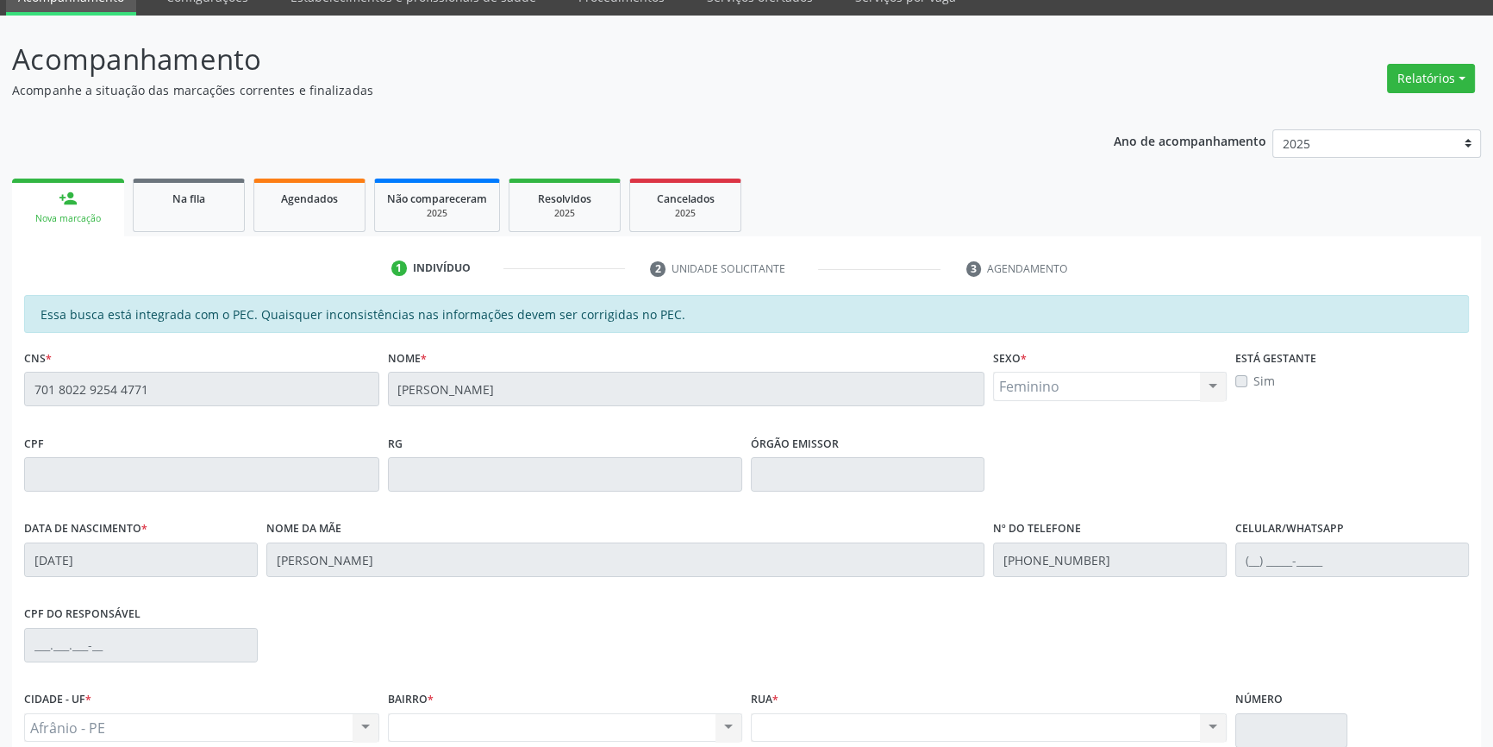
click at [0, 334] on div "Acompanhamento Acompanhe a situação das marcações correntes e finalizadas Relat…" at bounding box center [746, 461] width 1493 height 890
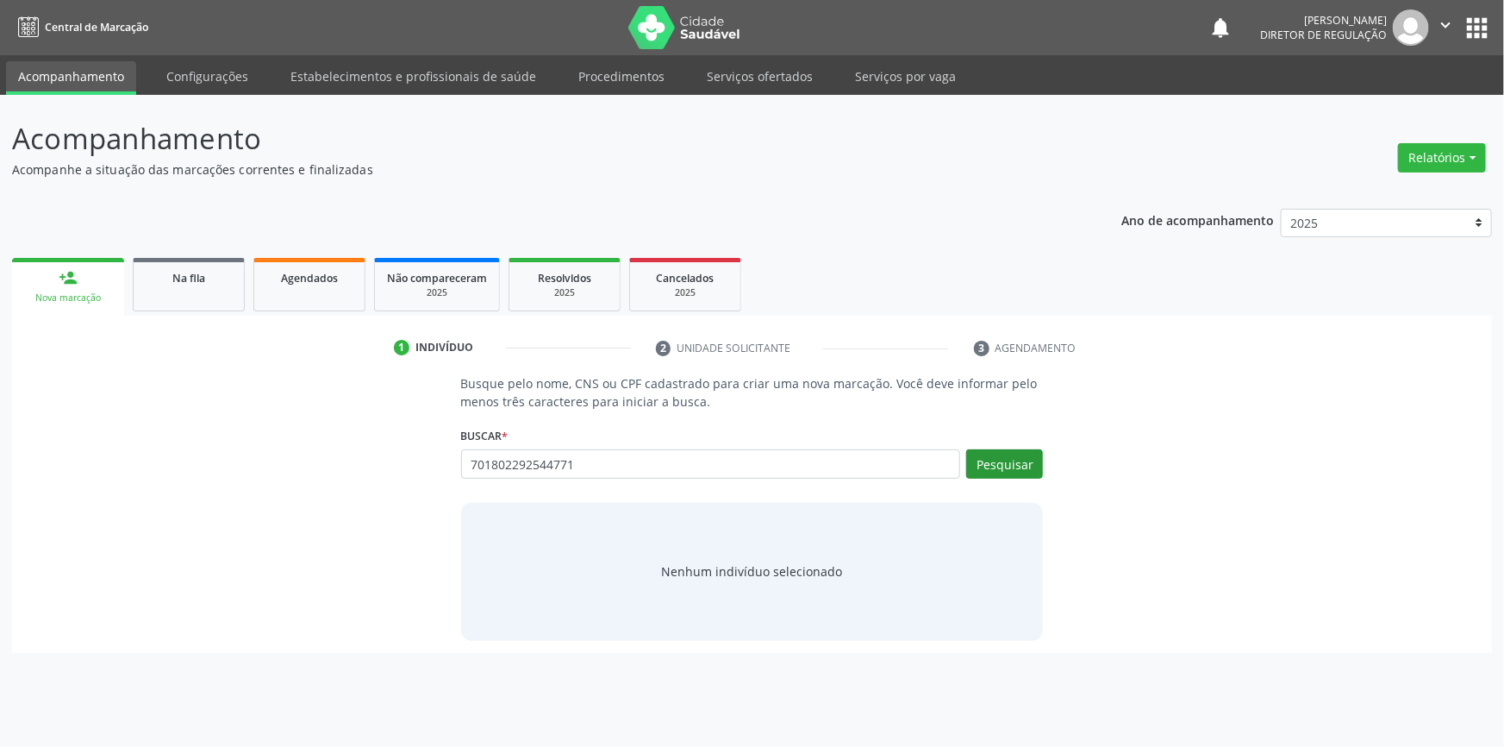
type input "701802292544771"
click at [1003, 451] on button "Pesquisar" at bounding box center [1004, 463] width 77 height 29
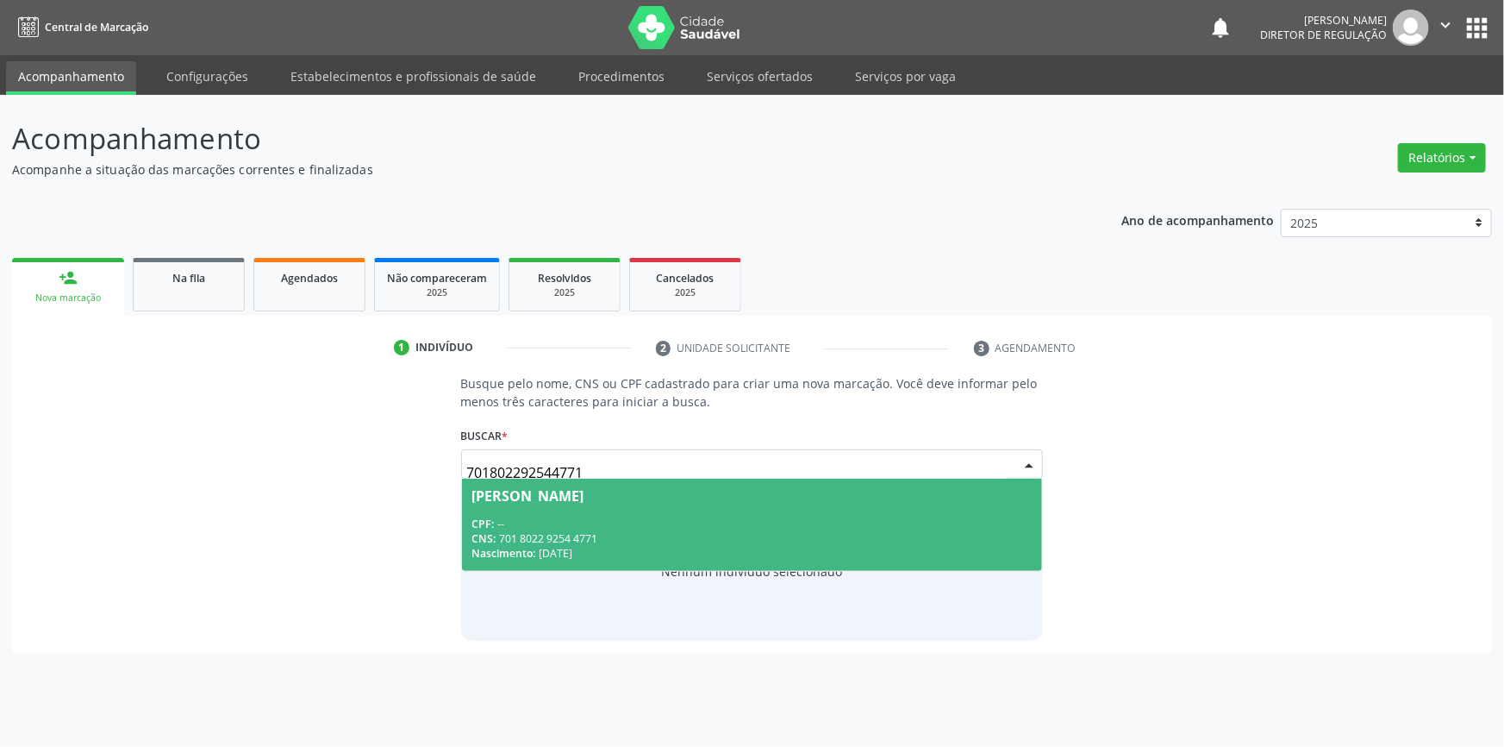
click at [619, 524] on div "CPF: --" at bounding box center [752, 523] width 560 height 15
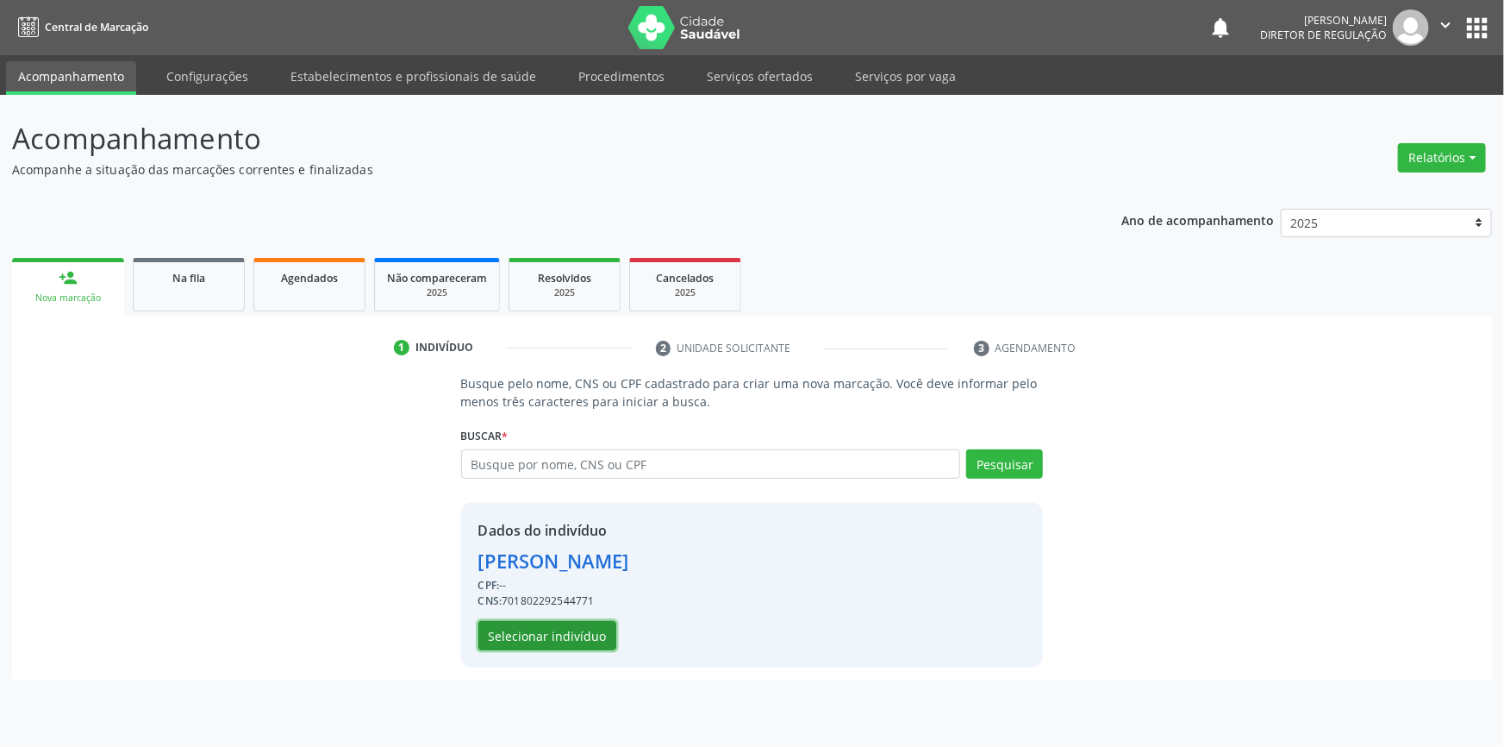
click at [576, 630] on button "Selecionar indivíduo" at bounding box center [547, 635] width 138 height 29
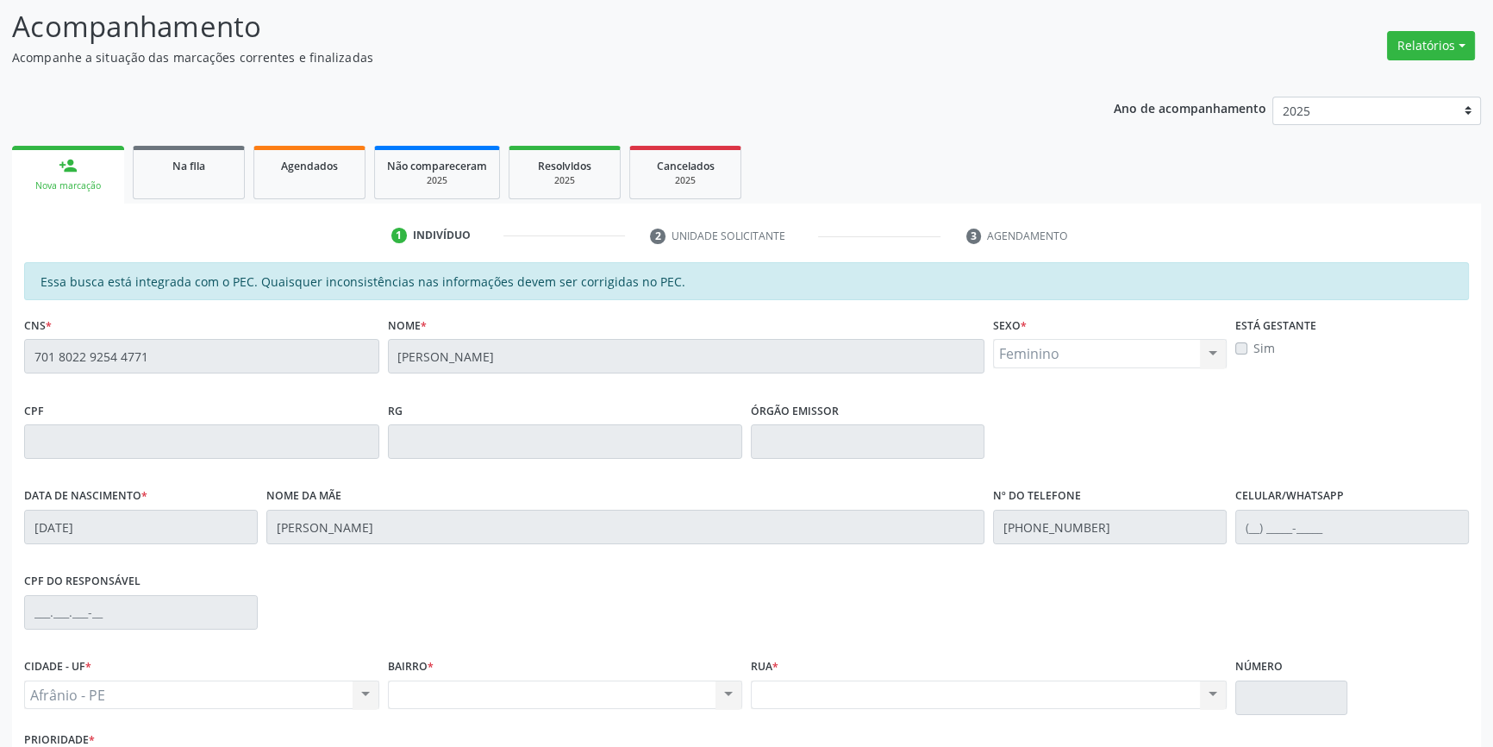
scroll to position [236, 0]
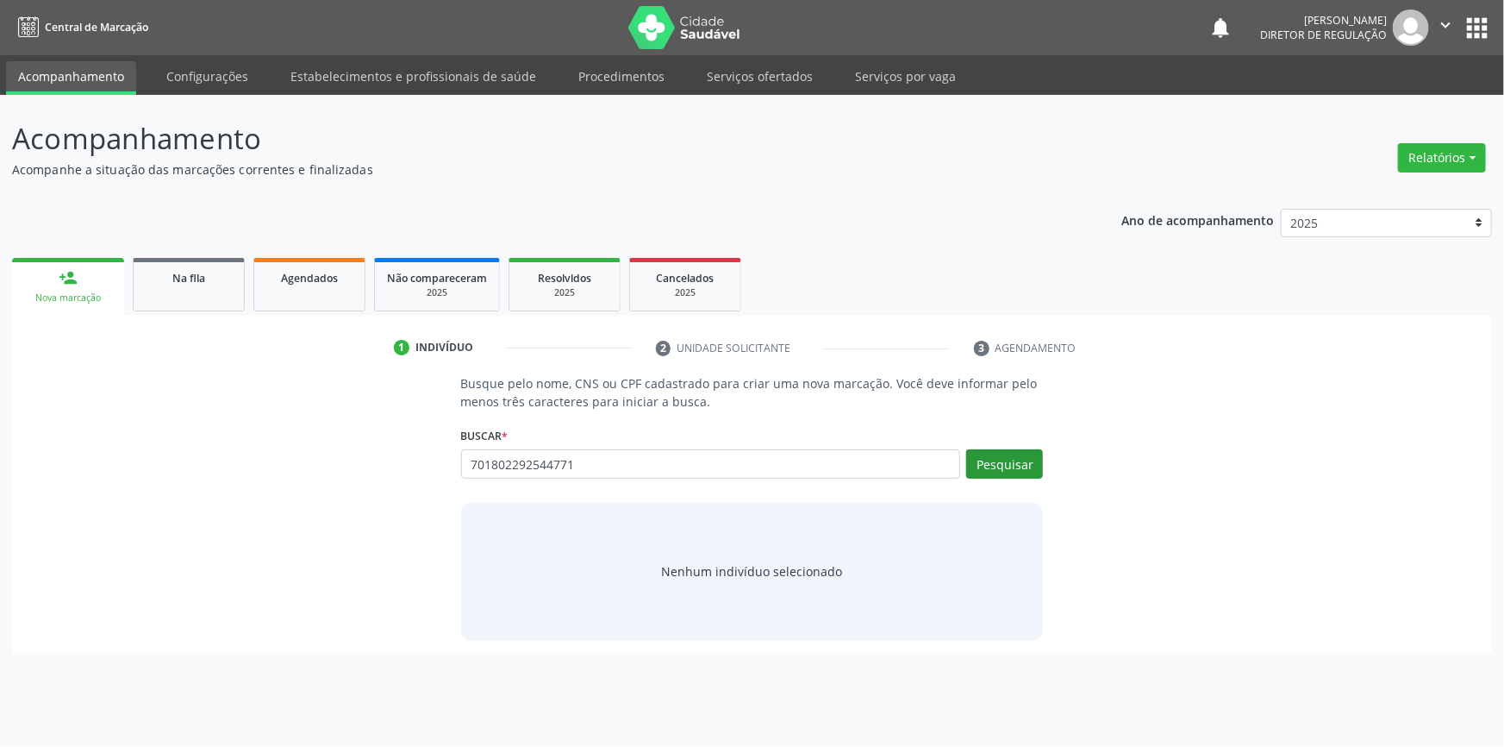
type input "701802292544771"
click at [978, 466] on button "Pesquisar" at bounding box center [1004, 463] width 77 height 29
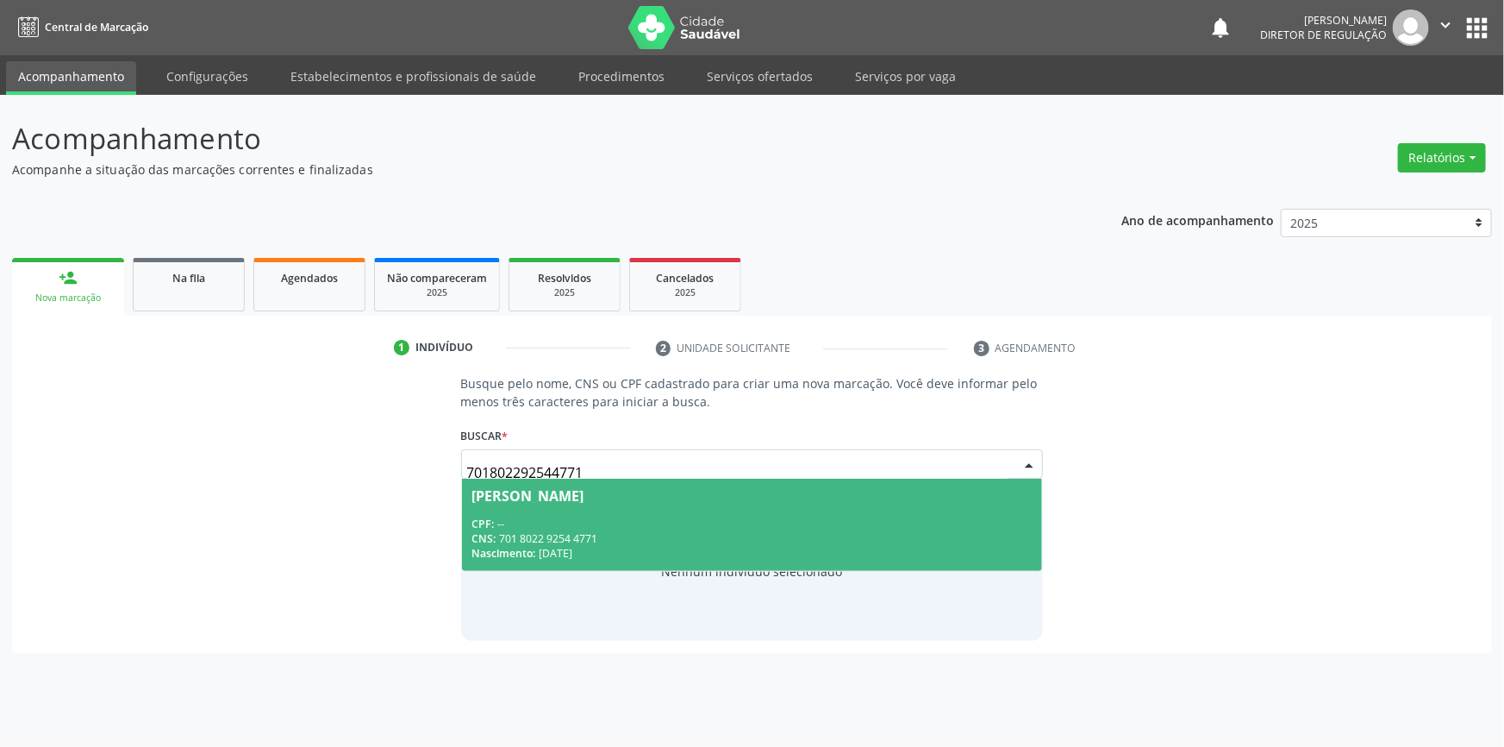
click at [677, 517] on div "CPF: --" at bounding box center [752, 523] width 560 height 15
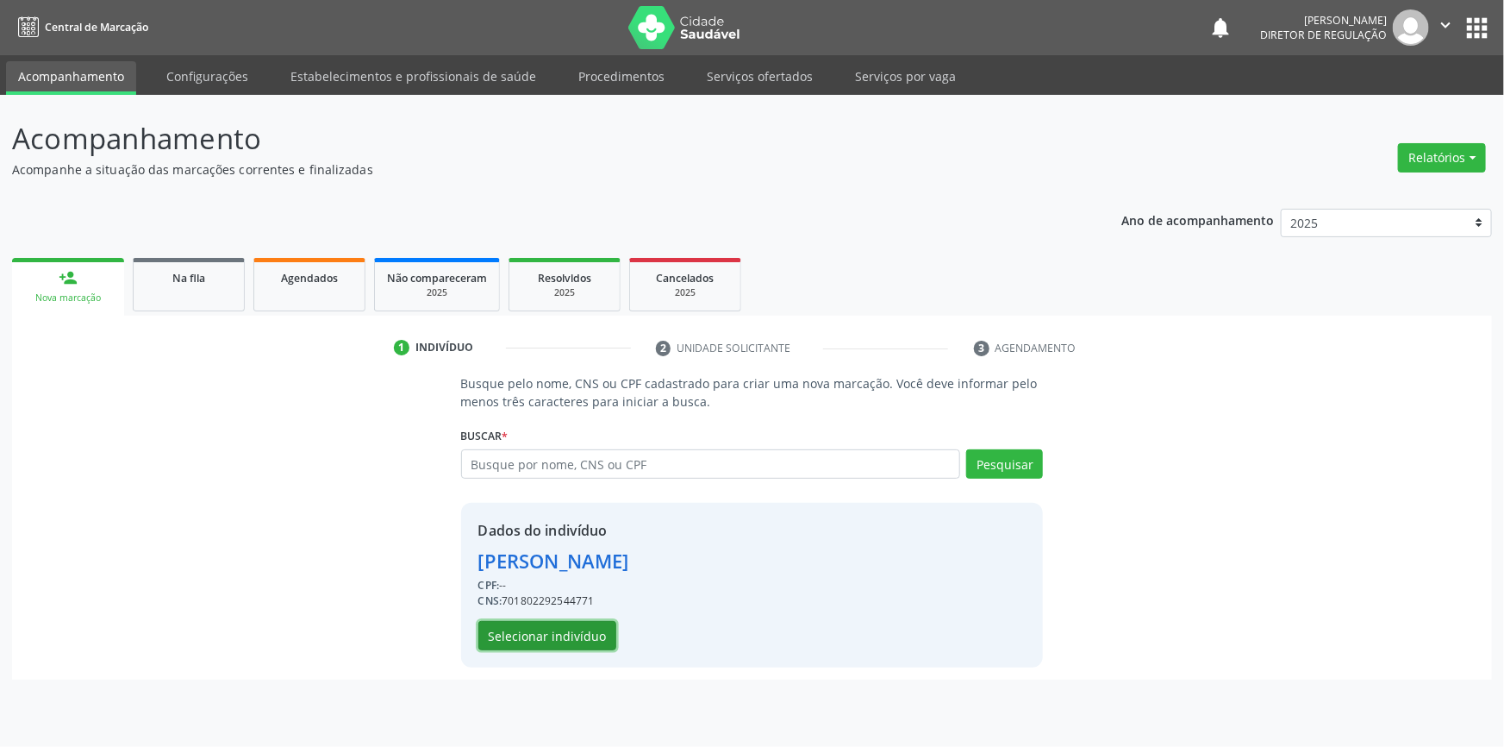
click at [578, 632] on button "Selecionar indivíduo" at bounding box center [547, 635] width 138 height 29
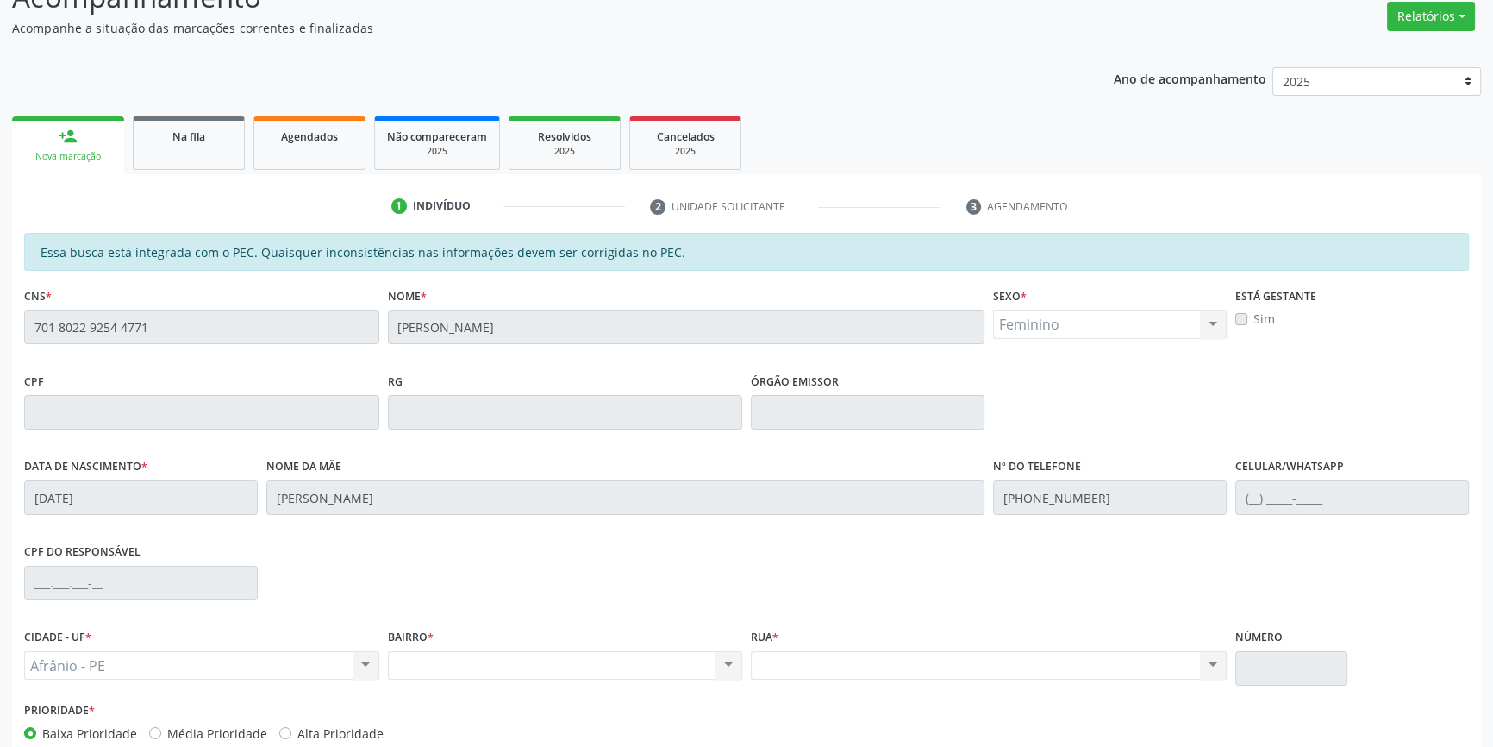
scroll to position [236, 0]
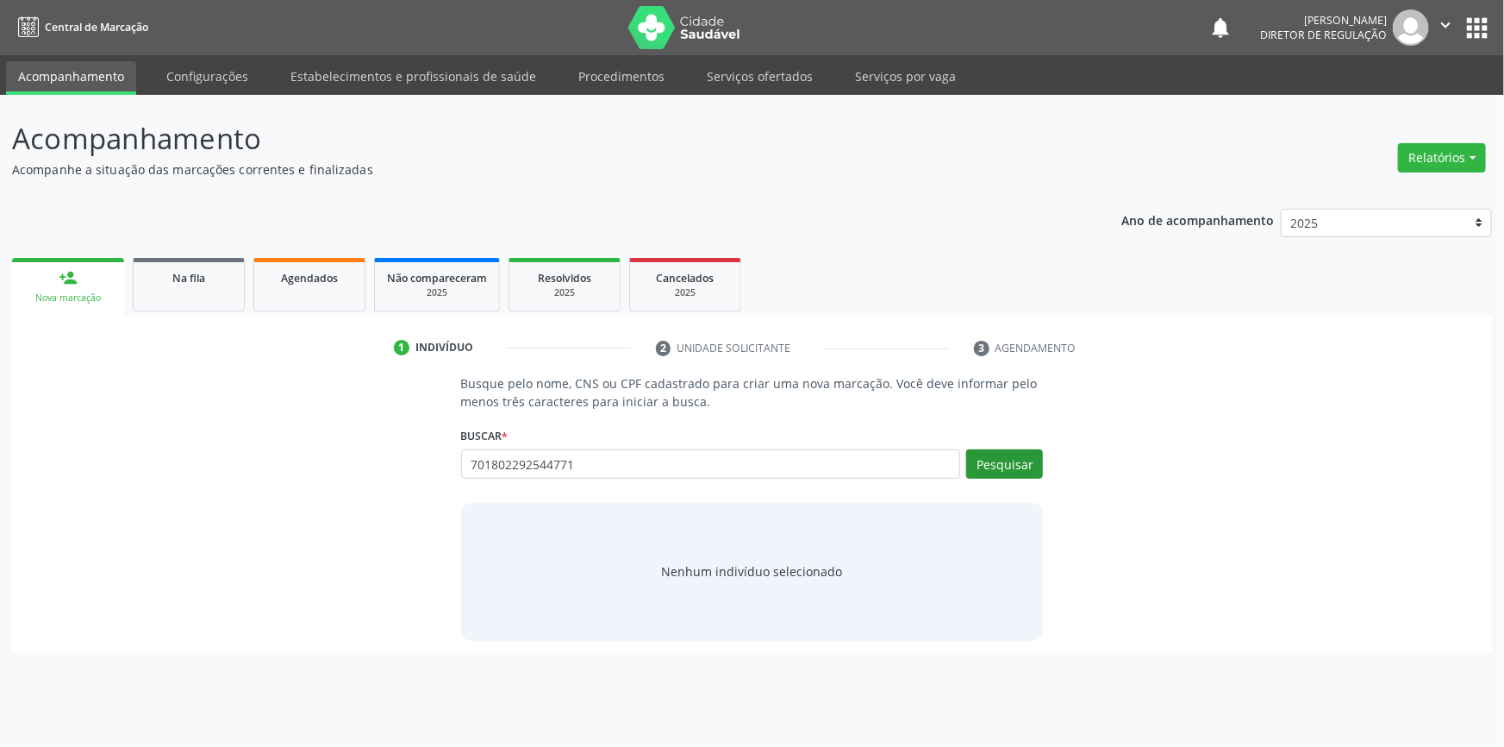
type input "701802292544771"
click at [1000, 465] on button "Pesquisar" at bounding box center [1004, 463] width 77 height 29
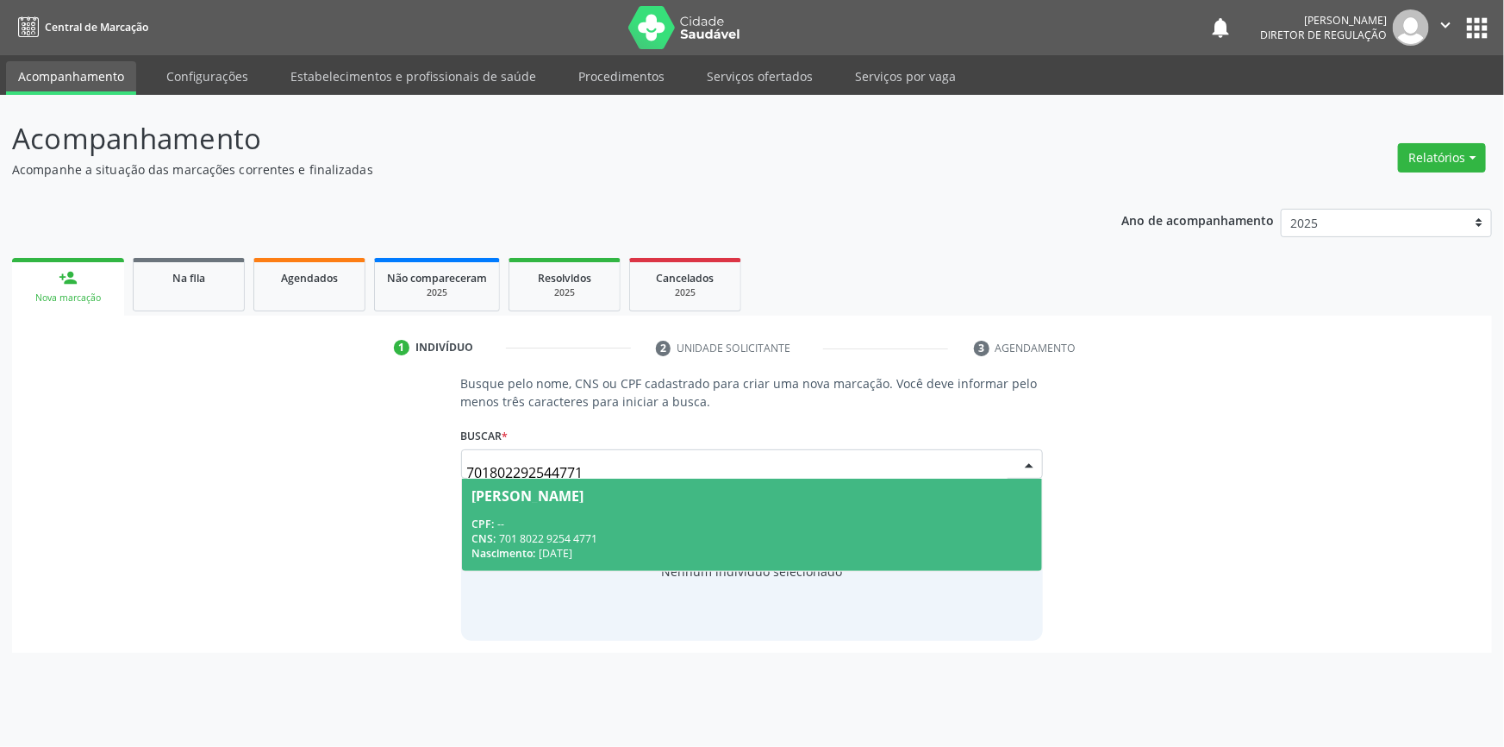
click at [599, 535] on div "CNS: 701 8022 9254 4771" at bounding box center [752, 538] width 560 height 15
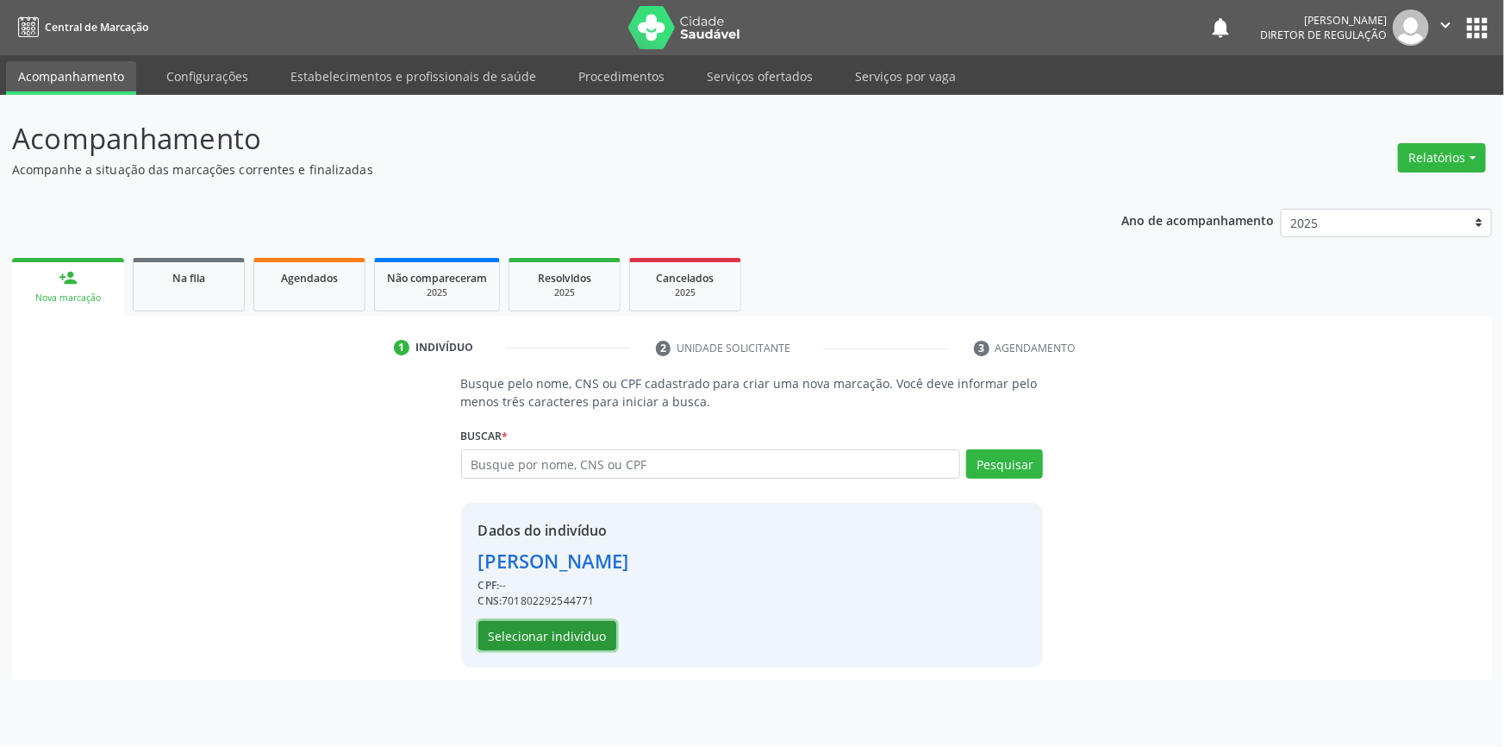
click at [551, 640] on button "Selecionar indivíduo" at bounding box center [547, 635] width 138 height 29
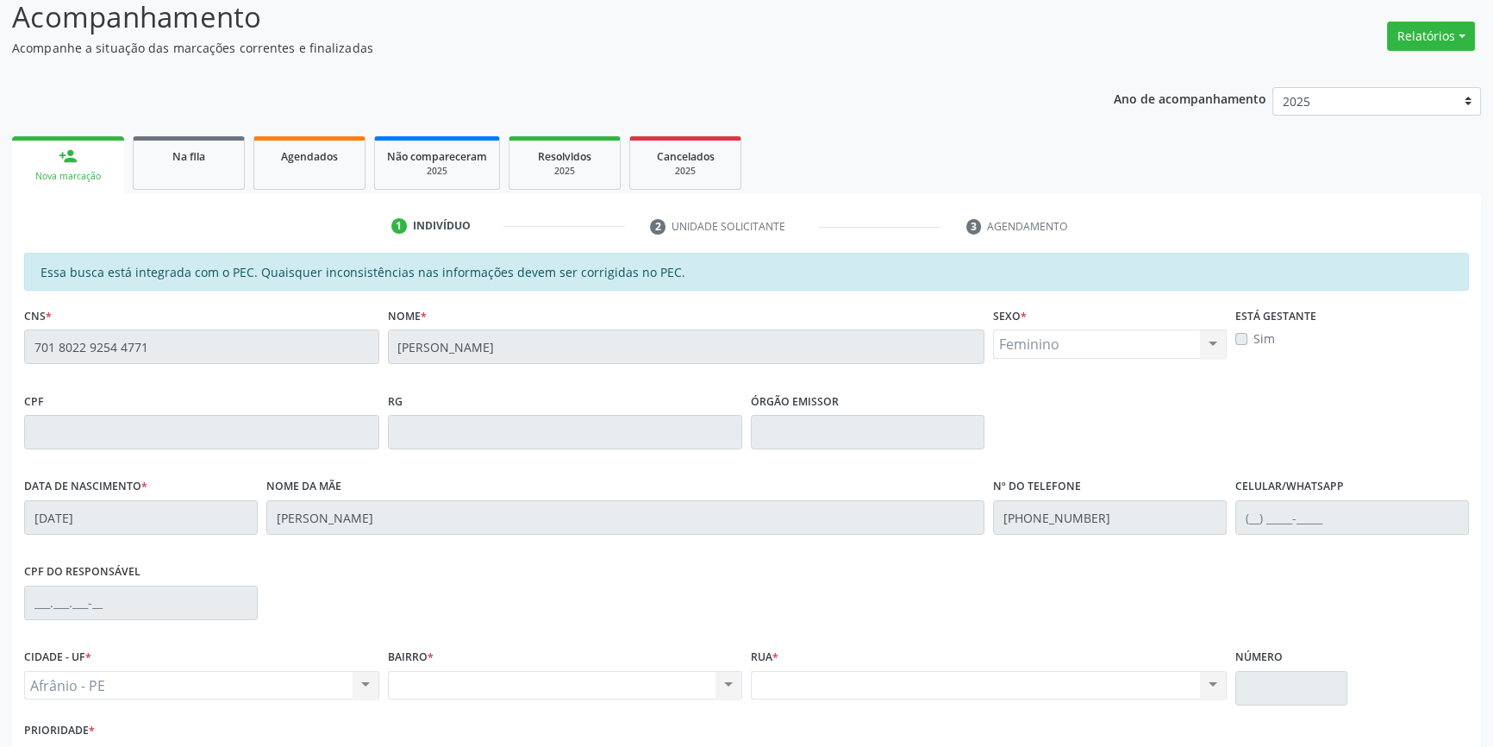
scroll to position [236, 0]
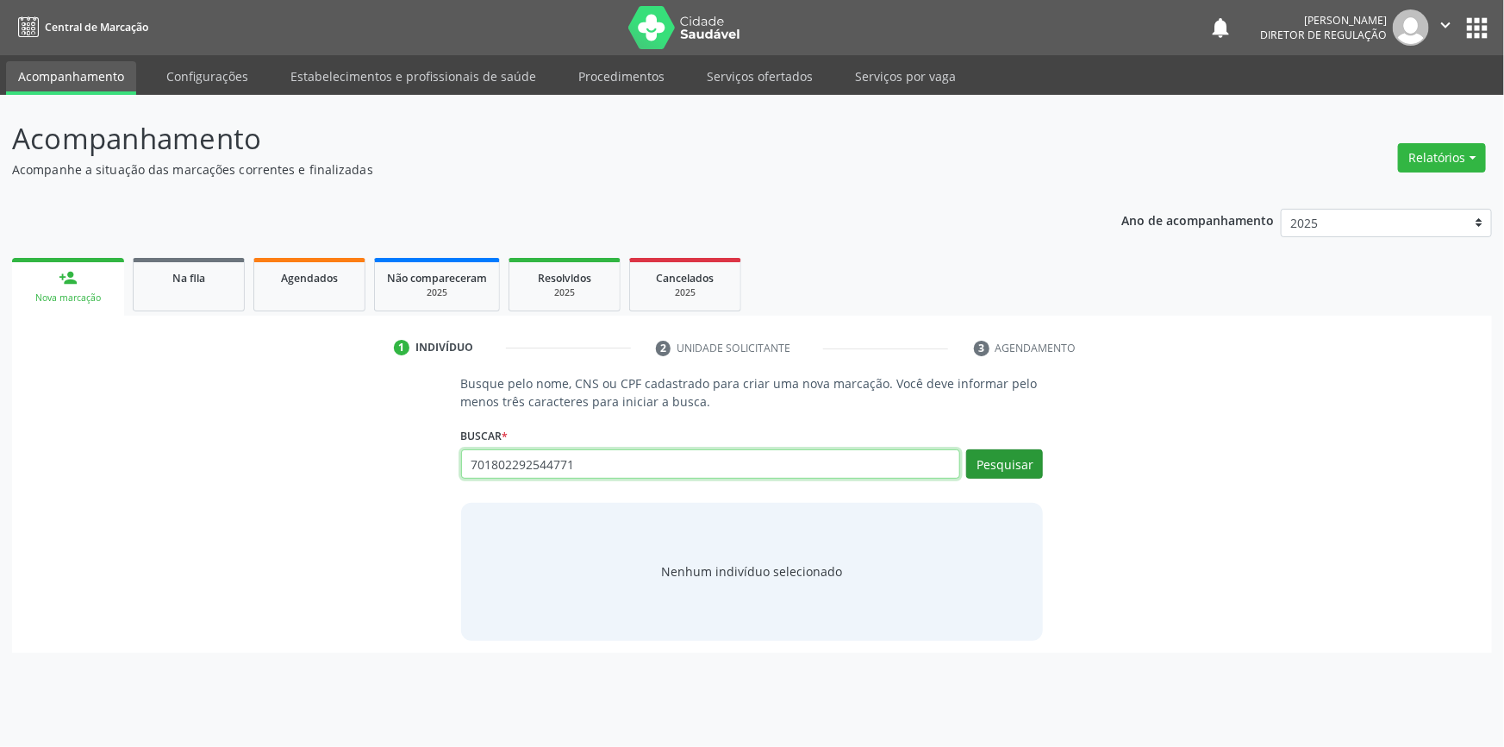
type input "701802292544771"
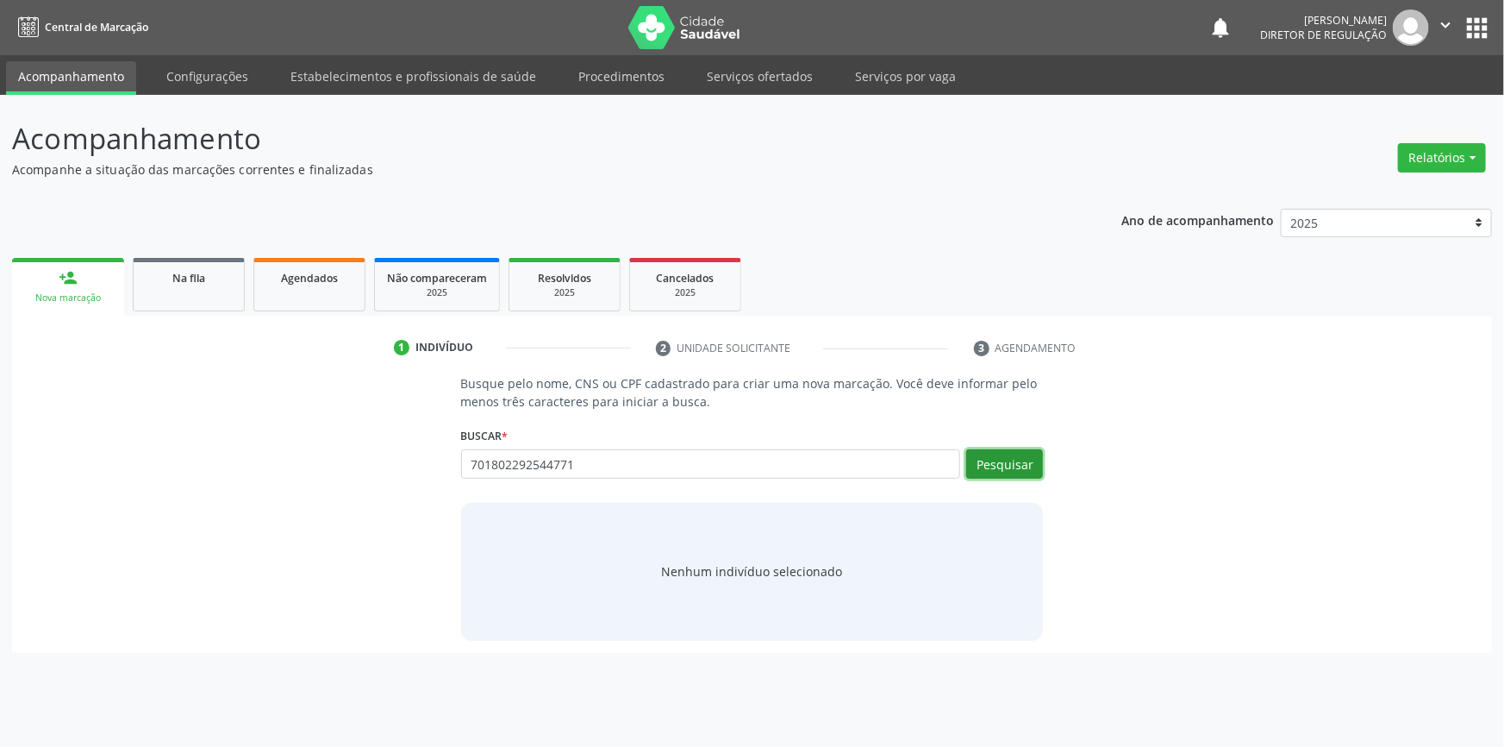
click at [1003, 469] on button "Pesquisar" at bounding box center [1004, 463] width 77 height 29
type input "701802292544771"
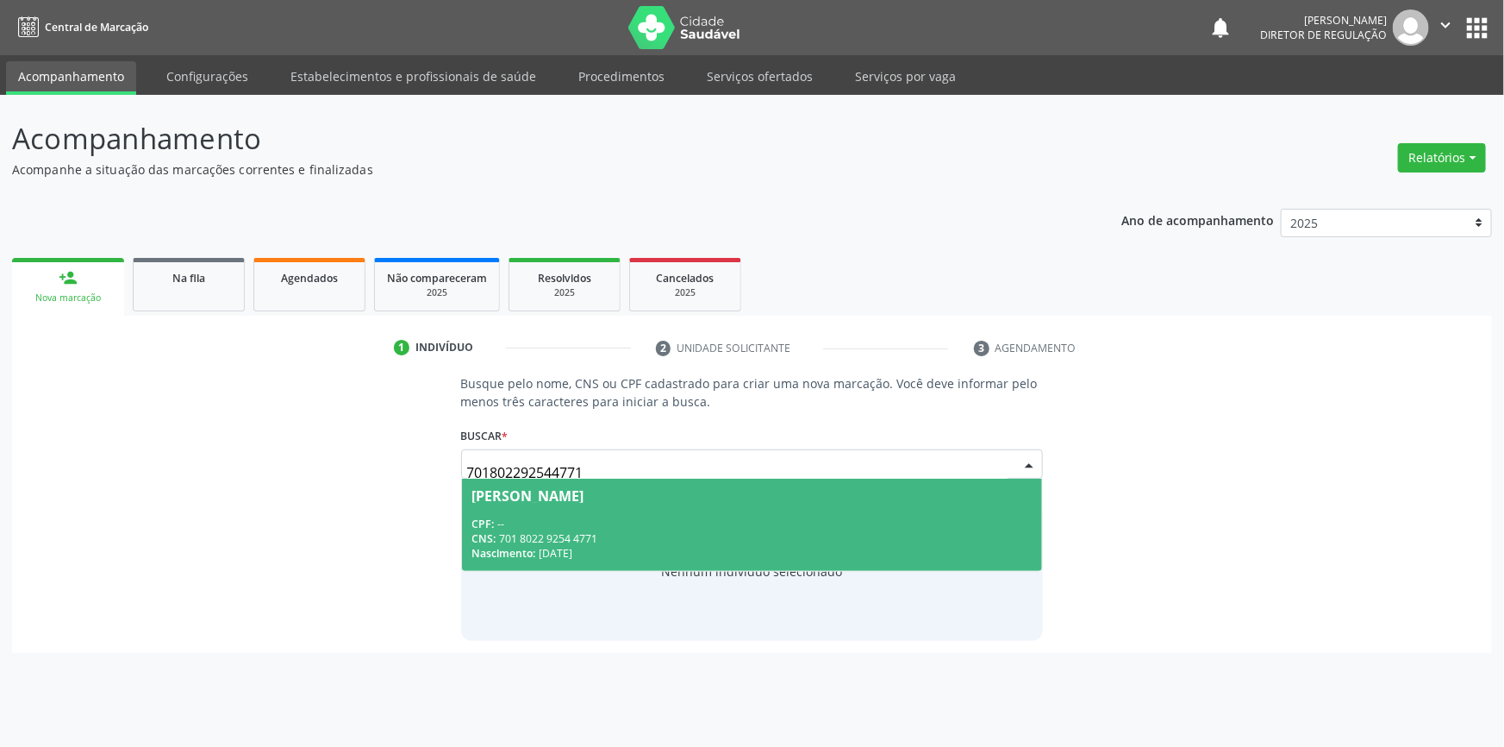
click at [637, 531] on div "CNS: 701 8022 9254 4771" at bounding box center [752, 538] width 560 height 15
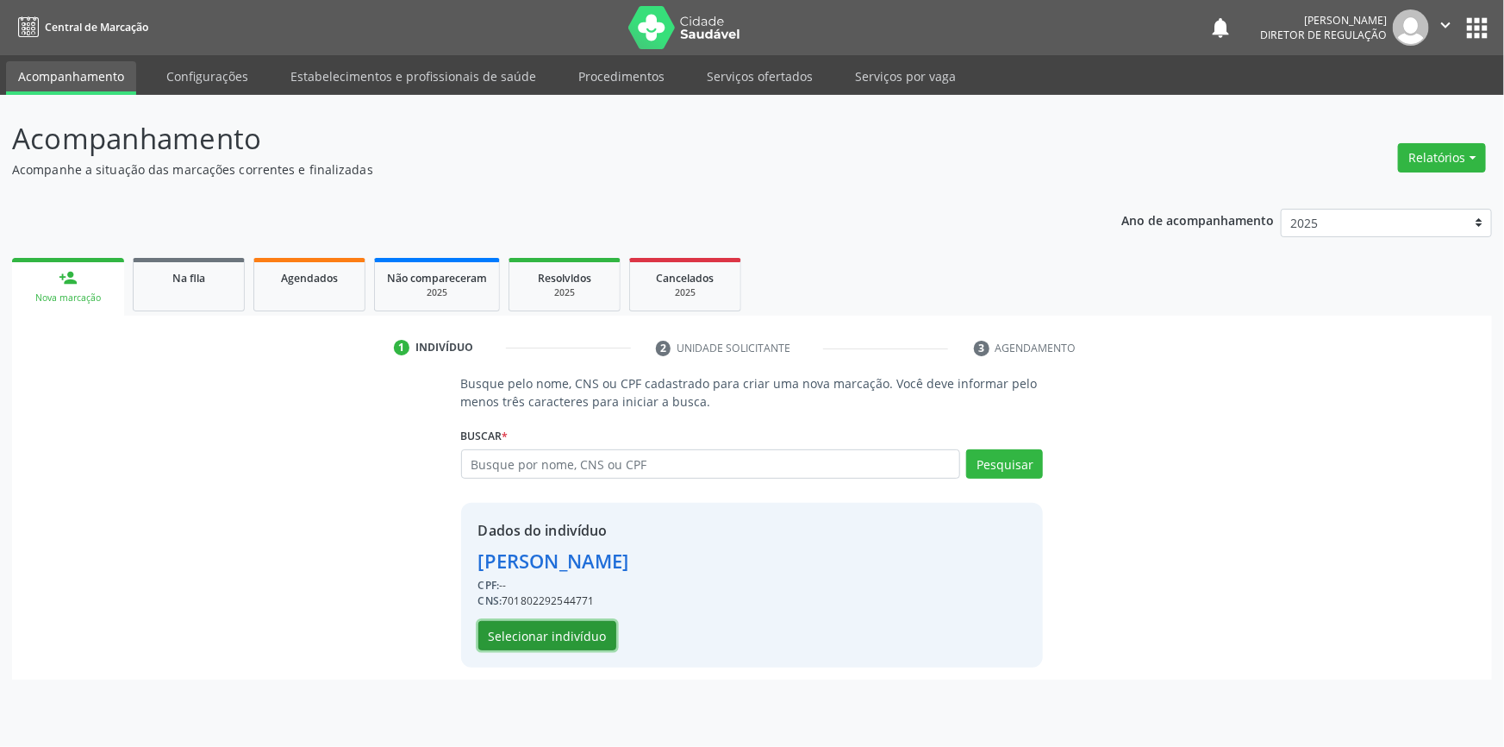
click at [579, 628] on button "Selecionar indivíduo" at bounding box center [547, 635] width 138 height 29
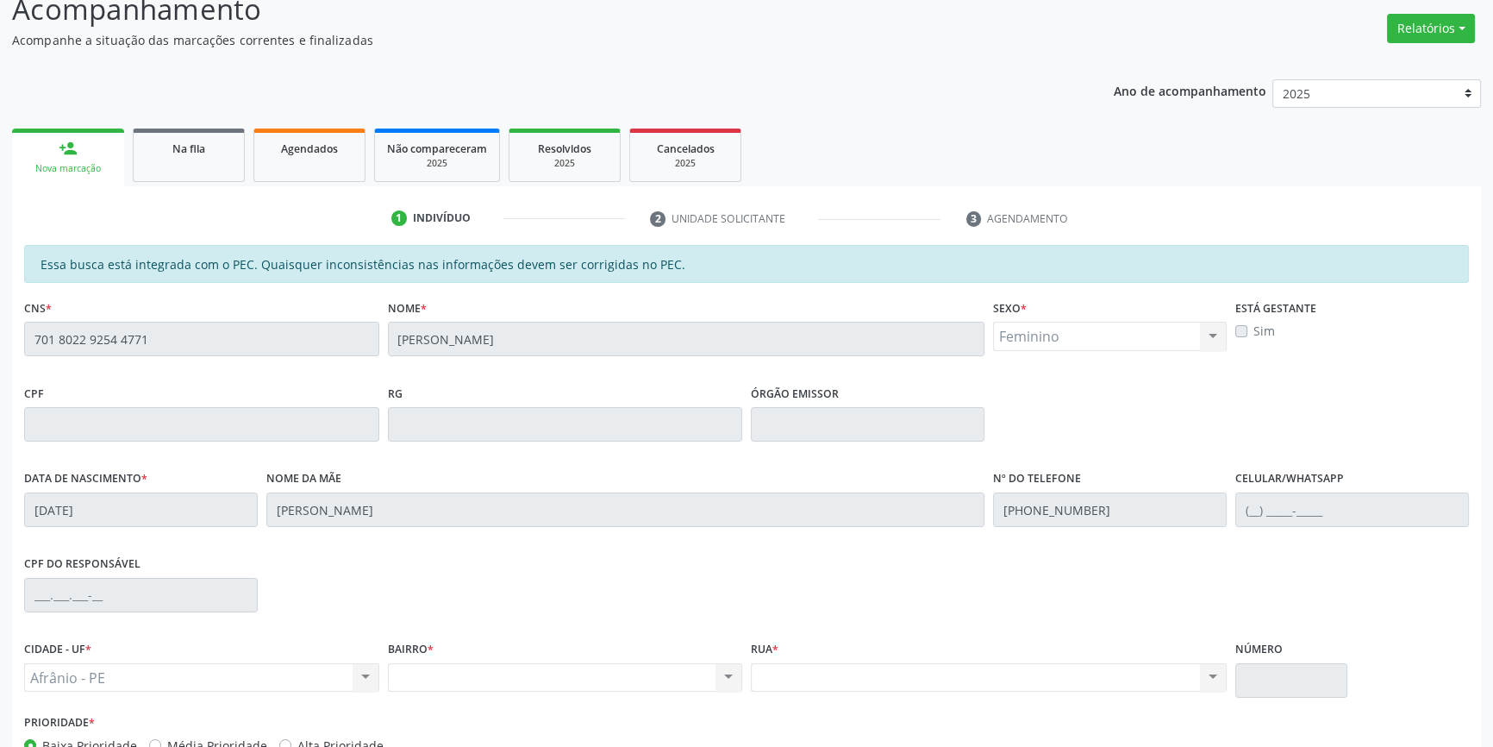
scroll to position [236, 0]
